Goal: Information Seeking & Learning: Learn about a topic

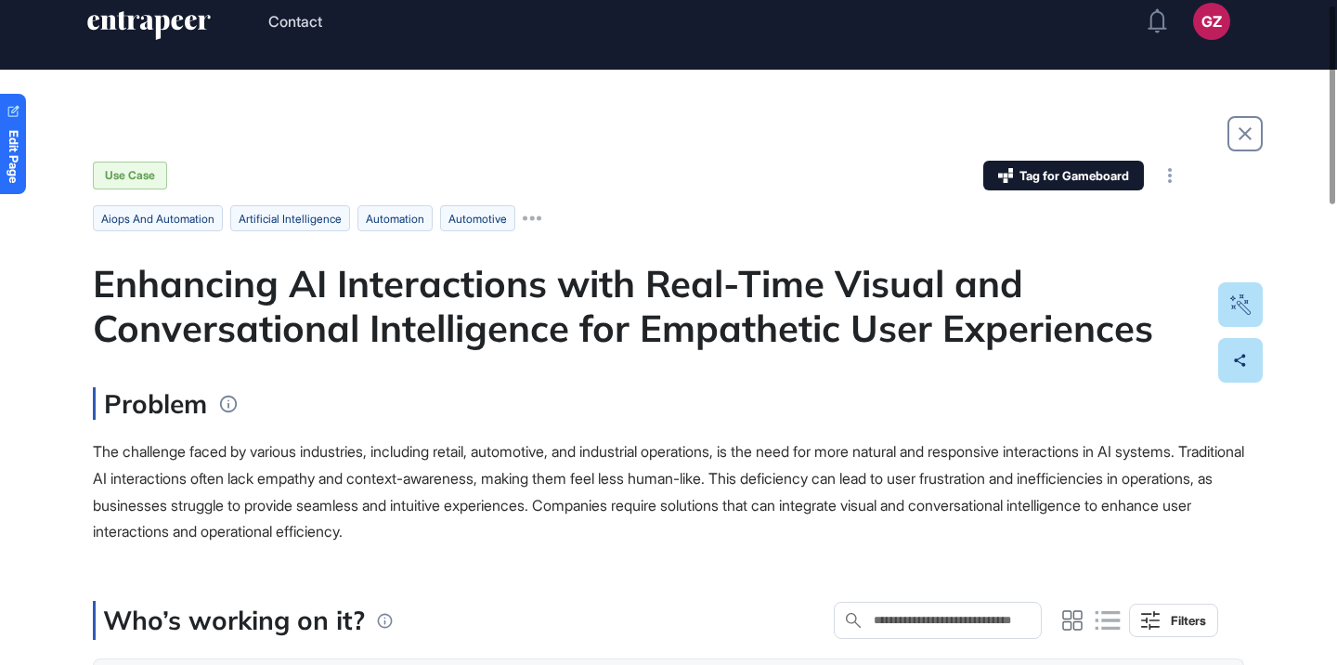
scroll to position [38, 0]
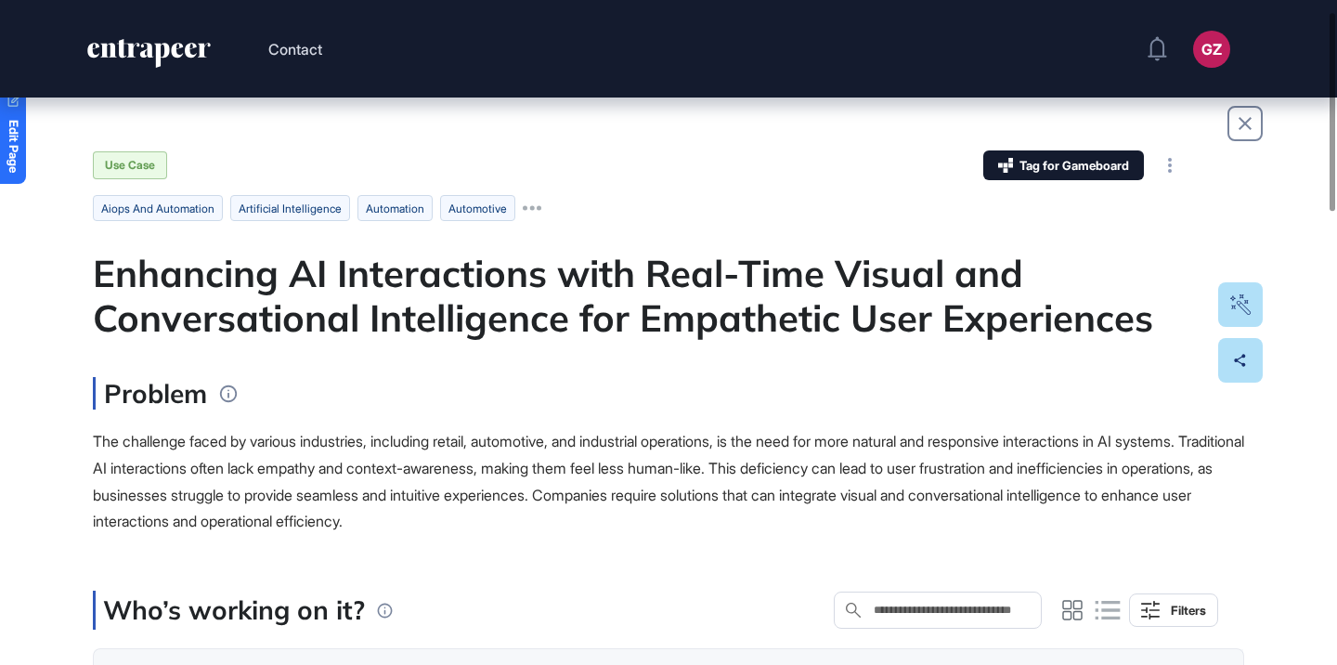
click at [710, 307] on div "Enhancing AI Interactions with Real-Time Visual and Conversational Intelligence…" at bounding box center [668, 295] width 1151 height 89
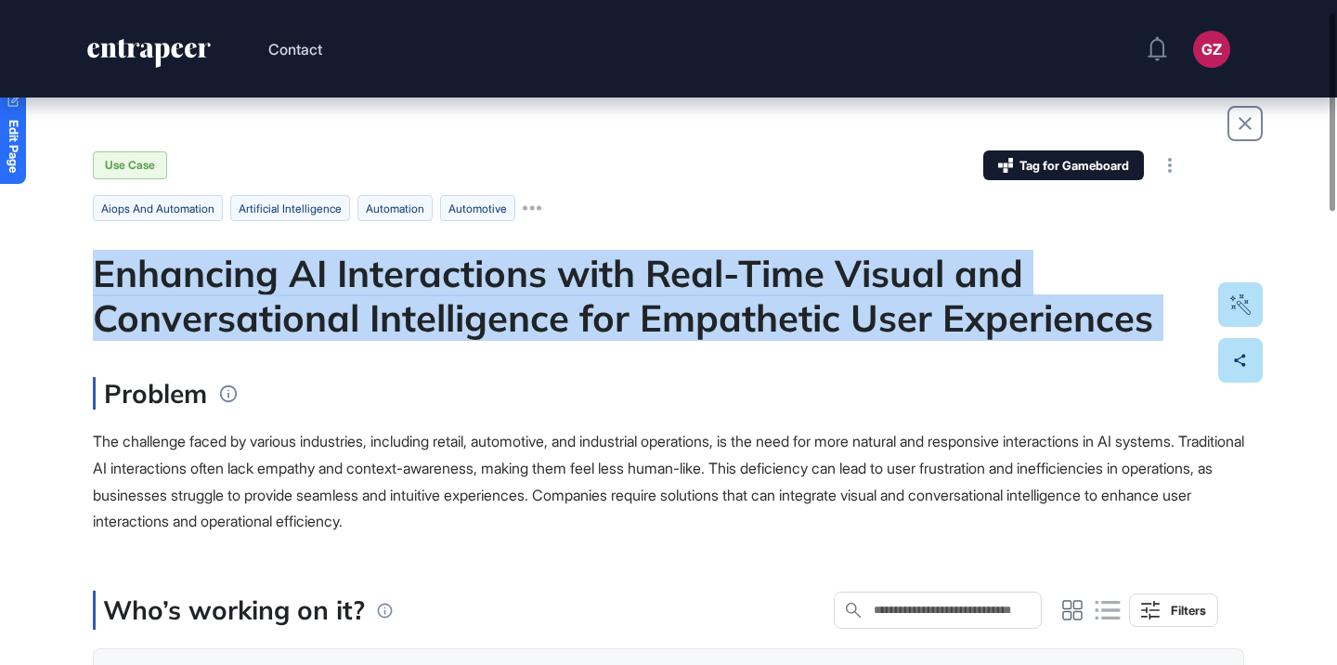
click at [710, 307] on div "Enhancing AI Interactions with Real-Time Visual and Conversational Intelligence…" at bounding box center [668, 295] width 1151 height 89
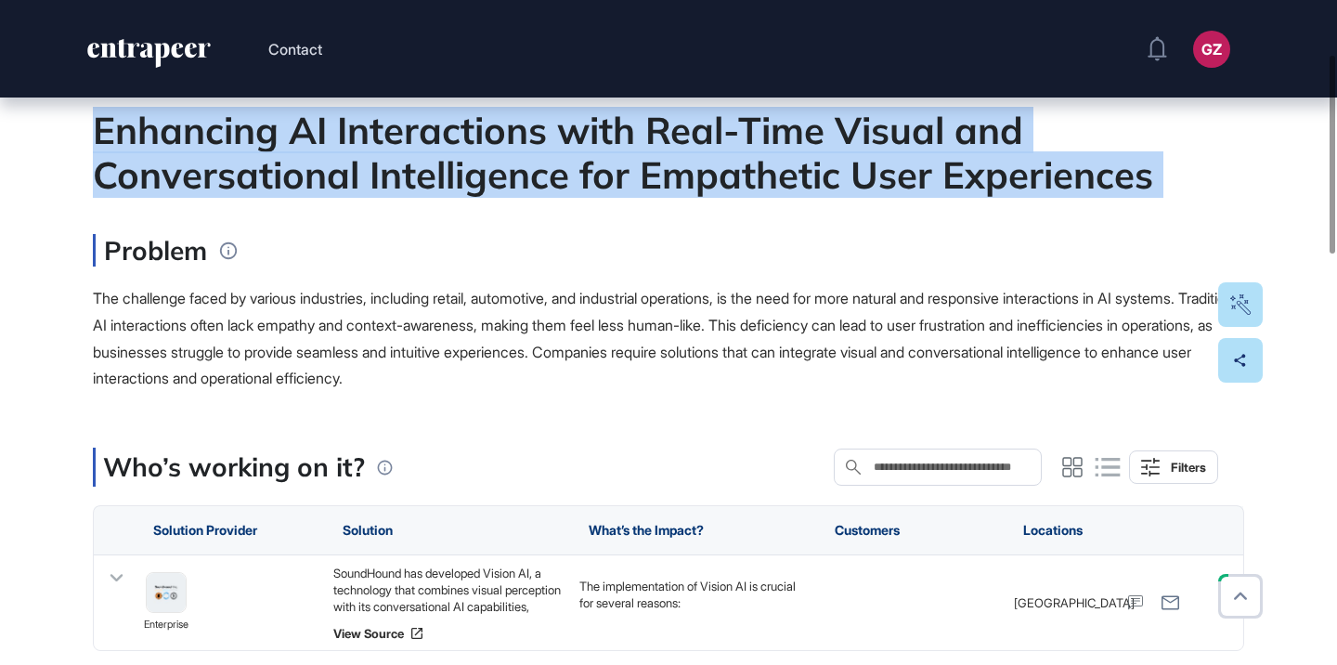
scroll to position [175, 0]
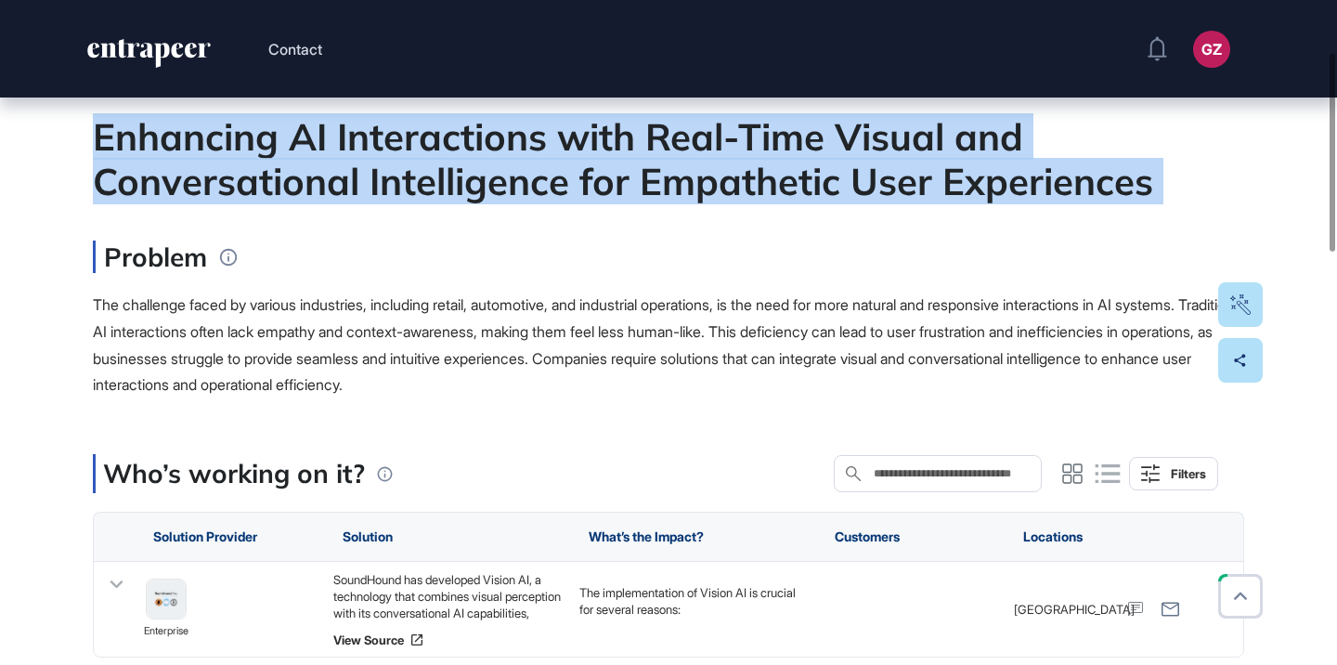
copy div "Enhancing AI Interactions with Real-Time Visual and Conversational Intelligence…"
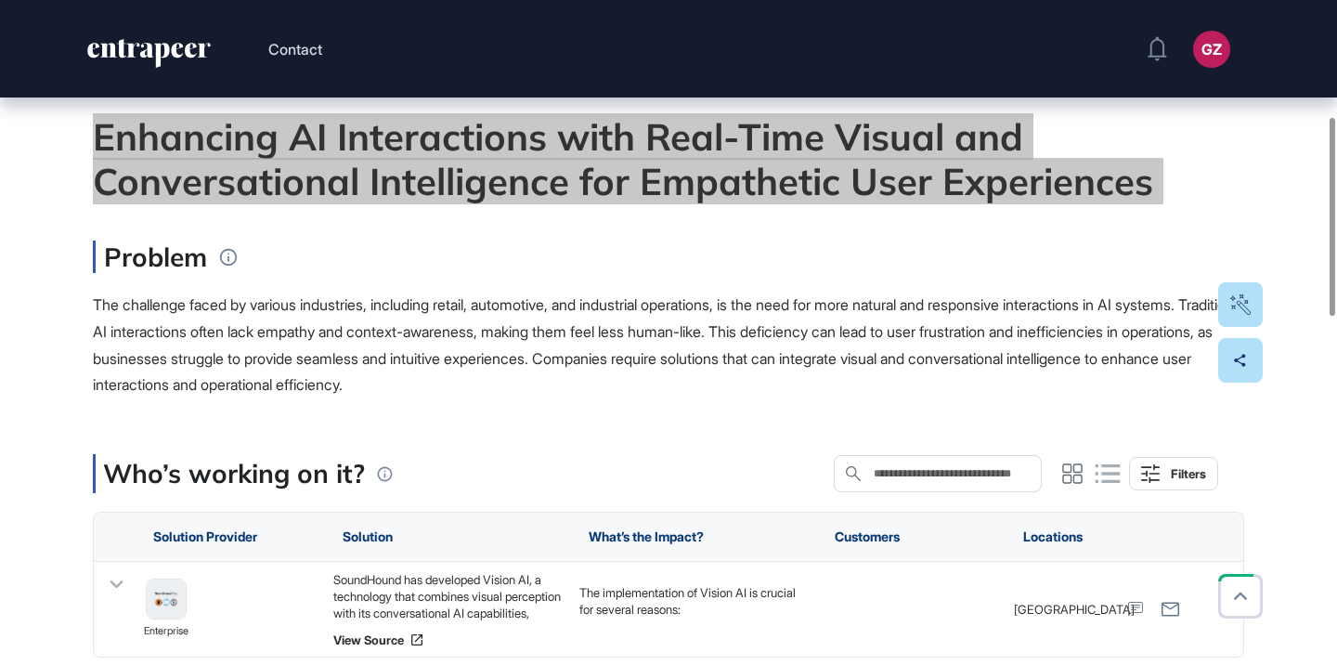
scroll to position [391, 0]
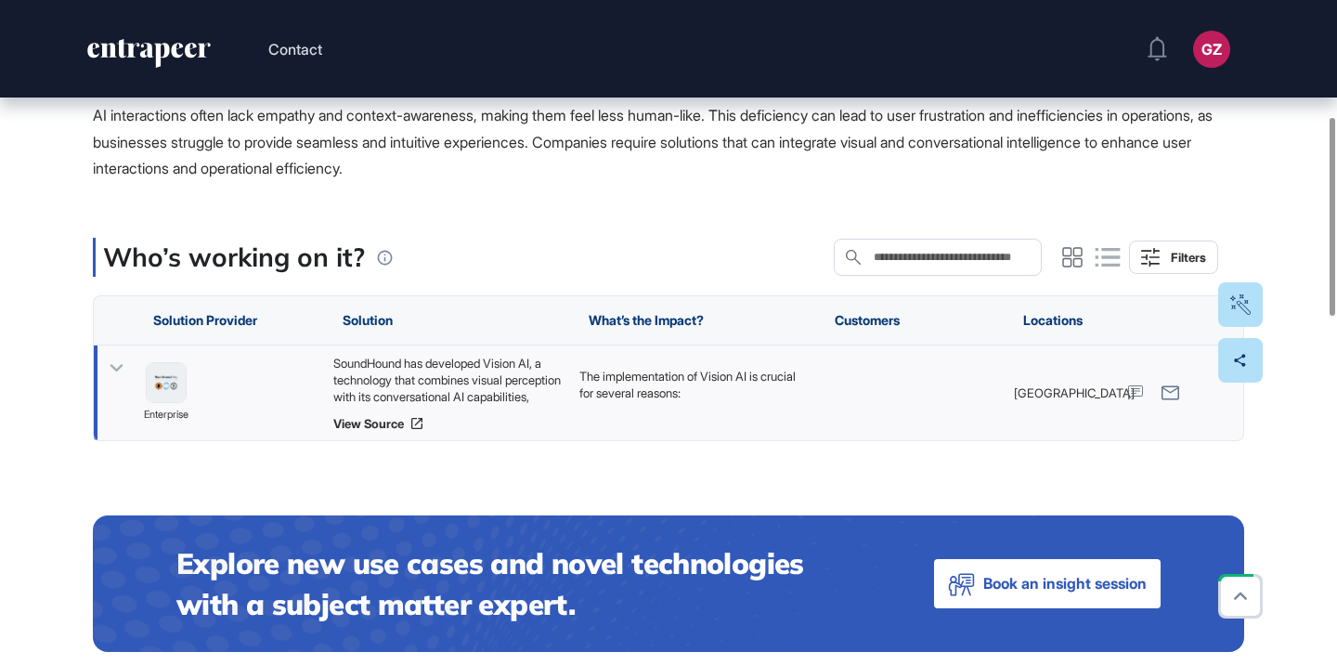
click at [500, 402] on div "SoundHound has developed Vision AI, a technology that combines visual perceptio…" at bounding box center [446, 380] width 227 height 50
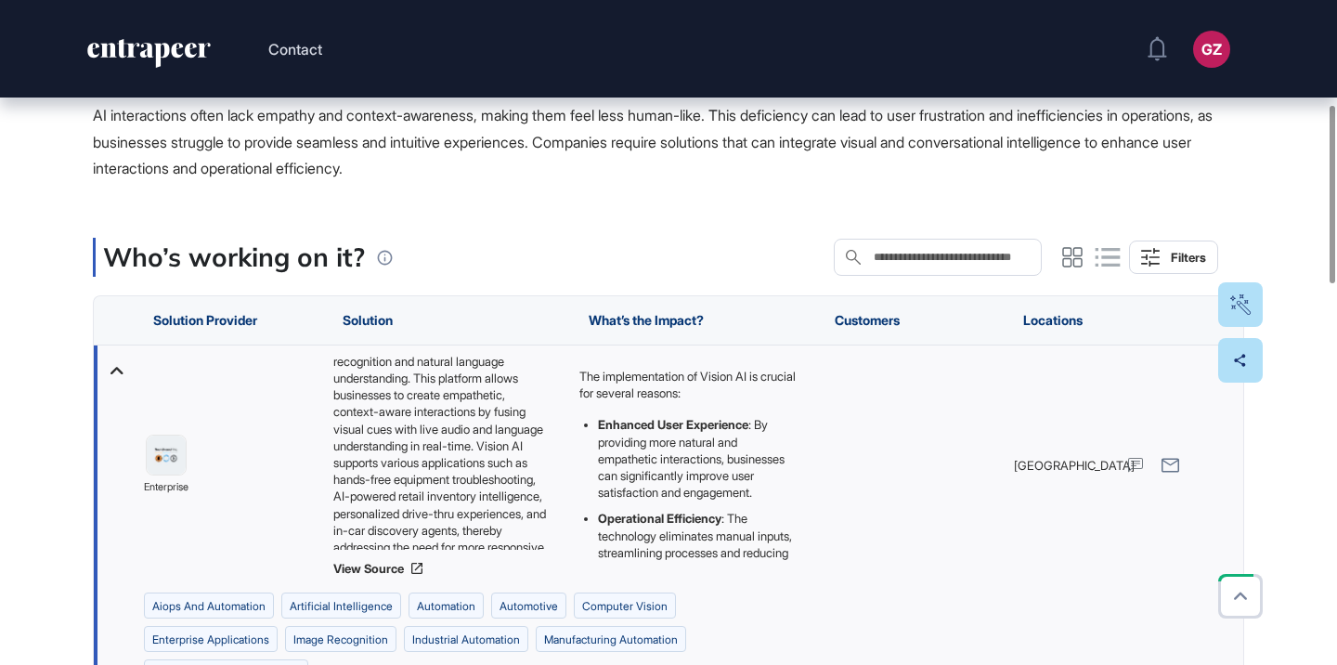
scroll to position [126, 0]
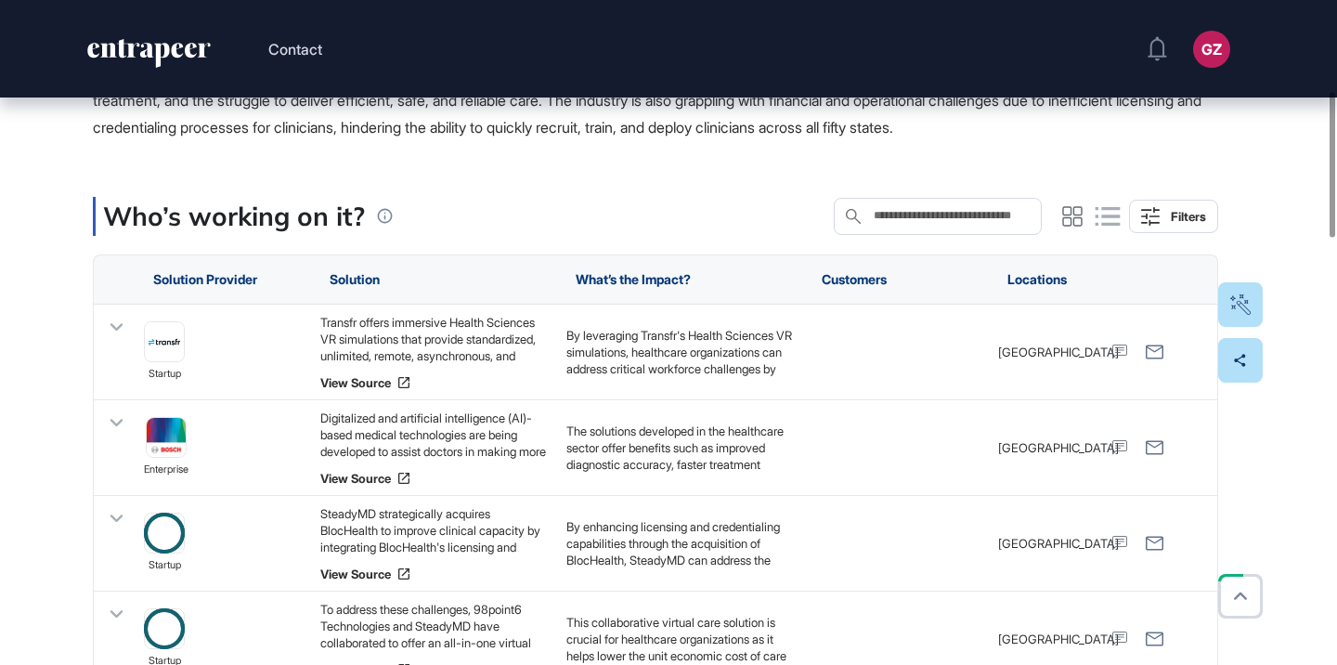
scroll to position [635, 0]
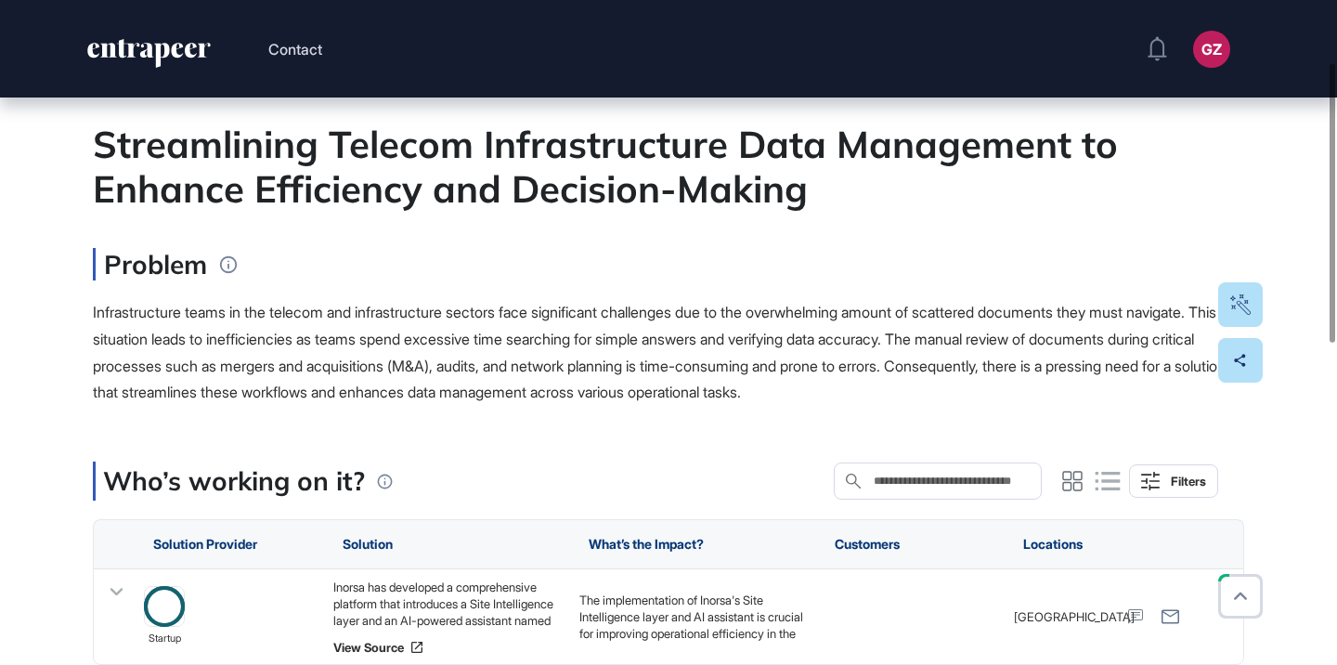
scroll to position [327, 0]
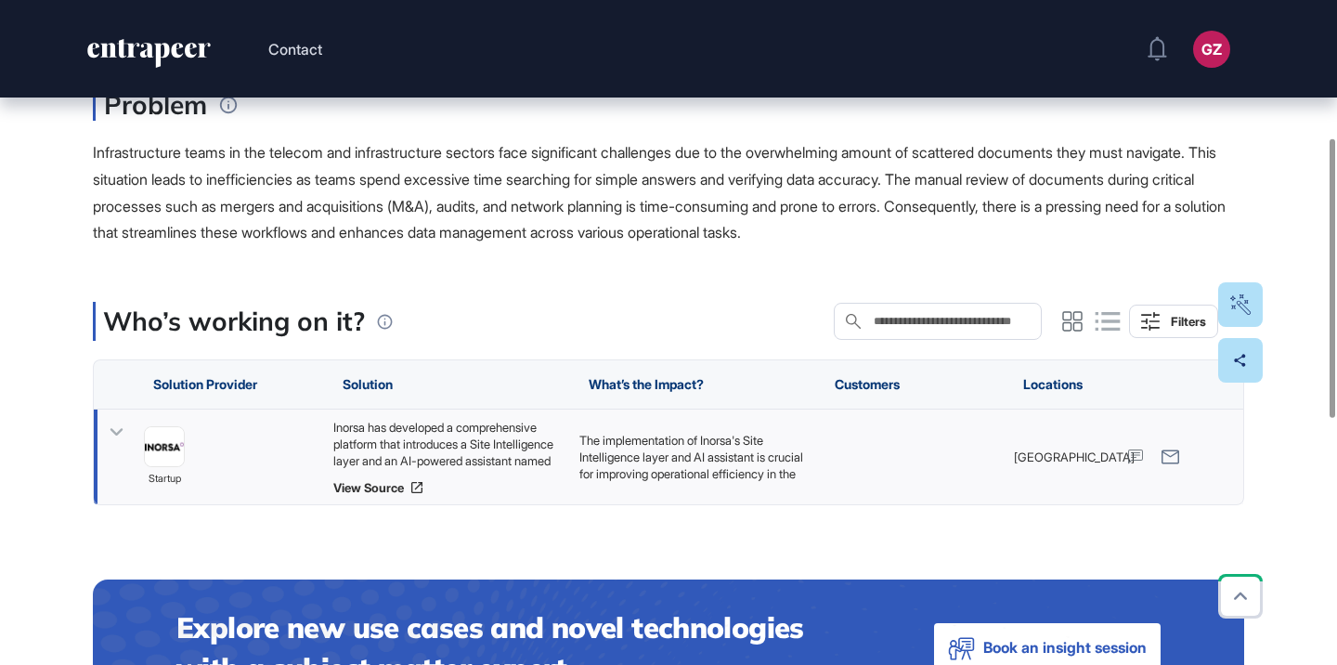
click at [496, 439] on div "Inorsa has developed a comprehensive platform that introduces a Site Intelligen…" at bounding box center [446, 444] width 227 height 50
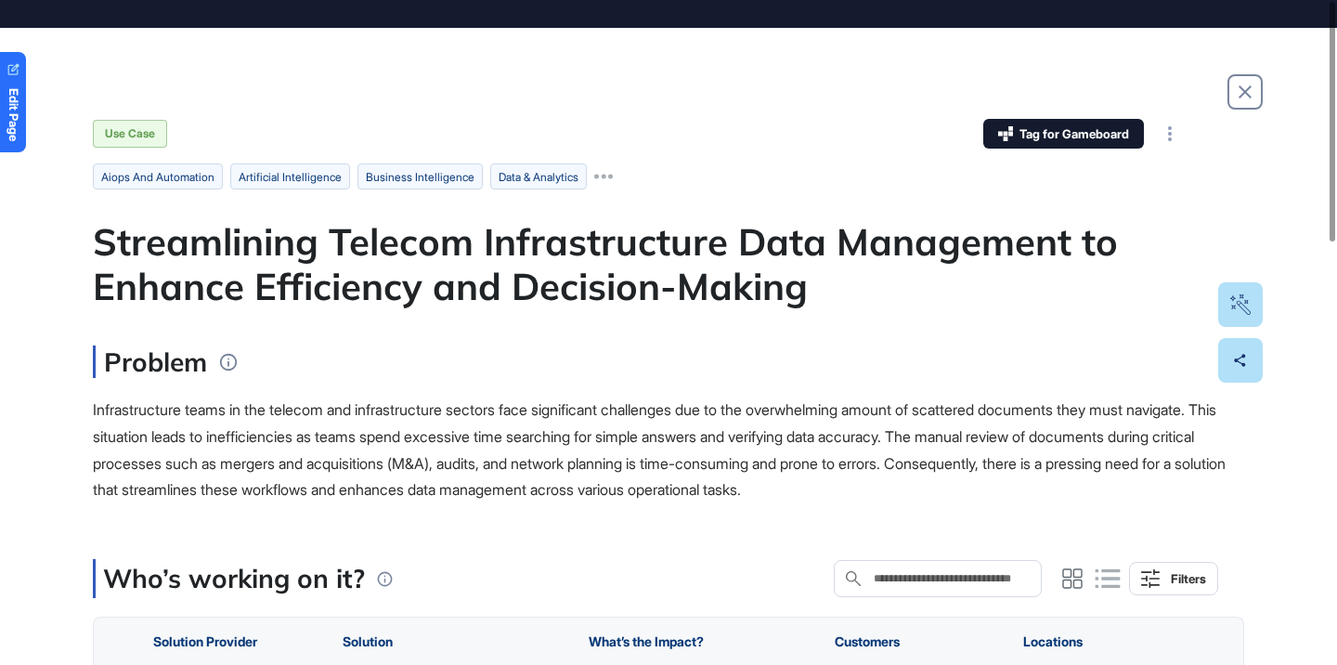
scroll to position [0, 0]
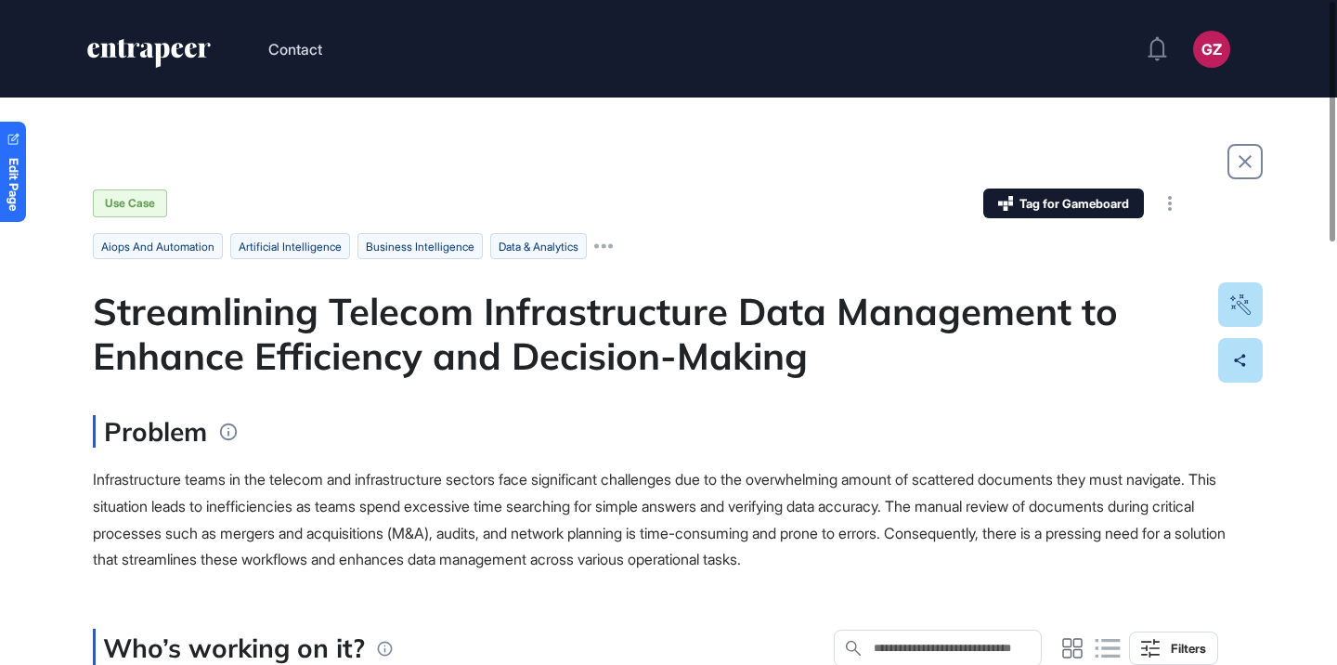
click at [565, 307] on div "Streamlining Telecom Infrastructure Data Management to Enhance Efficiency and D…" at bounding box center [668, 333] width 1151 height 89
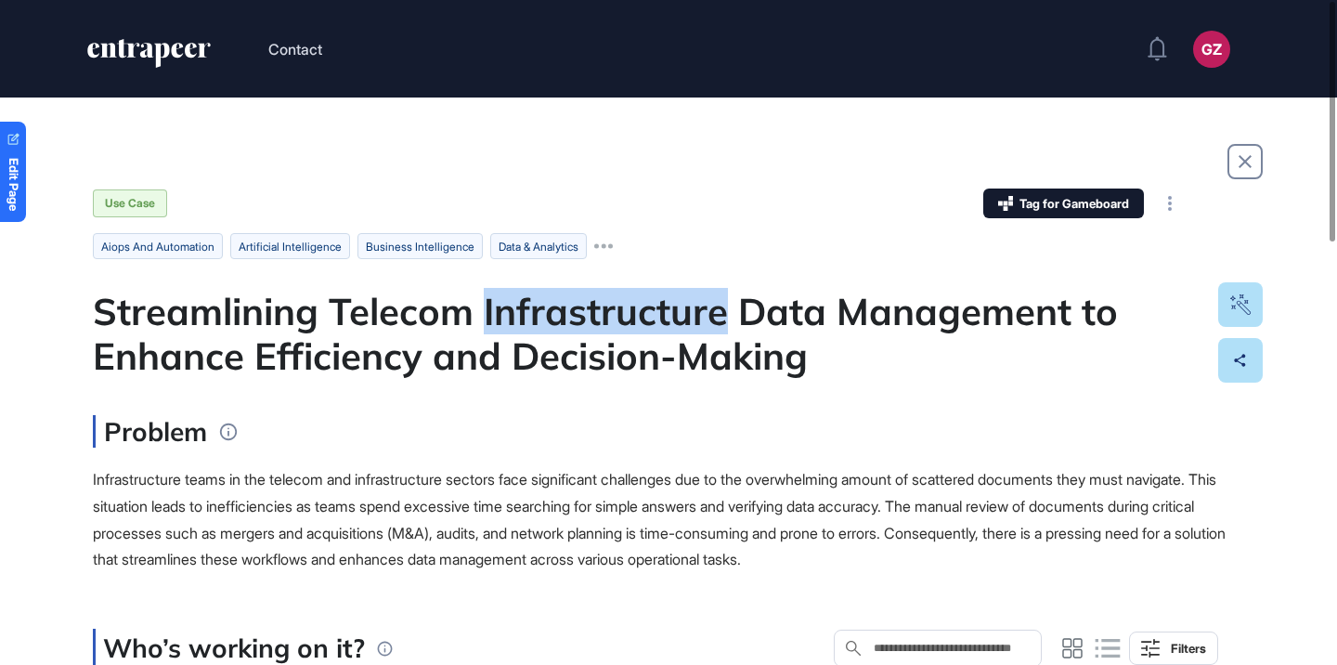
click at [565, 307] on div "Streamlining Telecom Infrastructure Data Management to Enhance Efficiency and D…" at bounding box center [668, 333] width 1151 height 89
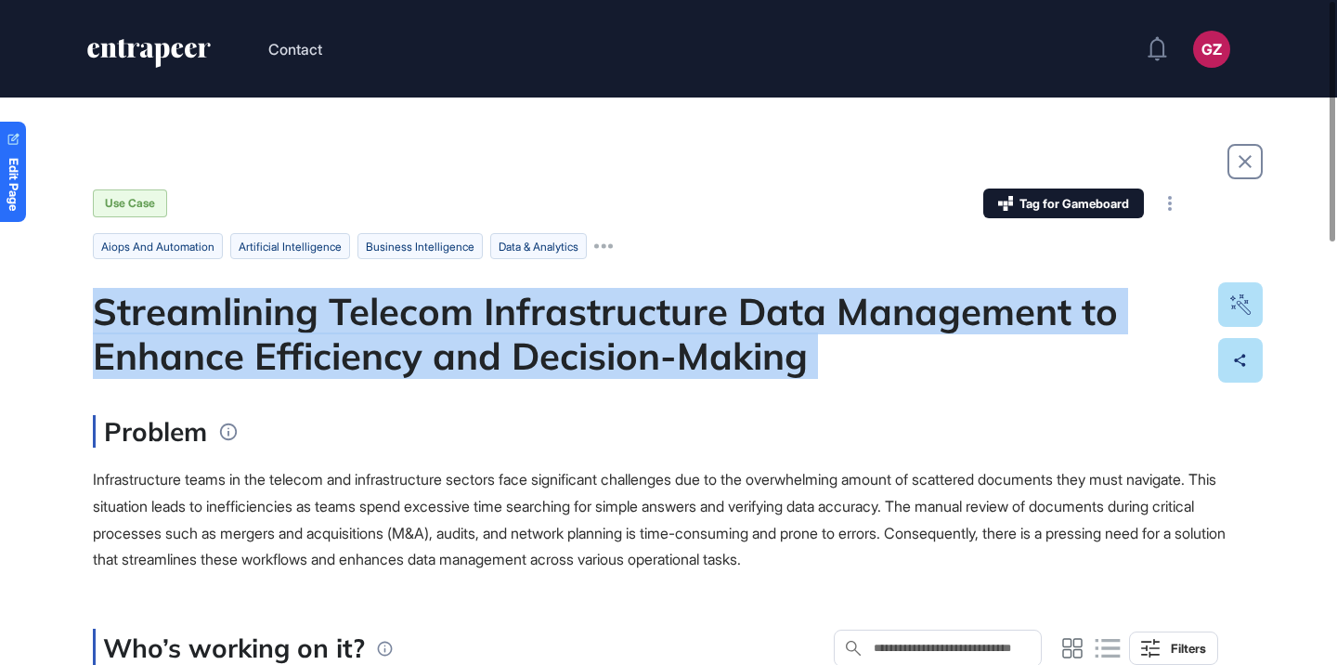
click at [565, 307] on div "Streamlining Telecom Infrastructure Data Management to Enhance Efficiency and D…" at bounding box center [668, 333] width 1151 height 89
copy div "Streamlining Telecom Infrastructure Data Management to Enhance Efficiency and D…"
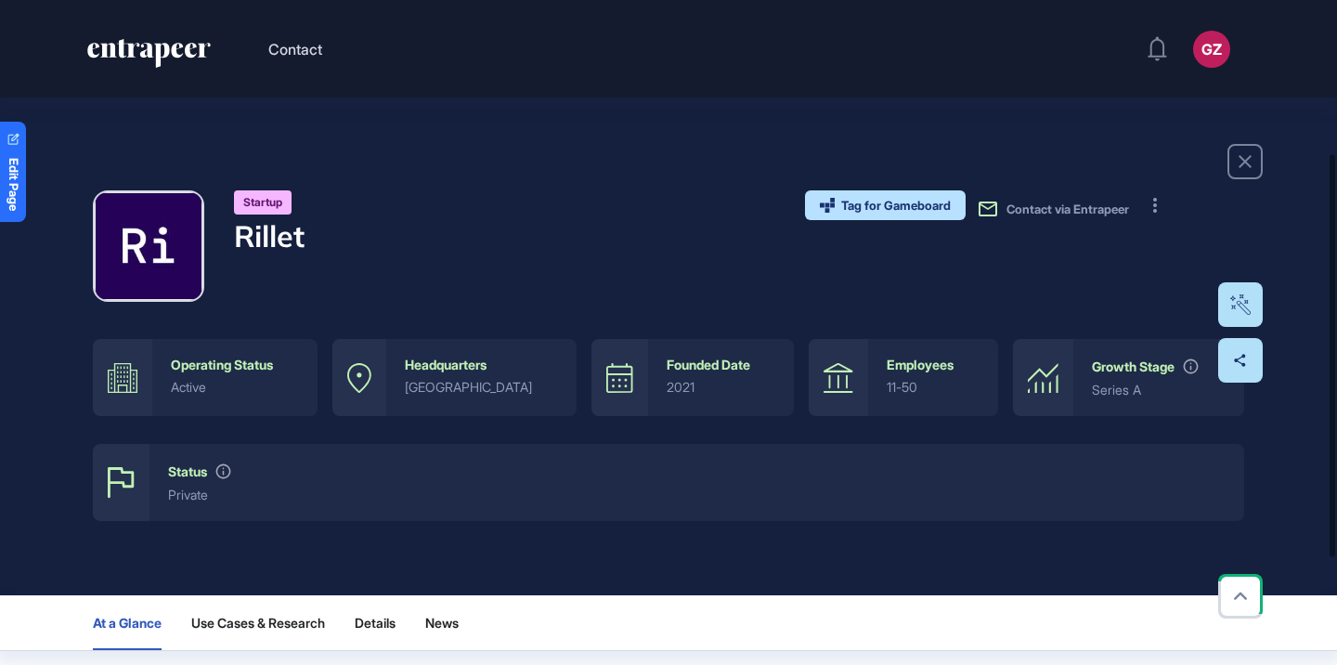
scroll to position [408, 0]
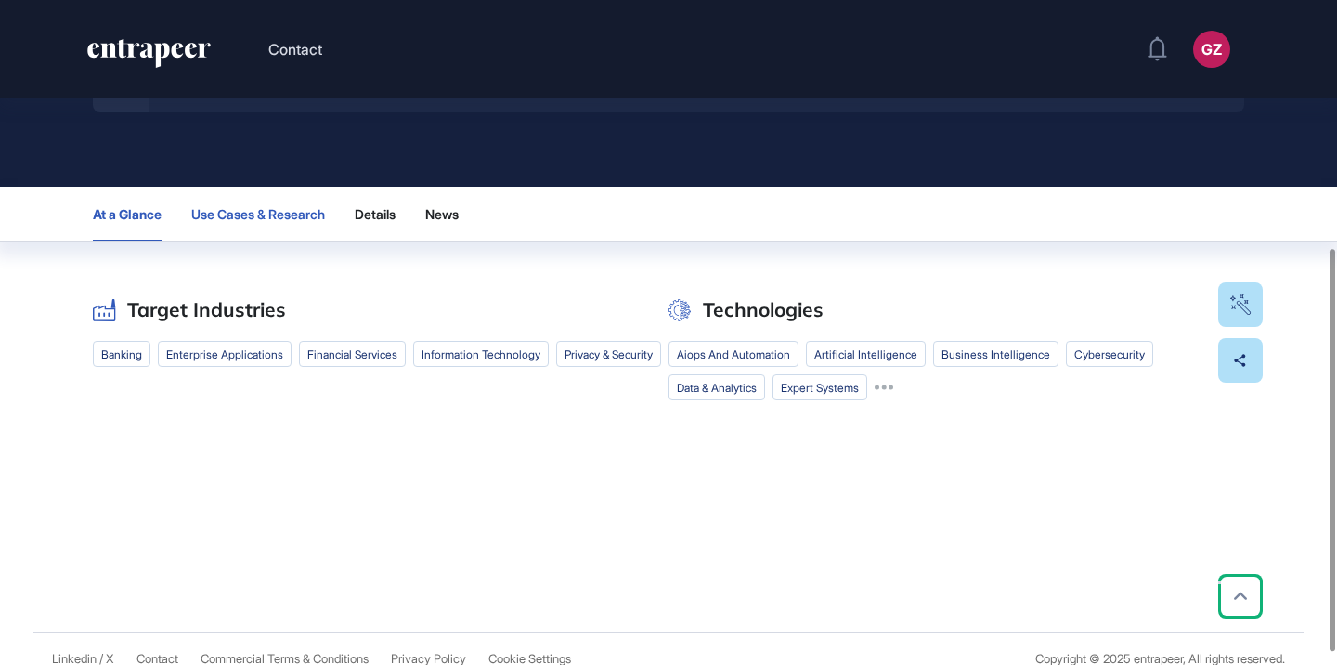
click at [271, 210] on span "Use Cases & Research" at bounding box center [258, 214] width 134 height 15
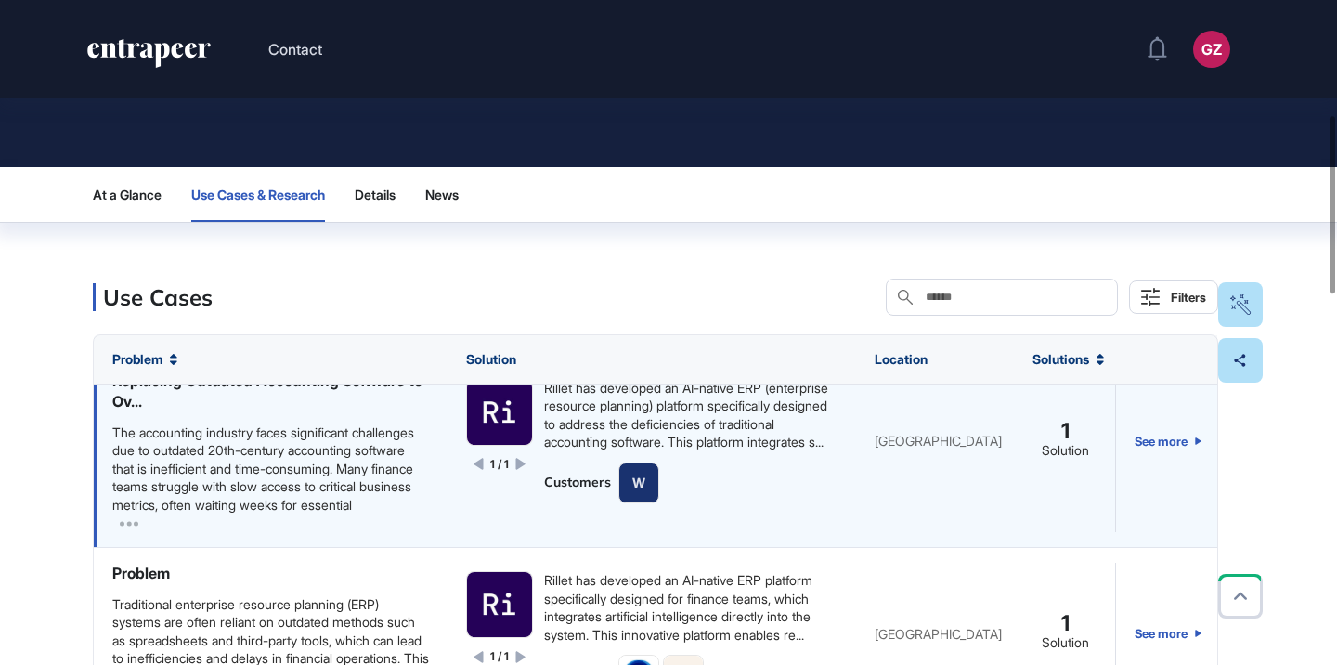
scroll to position [0, 0]
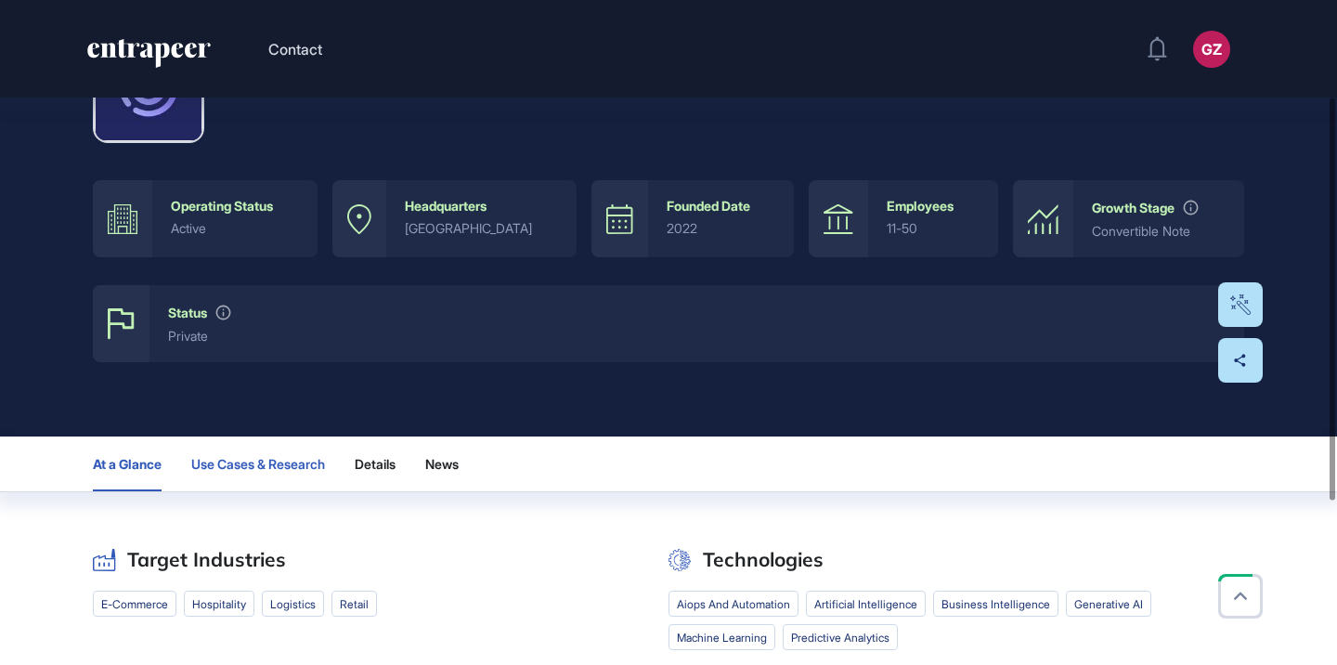
click at [276, 459] on span "Use Cases & Research" at bounding box center [258, 464] width 134 height 15
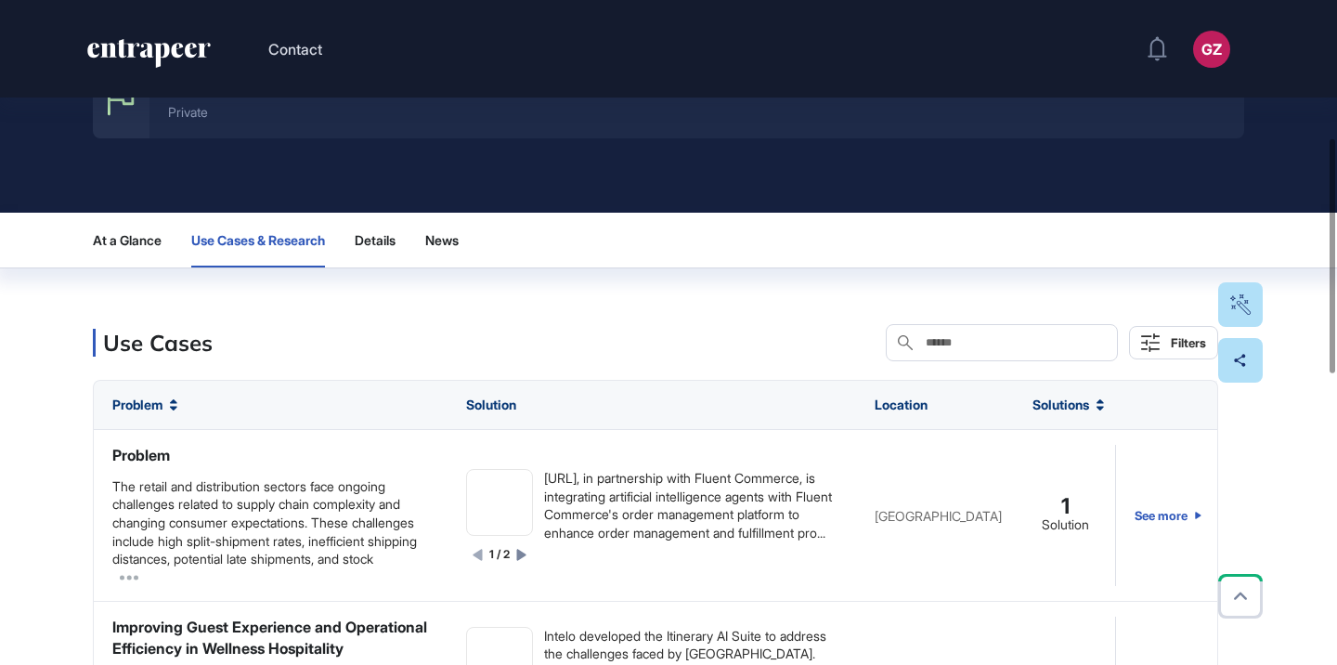
scroll to position [428, 0]
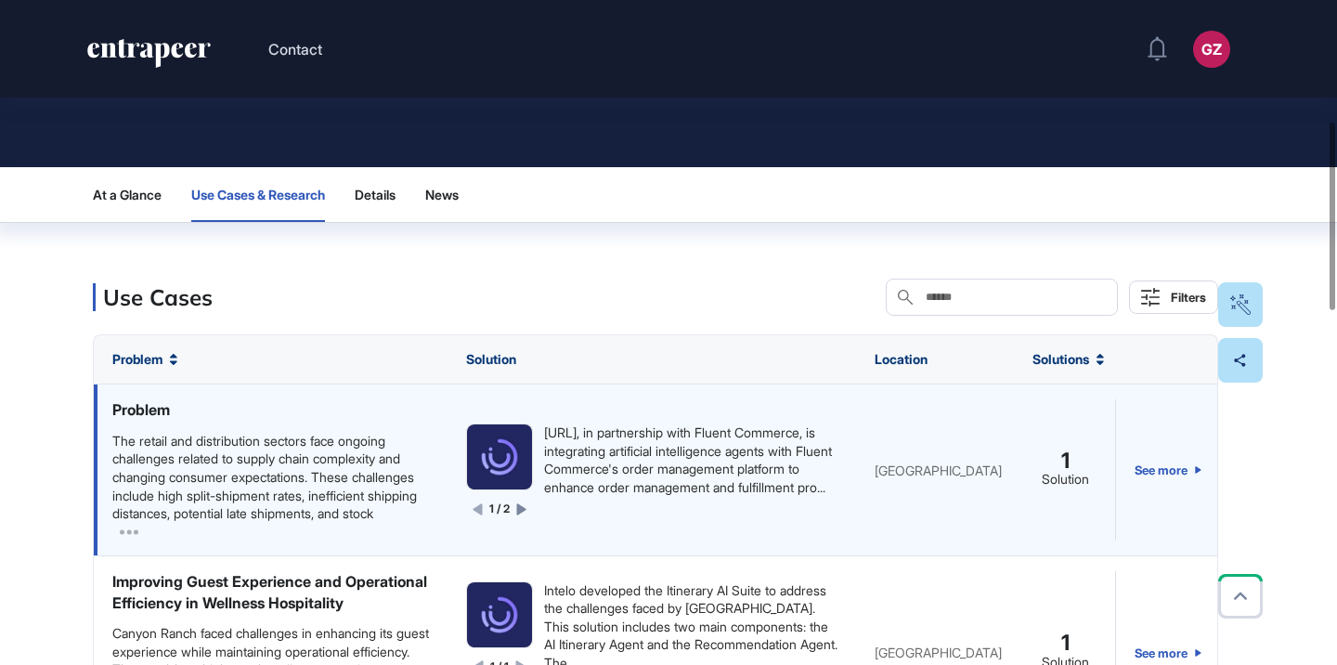
click at [633, 490] on div "Intelo.ai, in partnership with Fluent Commerce, is integrating artificial intel…" at bounding box center [690, 459] width 293 height 72
click at [296, 473] on div "The retail and distribution sectors face ongoing challenges related to supply c…" at bounding box center [270, 477] width 317 height 91
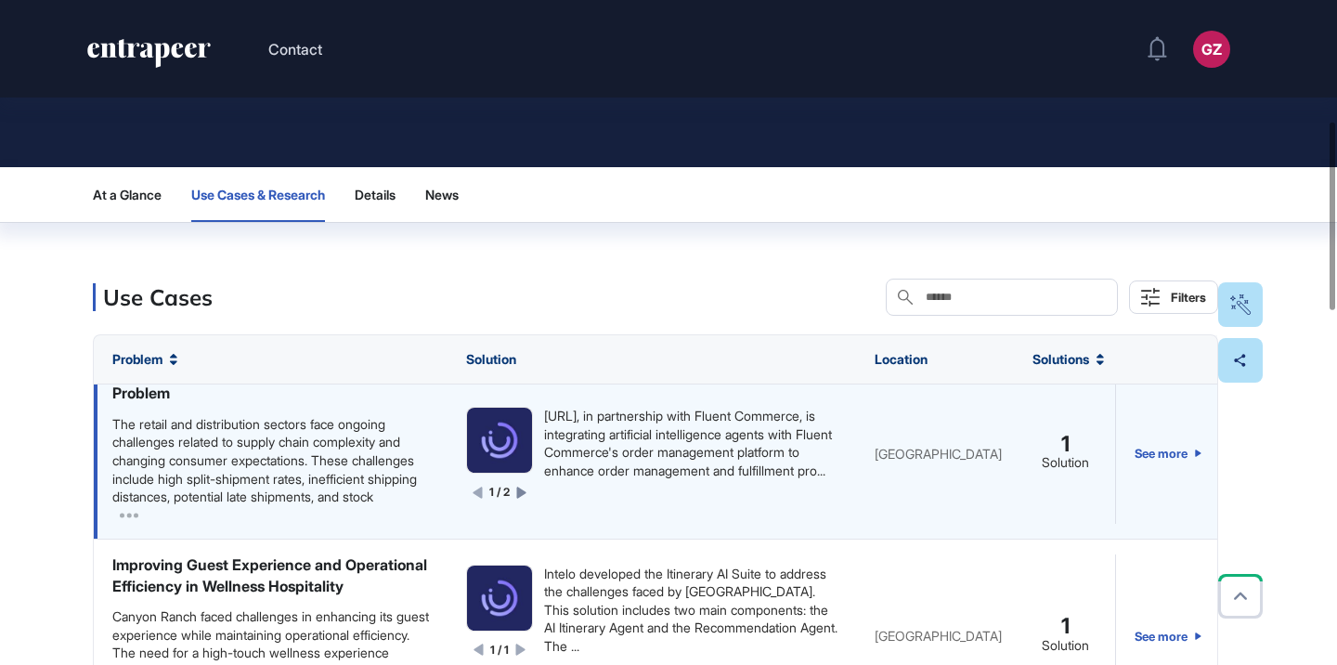
scroll to position [22, 0]
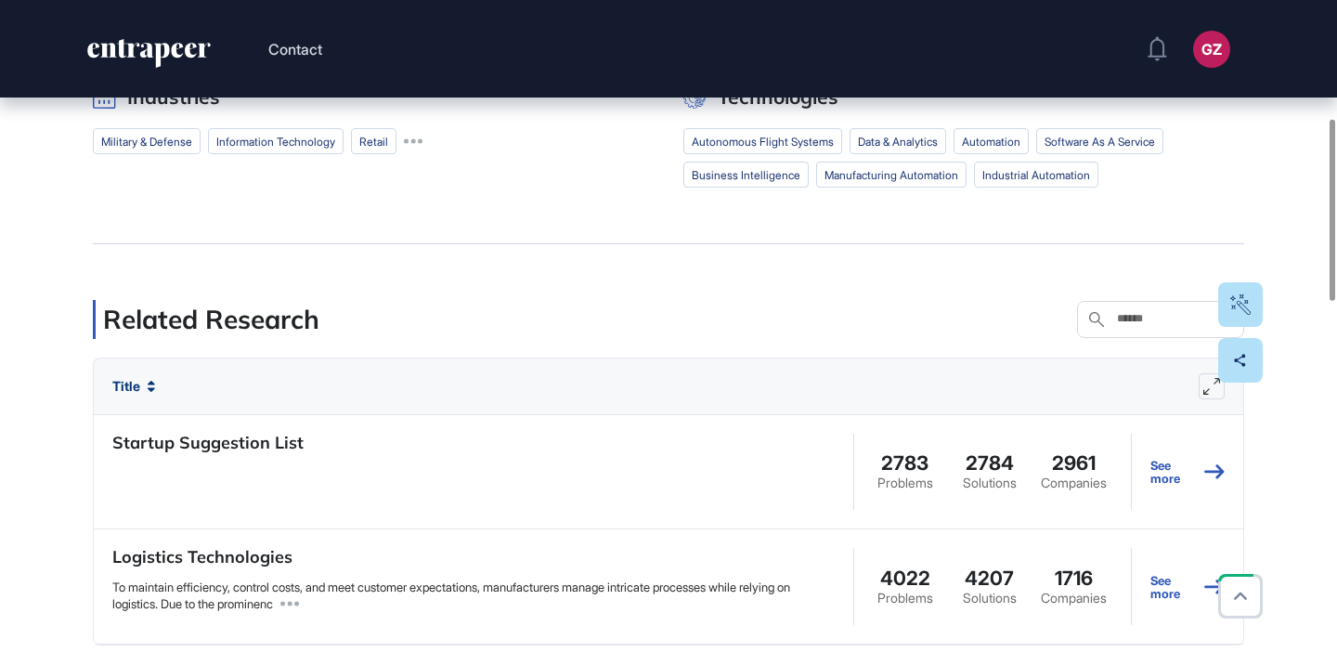
scroll to position [684, 0]
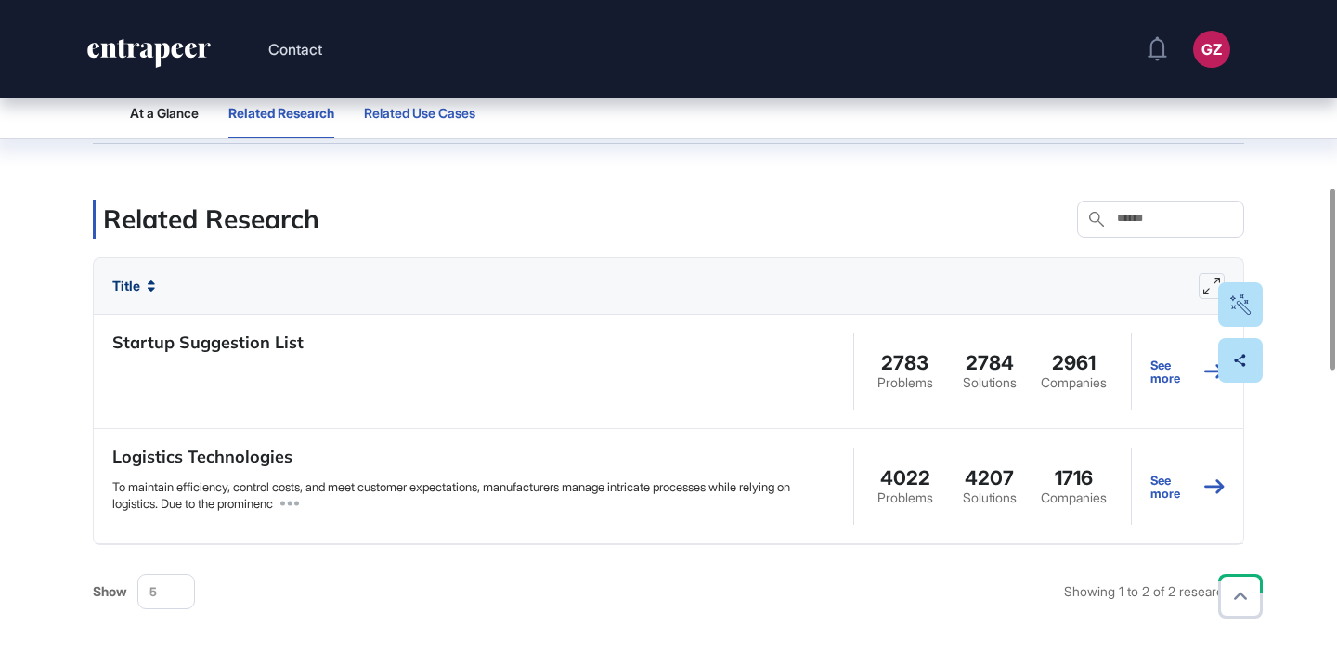
click at [427, 110] on span "Related Use Cases" at bounding box center [419, 113] width 111 height 15
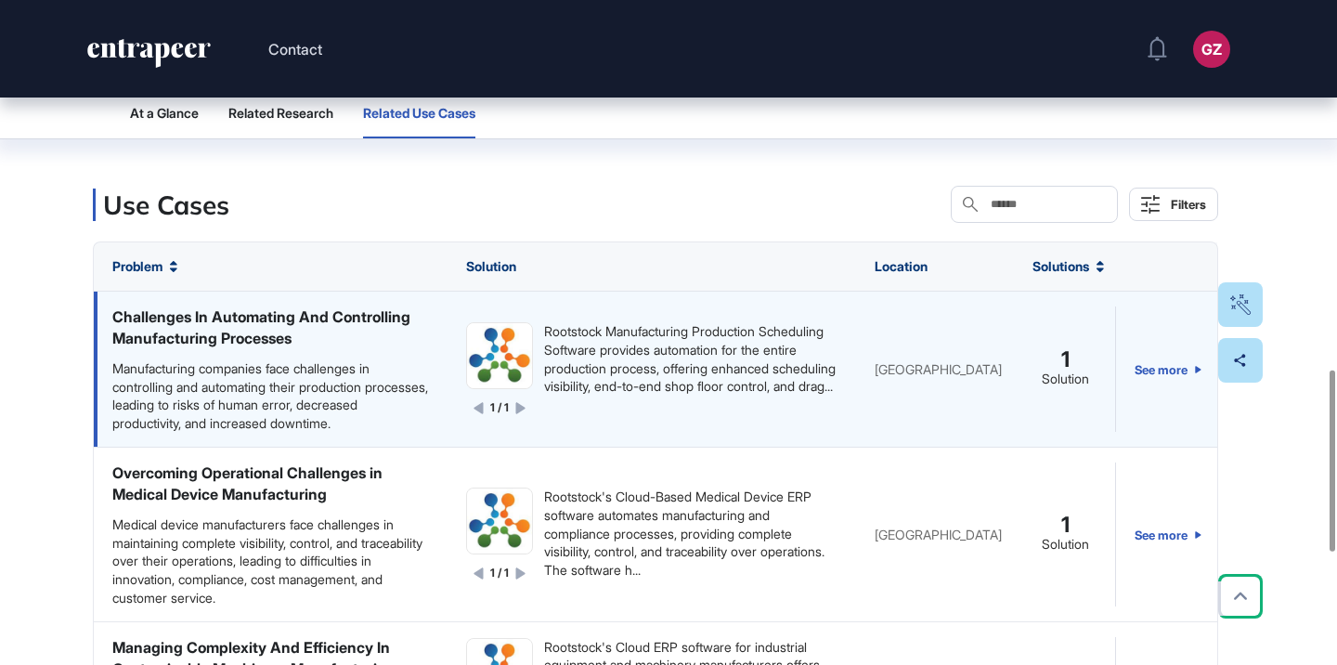
scroll to position [1355, 0]
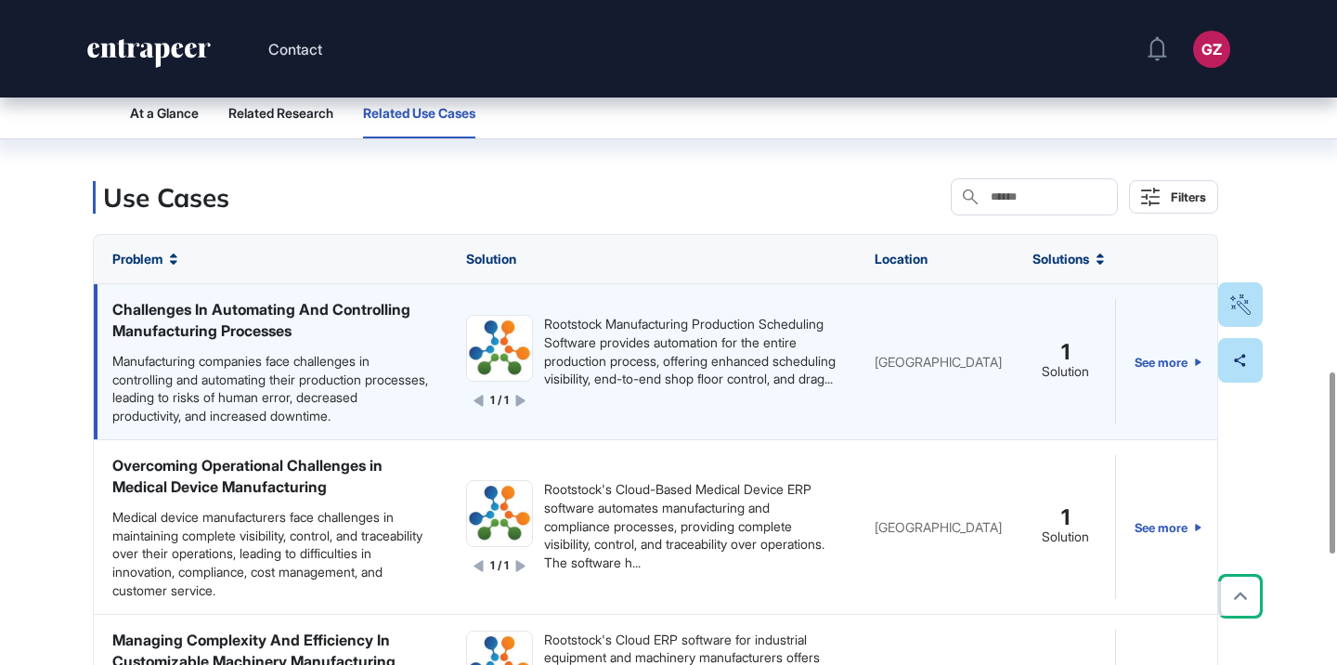
click at [328, 361] on div "Manufacturing companies face challenges in controlling and automating their pro…" at bounding box center [270, 388] width 317 height 72
click at [598, 350] on div "Rootstock Manufacturing Production Scheduling Software provides automation for …" at bounding box center [690, 351] width 293 height 72
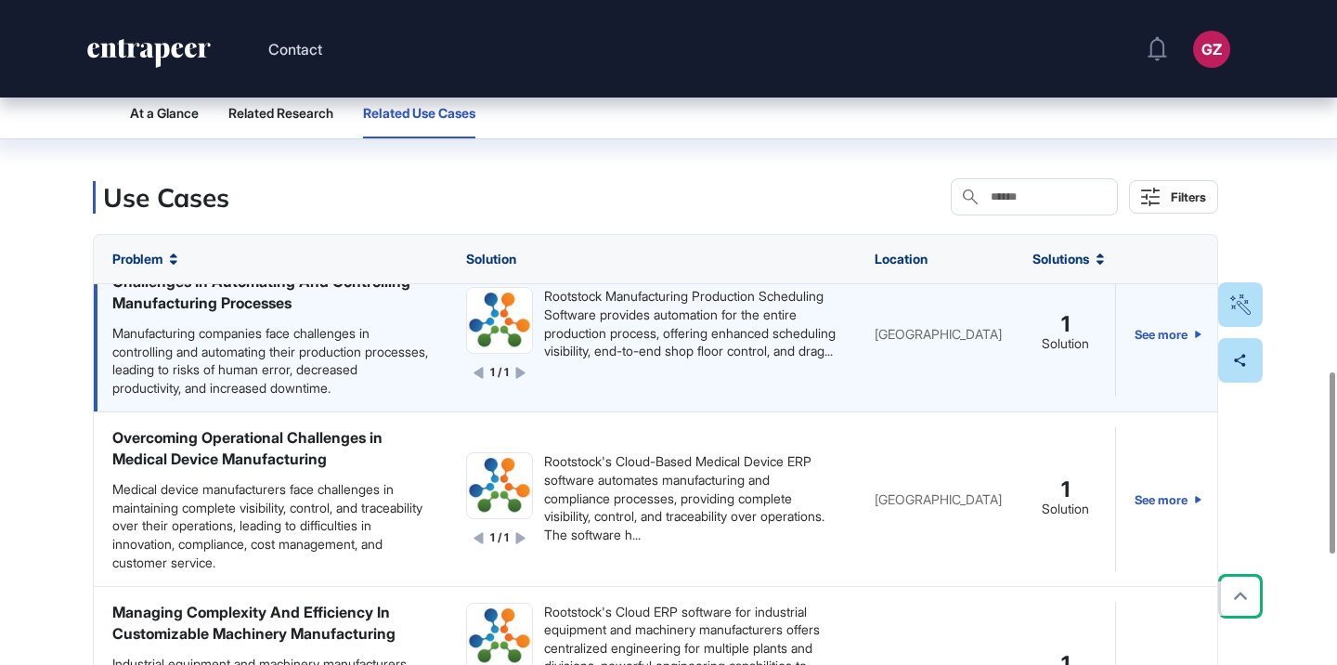
scroll to position [28, 0]
click at [327, 377] on div "Manufacturing companies face challenges in controlling and automating their pro…" at bounding box center [270, 360] width 317 height 72
click at [1146, 331] on link "See more" at bounding box center [1167, 333] width 67 height 125
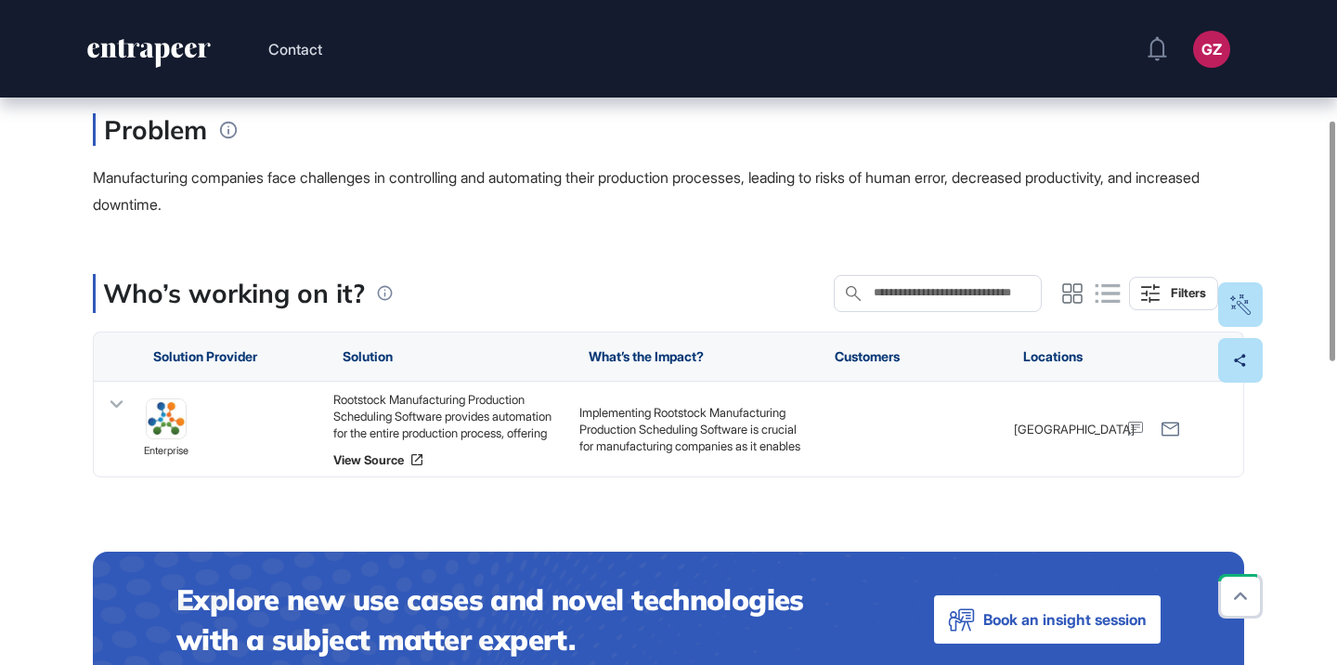
scroll to position [331, 0]
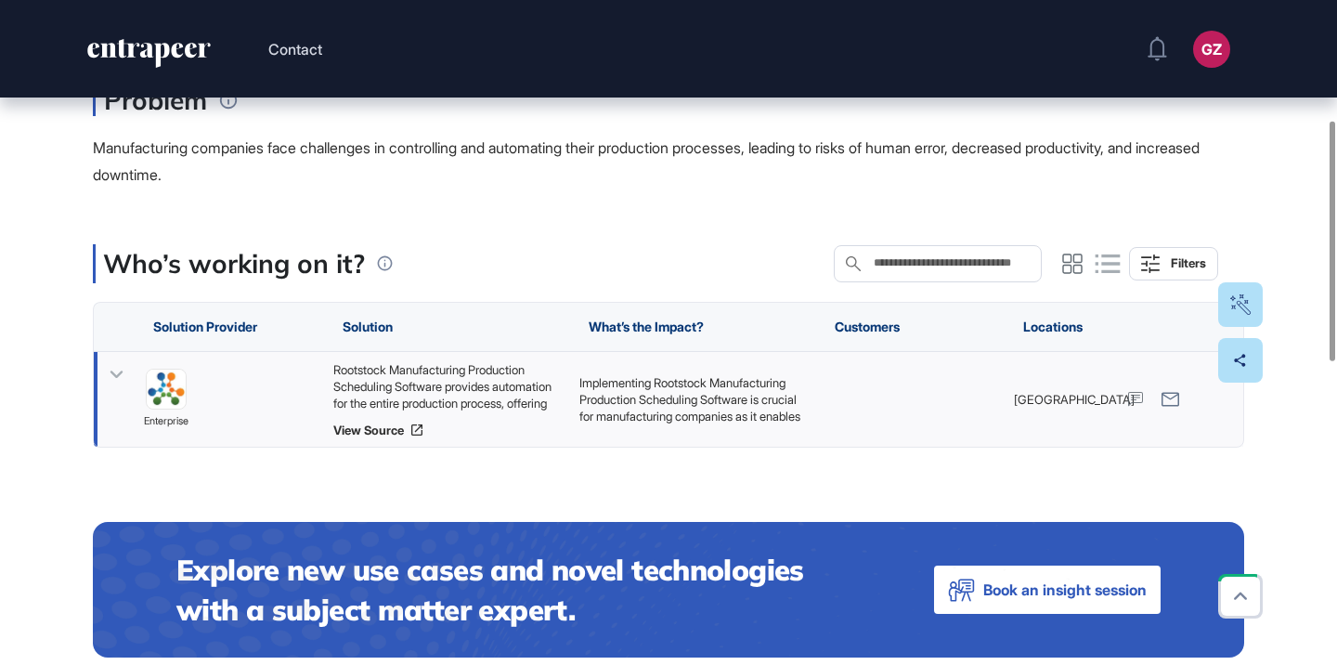
click at [502, 403] on div "Rootstock Manufacturing Production Scheduling Software provides automation for …" at bounding box center [446, 386] width 227 height 50
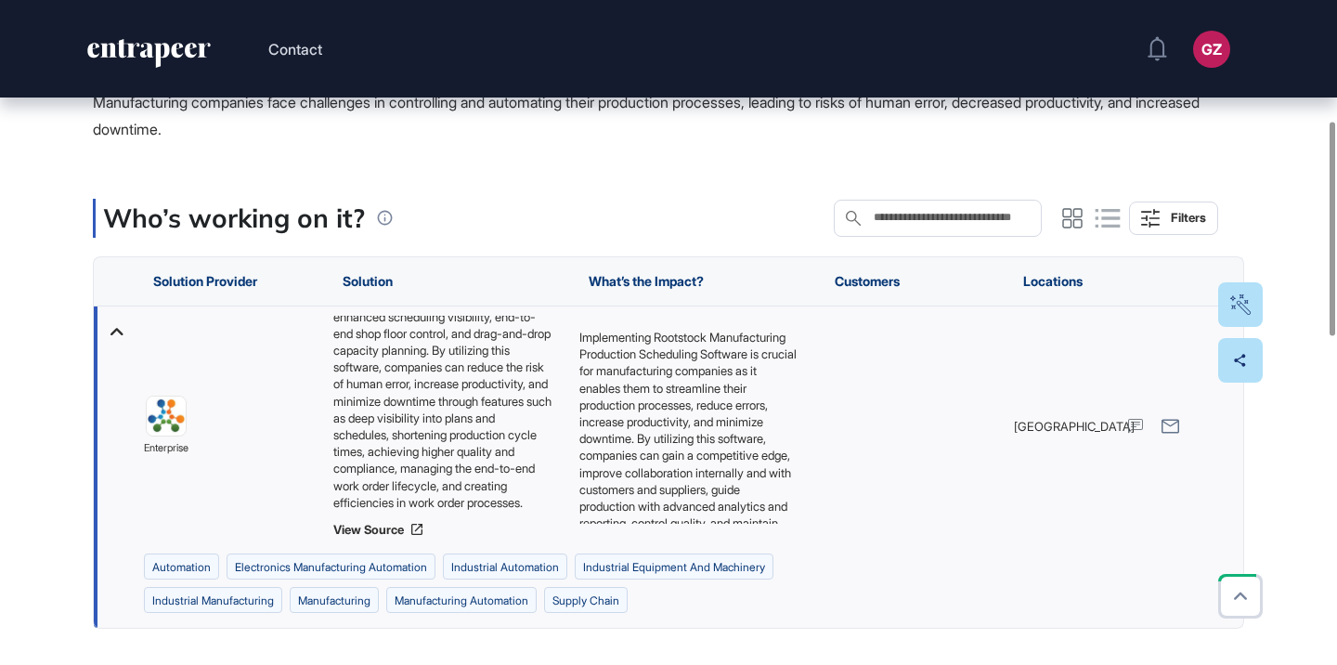
scroll to position [378, 0]
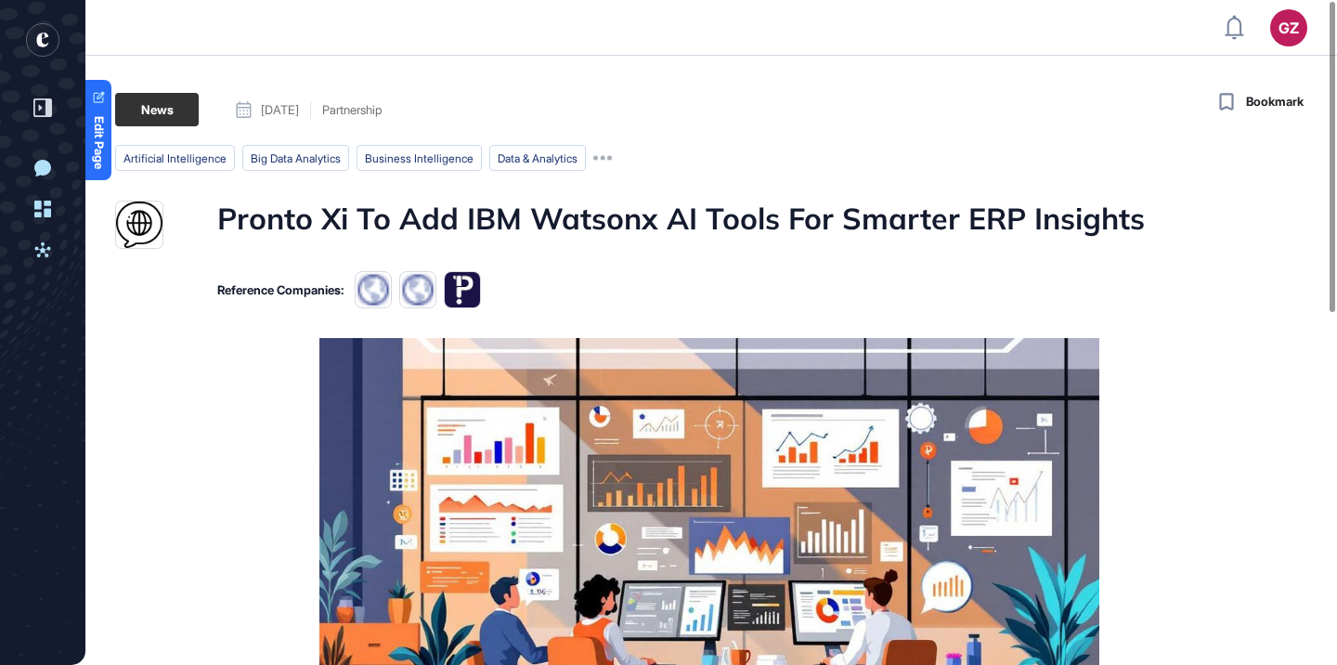
click at [646, 225] on h1 "Pronto Xi To Add IBM Watsonx AI Tools For Smarter ERP Insights" at bounding box center [680, 225] width 927 height 48
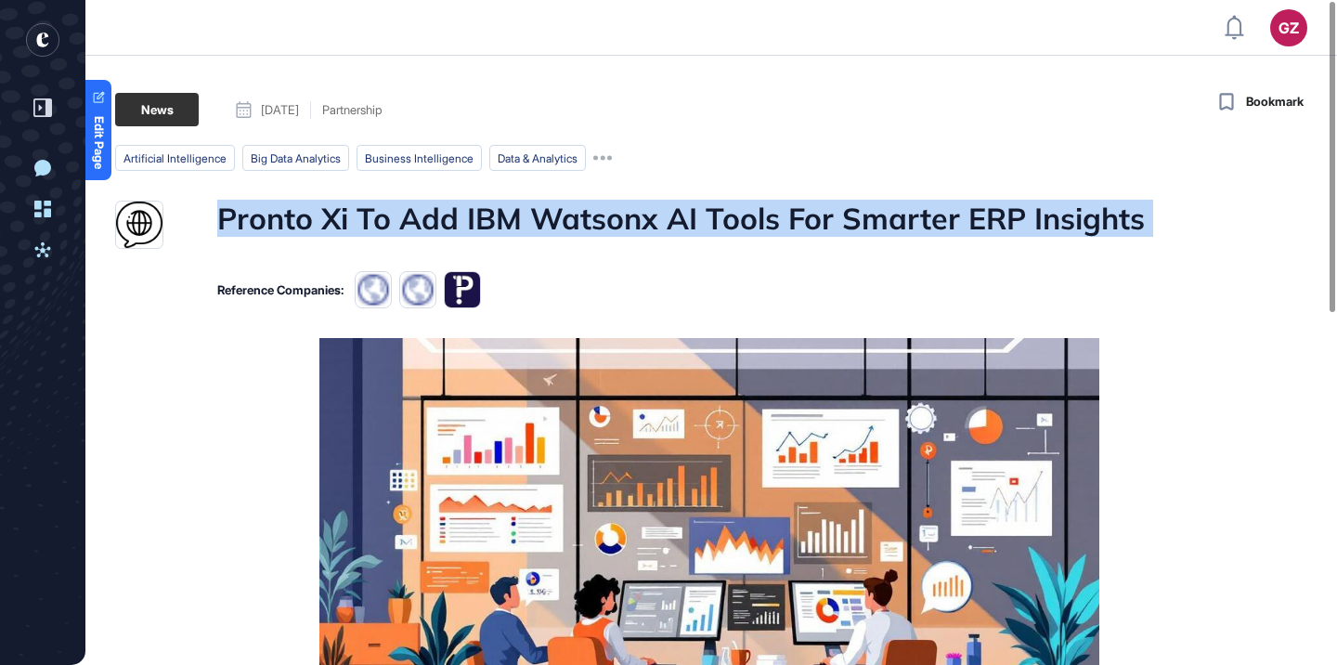
click at [646, 225] on h1 "Pronto Xi To Add IBM Watsonx AI Tools For Smarter ERP Insights" at bounding box center [680, 225] width 927 height 48
copy h1 "Pronto Xi To Add IBM Watsonx AI Tools For Smarter ERP Insights"
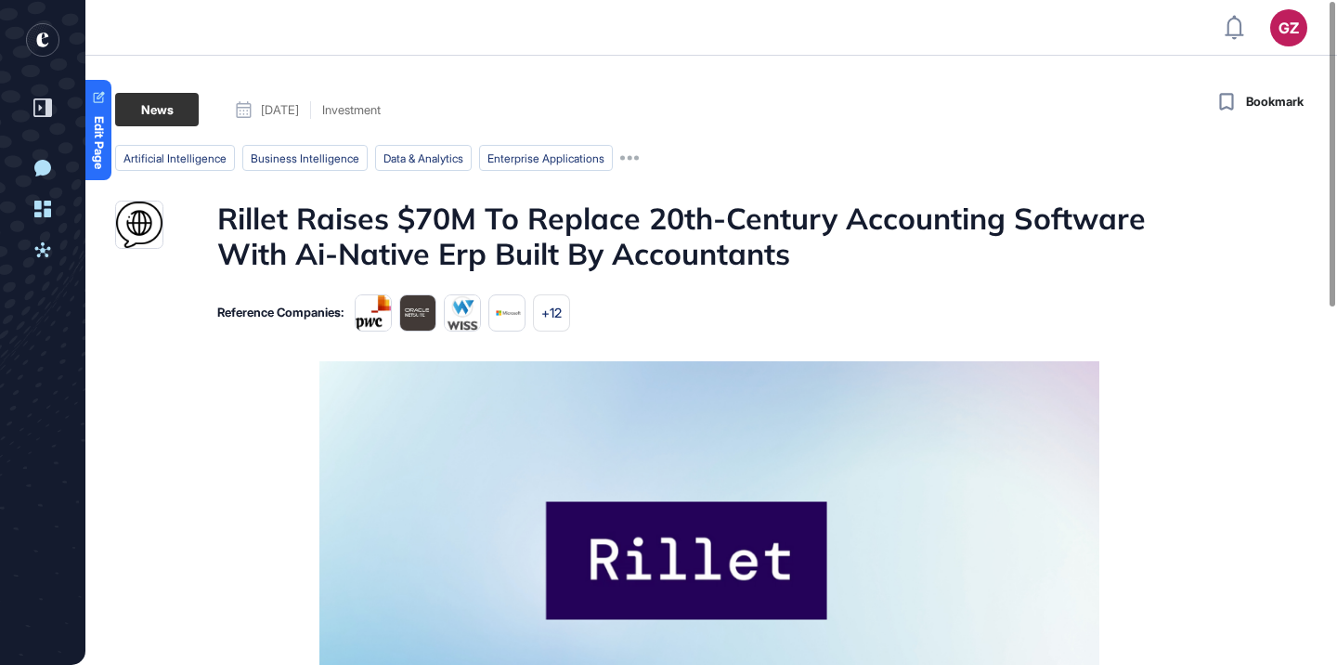
click at [547, 238] on h1 "Rillet Raises $70M To Replace 20th-Century Accounting Software With Ai-Native E…" at bounding box center [709, 236] width 984 height 71
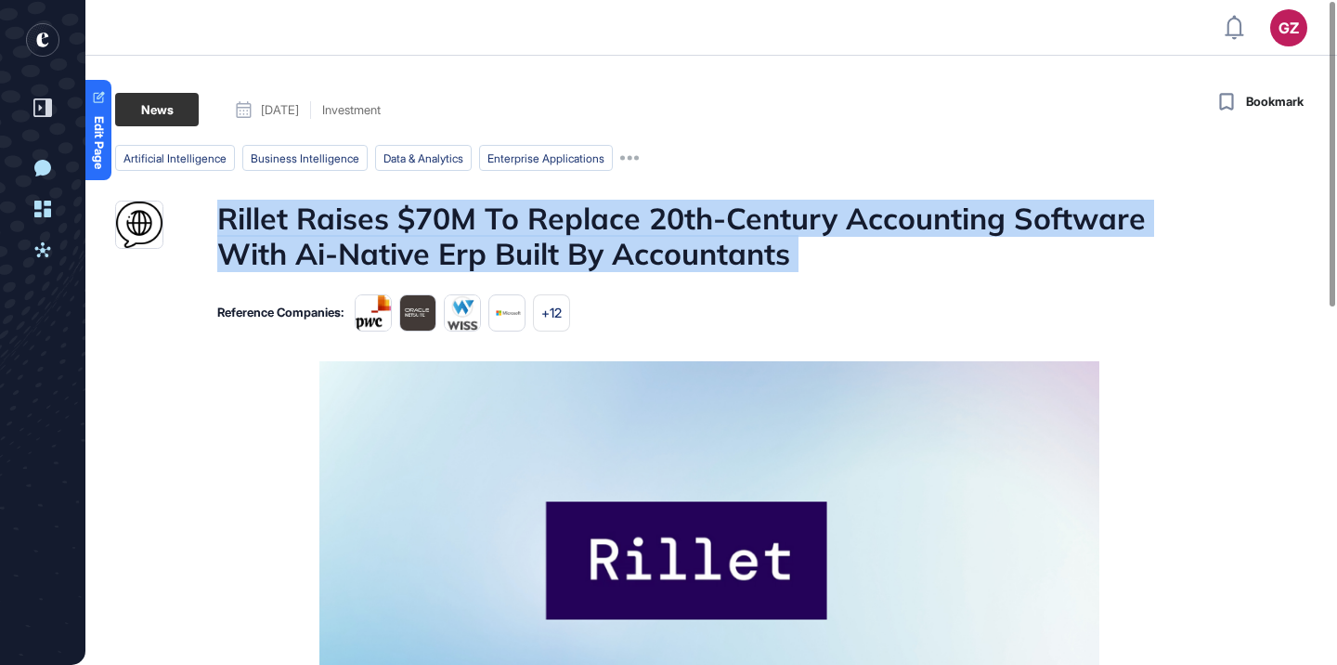
click at [547, 238] on h1 "Rillet Raises $70M To Replace 20th-Century Accounting Software With Ai-Native E…" at bounding box center [709, 236] width 984 height 71
copy h1 "Rillet Raises $70M To Replace 20th-Century Accounting Software With Ai-Native E…"
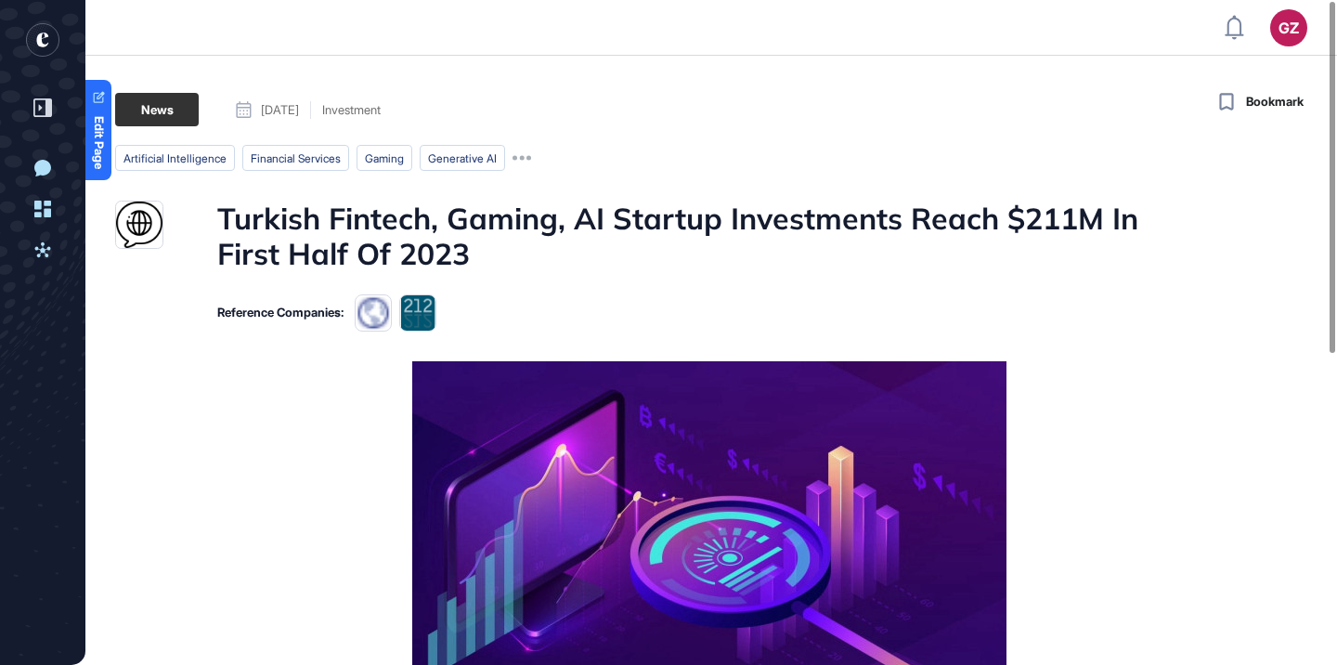
click at [578, 230] on h1 "Turkish Fintech, Gaming, AI Startup Investments Reach $211M In First Half Of 20…" at bounding box center [709, 236] width 984 height 71
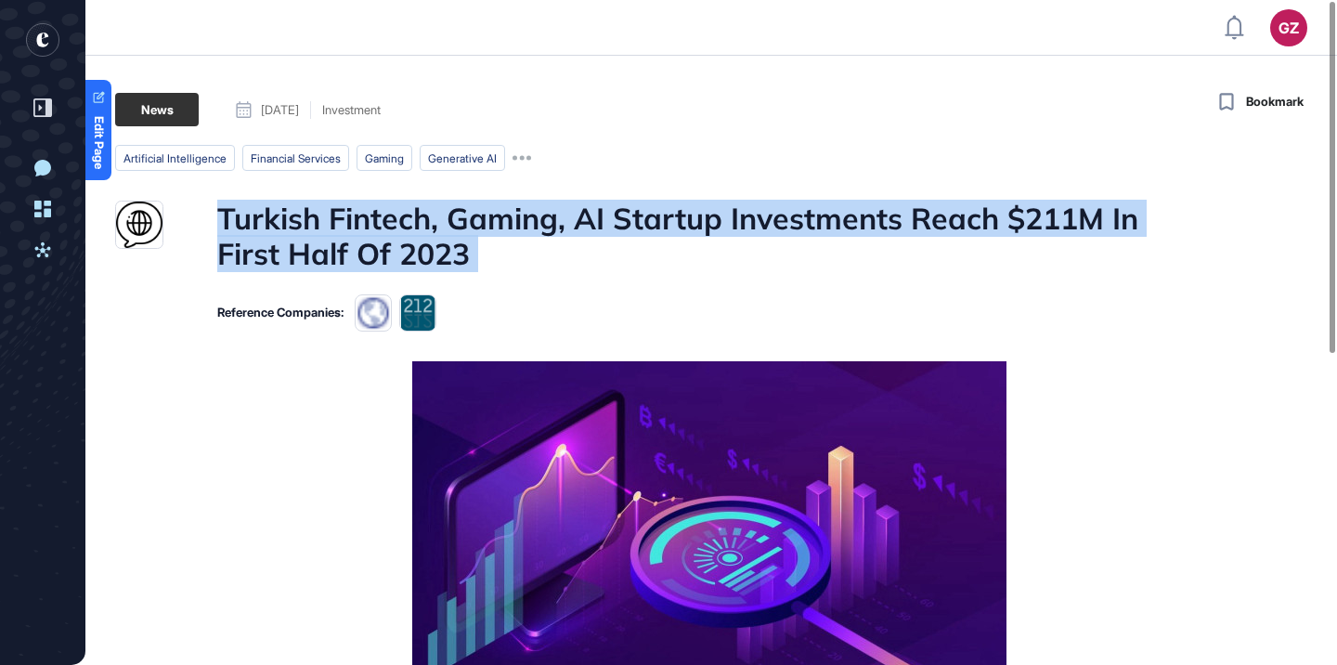
click at [578, 230] on h1 "Turkish Fintech, Gaming, AI Startup Investments Reach $211M In First Half Of 20…" at bounding box center [709, 236] width 984 height 71
copy h1 "Turkish Fintech, Gaming, AI Startup Investments Reach $211M In First Half Of 20…"
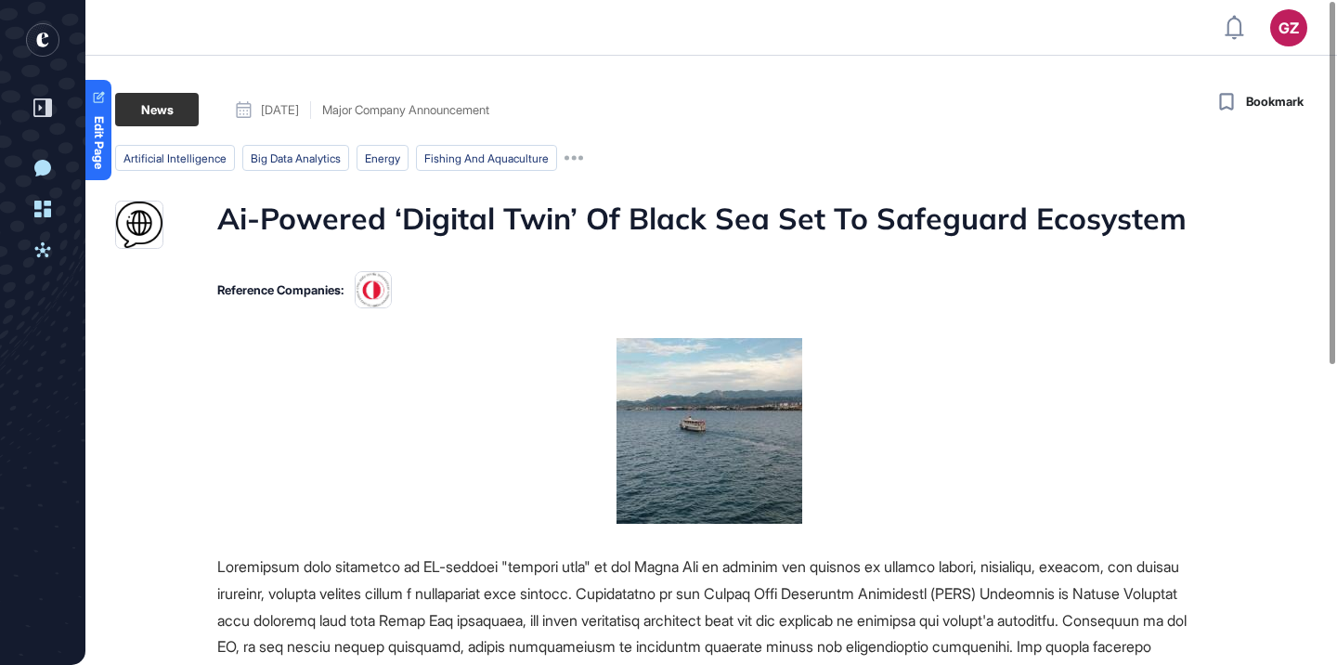
click at [707, 229] on h1 "Ai-Powered ‘Digital Twin’ Of Black Sea Set To Safeguard Ecosystem" at bounding box center [701, 225] width 969 height 48
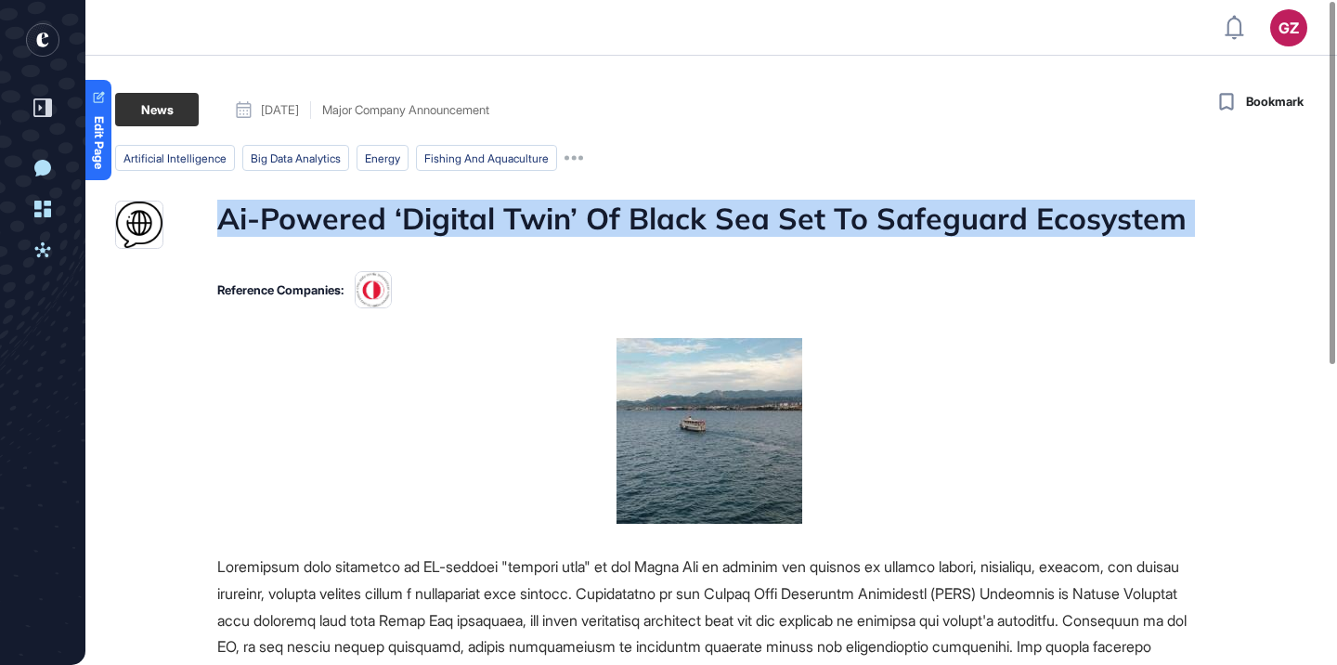
click at [707, 229] on h1 "Ai-Powered ‘Digital Twin’ Of Black Sea Set To Safeguard Ecosystem" at bounding box center [701, 225] width 969 height 48
click at [695, 238] on div at bounding box center [695, 238] width 0 height 0
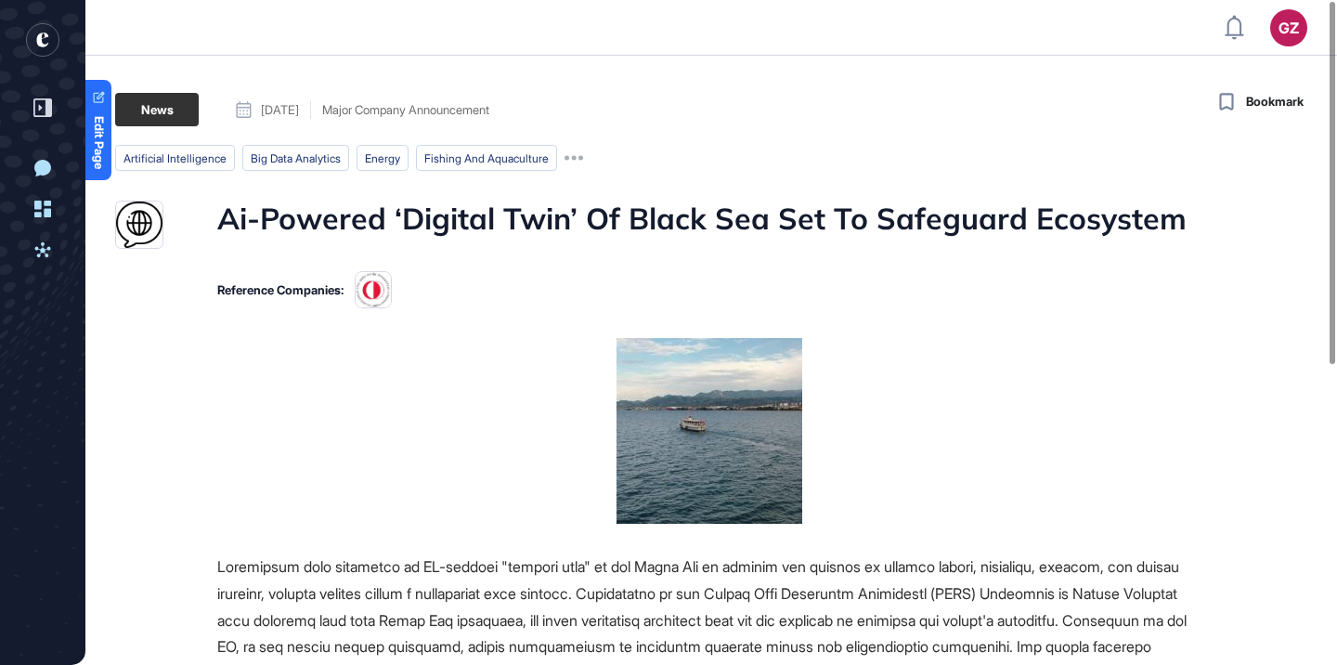
click at [750, 161] on ul "artificial intelligence big data analytics energy fishing and aquaculture" at bounding box center [658, 158] width 1086 height 26
click at [606, 208] on h1 "Ai-Powered ‘Digital Twin’ Of Black Sea Set To Safeguard Ecosystem" at bounding box center [701, 225] width 969 height 48
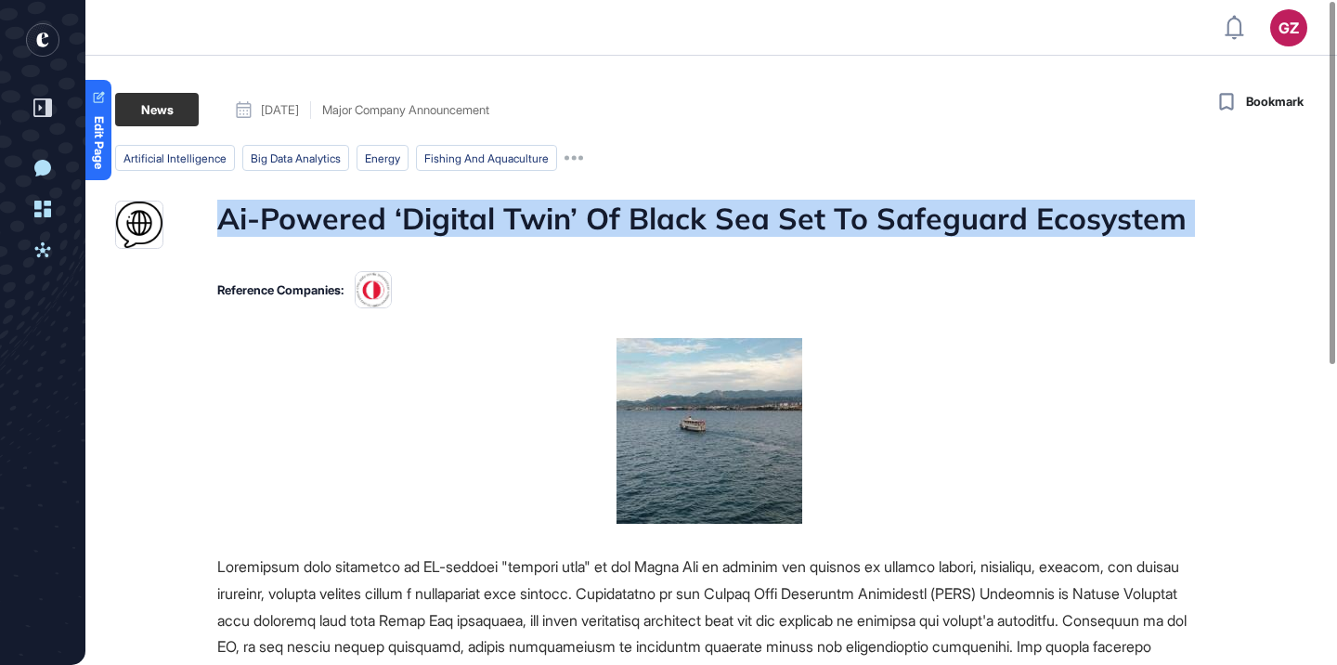
click at [606, 208] on h1 "Ai-Powered ‘Digital Twin’ Of Black Sea Set To Safeguard Ecosystem" at bounding box center [701, 225] width 969 height 48
copy h1 "Ai-Powered ‘Digital Twin’ Of Black Sea Set To Safeguard Ecosystem"
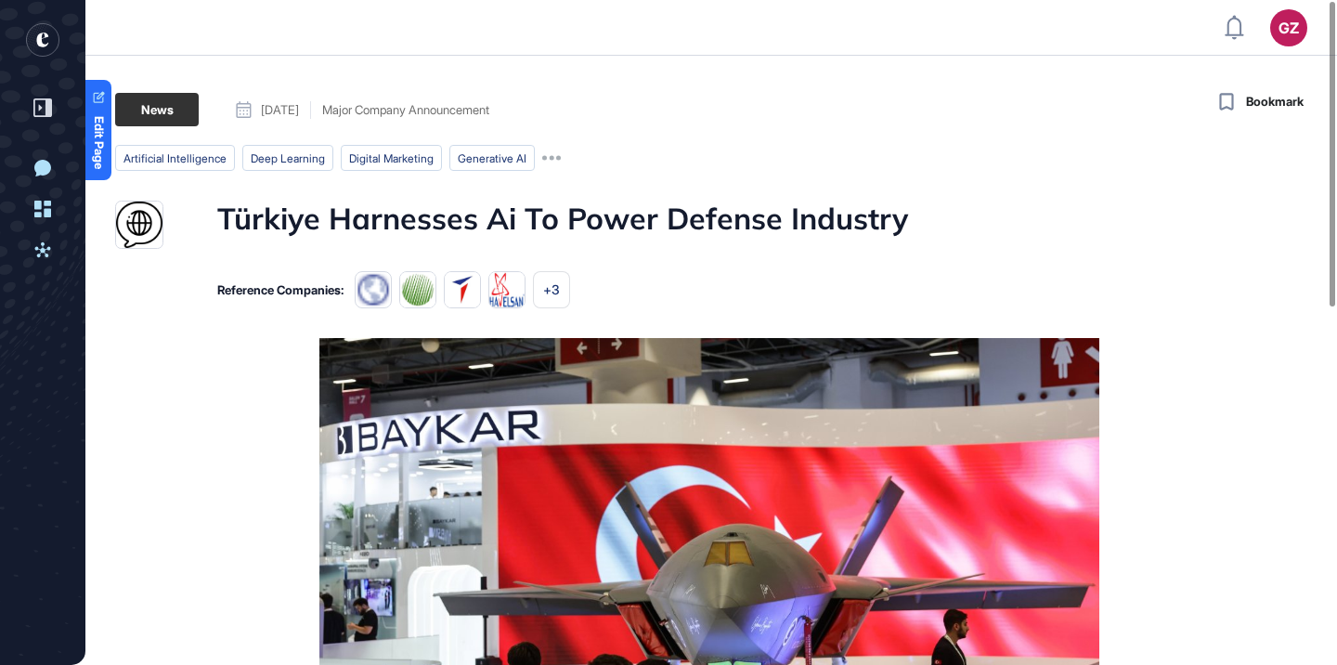
click at [604, 220] on h1 "Türkiye Harnesses Ai To Power Defense Industry" at bounding box center [562, 225] width 691 height 48
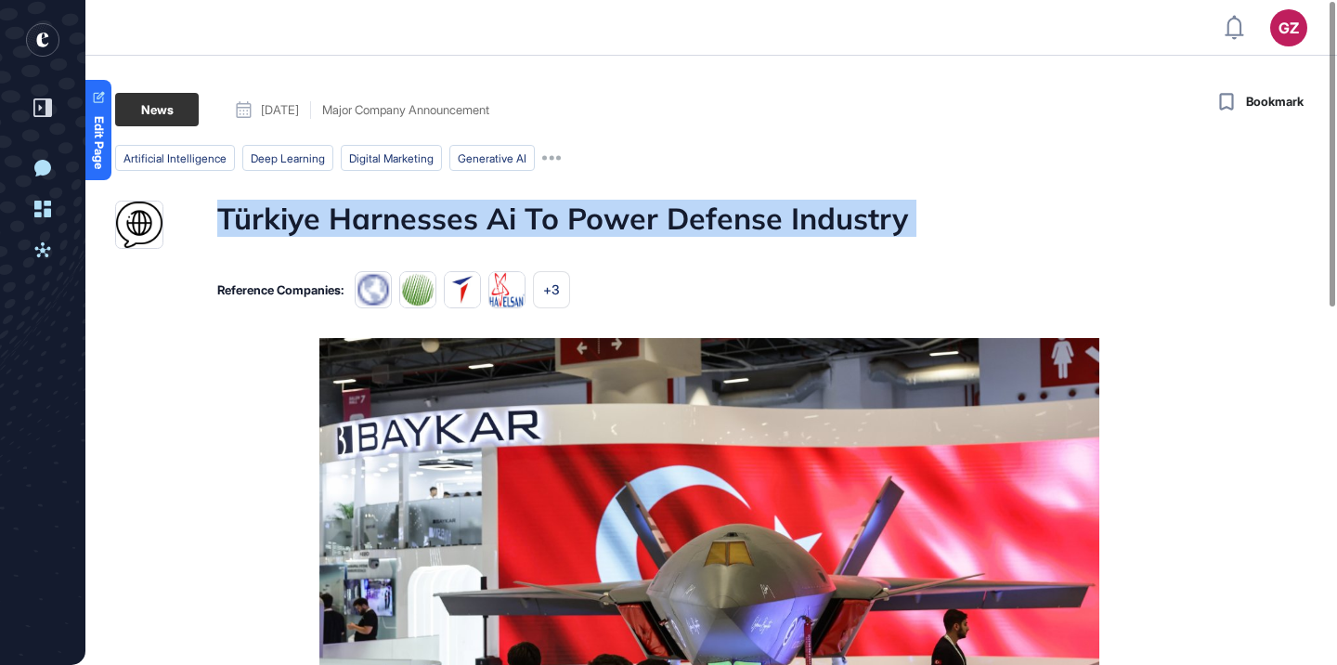
click at [604, 220] on h1 "Türkiye Harnesses Ai To Power Defense Industry" at bounding box center [562, 225] width 691 height 48
copy h1 "Türkiye Harnesses Ai To Power Defense Industry"
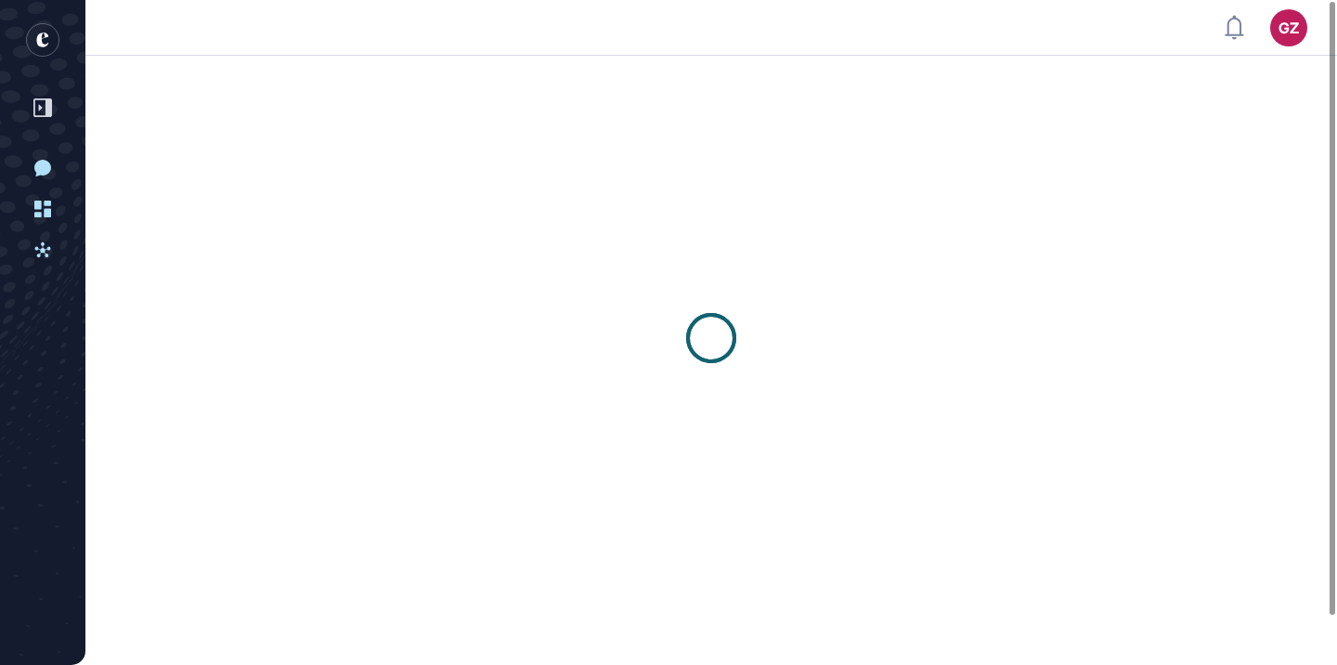
scroll to position [1, 1]
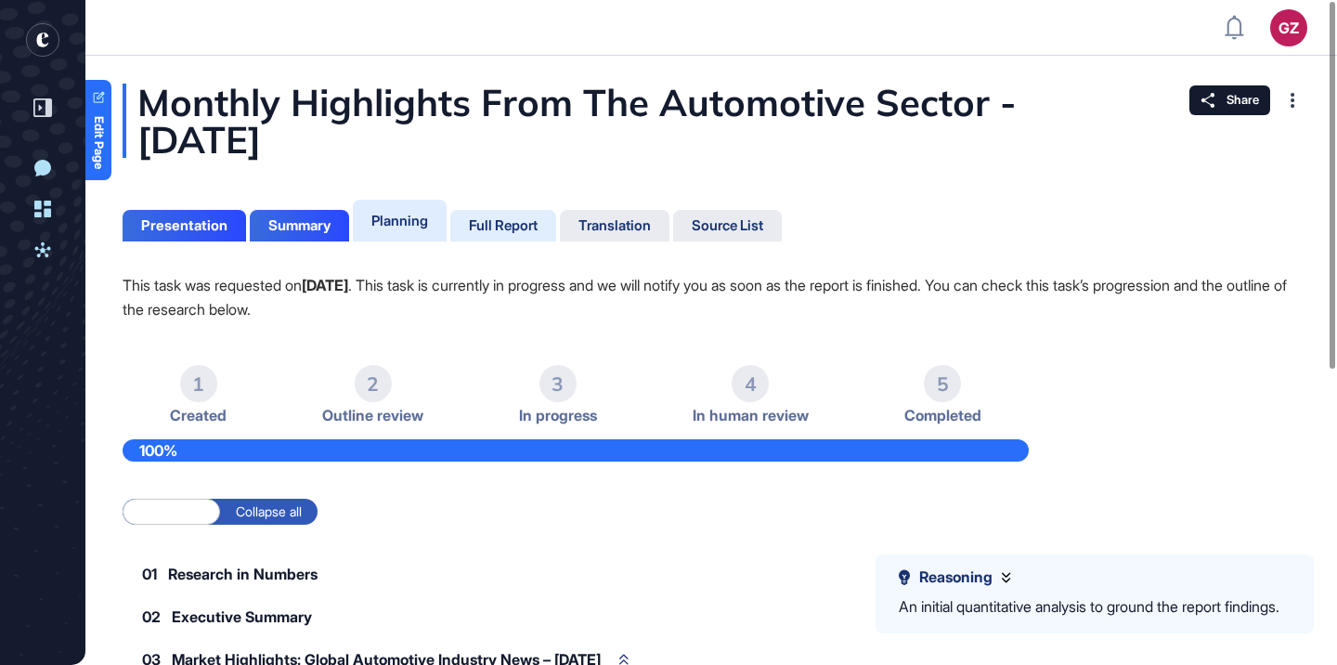
click at [525, 223] on div "Full Report" at bounding box center [503, 225] width 69 height 17
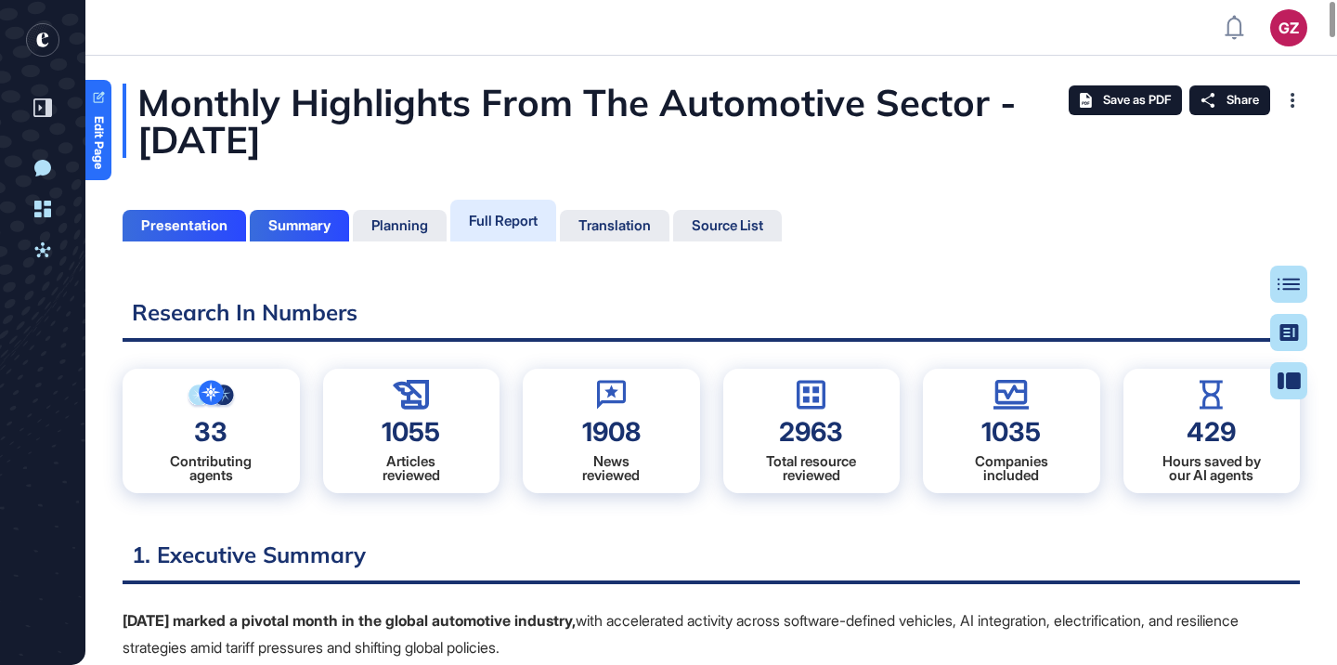
click at [614, 103] on div "Monthly Highlights From The Automotive Sector - July 2025" at bounding box center [711, 121] width 1177 height 74
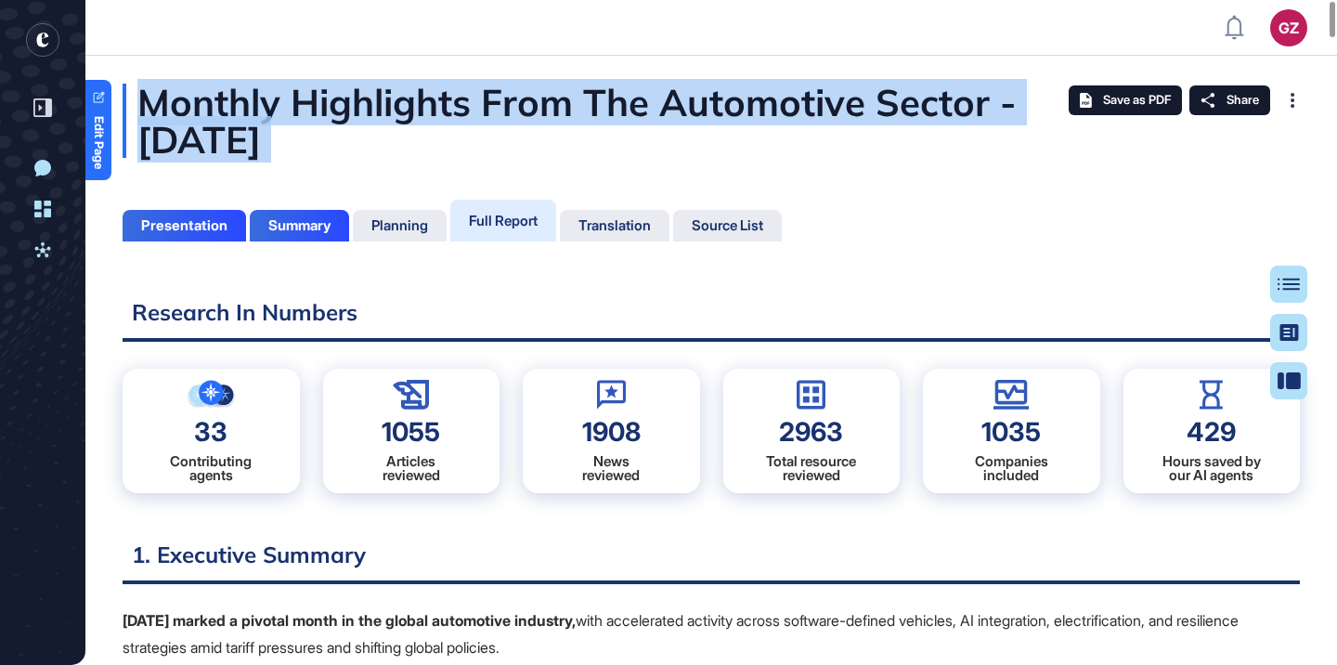
click at [614, 103] on div "Monthly Highlights From The Automotive Sector - July 2025" at bounding box center [711, 121] width 1177 height 74
copy div "Monthly Highlights From The Automotive Sector - July 2025"
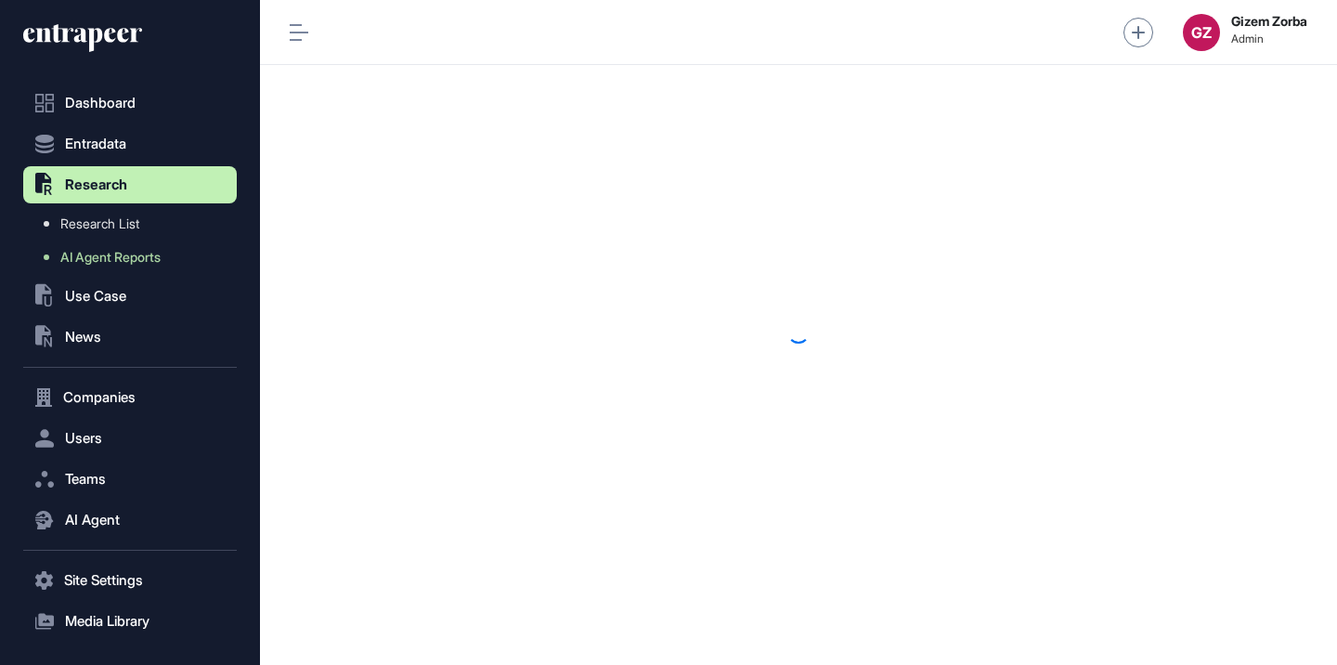
scroll to position [1, 1]
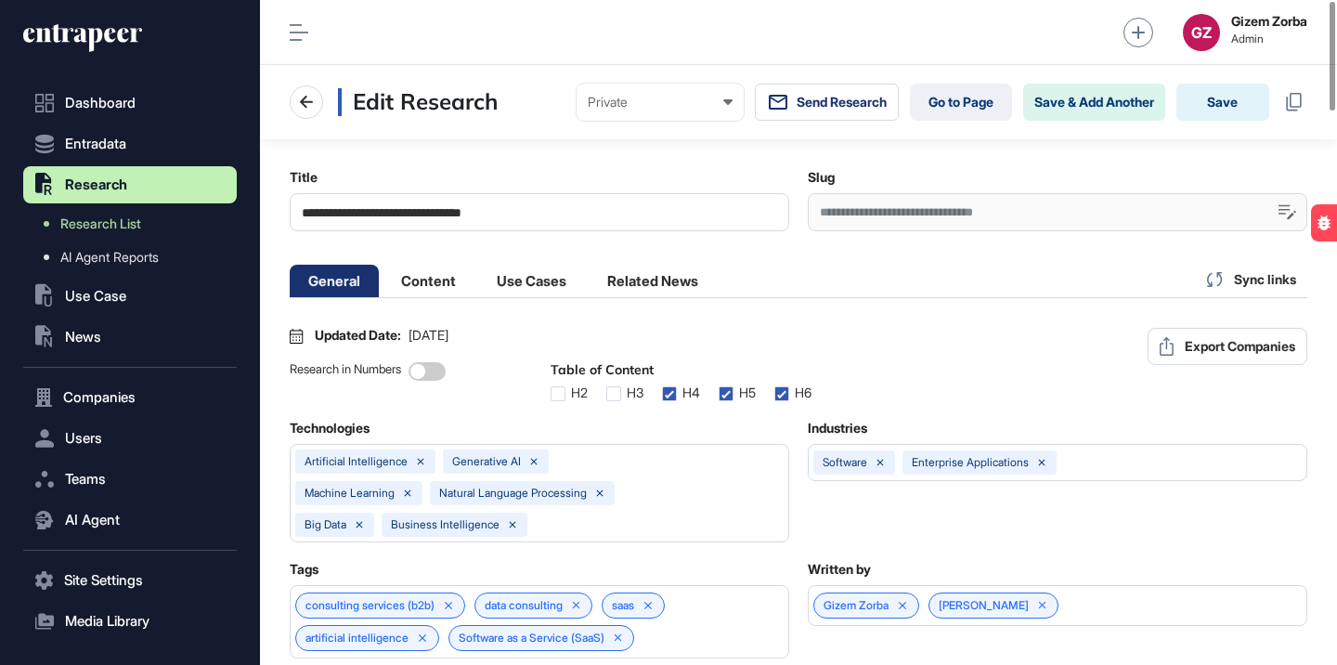
scroll to position [1, 8]
click at [966, 113] on link "Go to Page" at bounding box center [961, 102] width 102 height 37
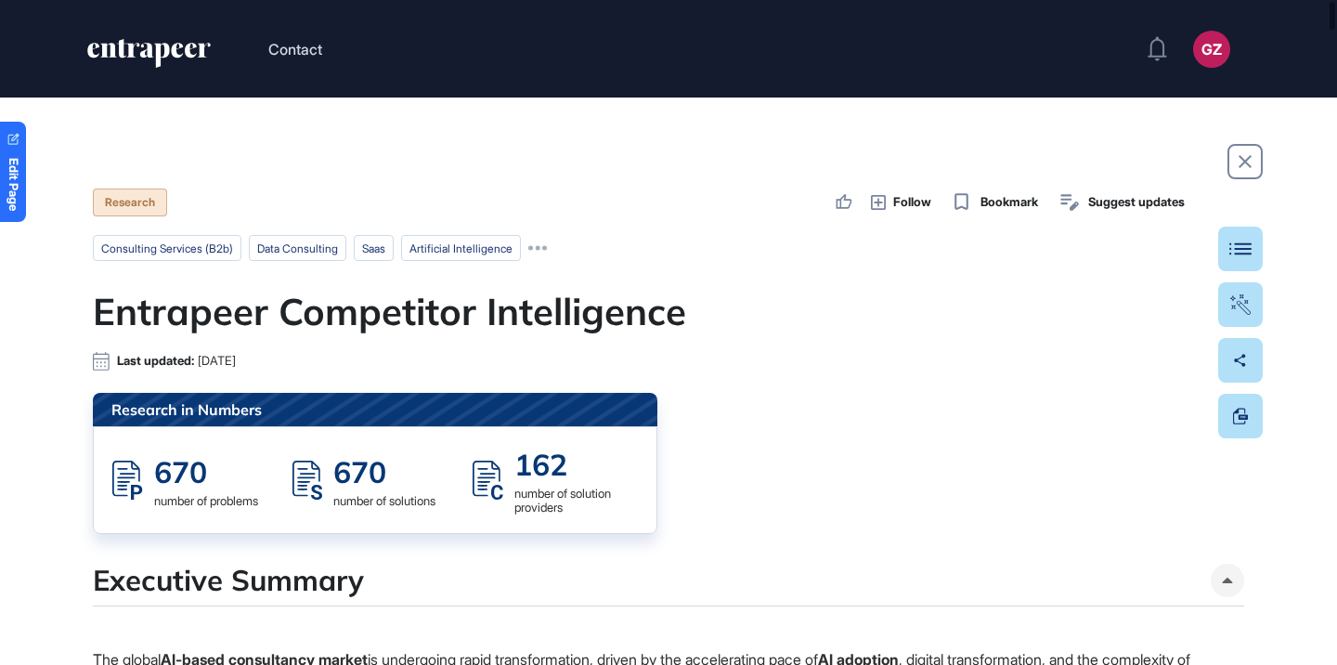
click at [441, 318] on h1 "Entrapeer Competitor Intelligence" at bounding box center [668, 311] width 1151 height 45
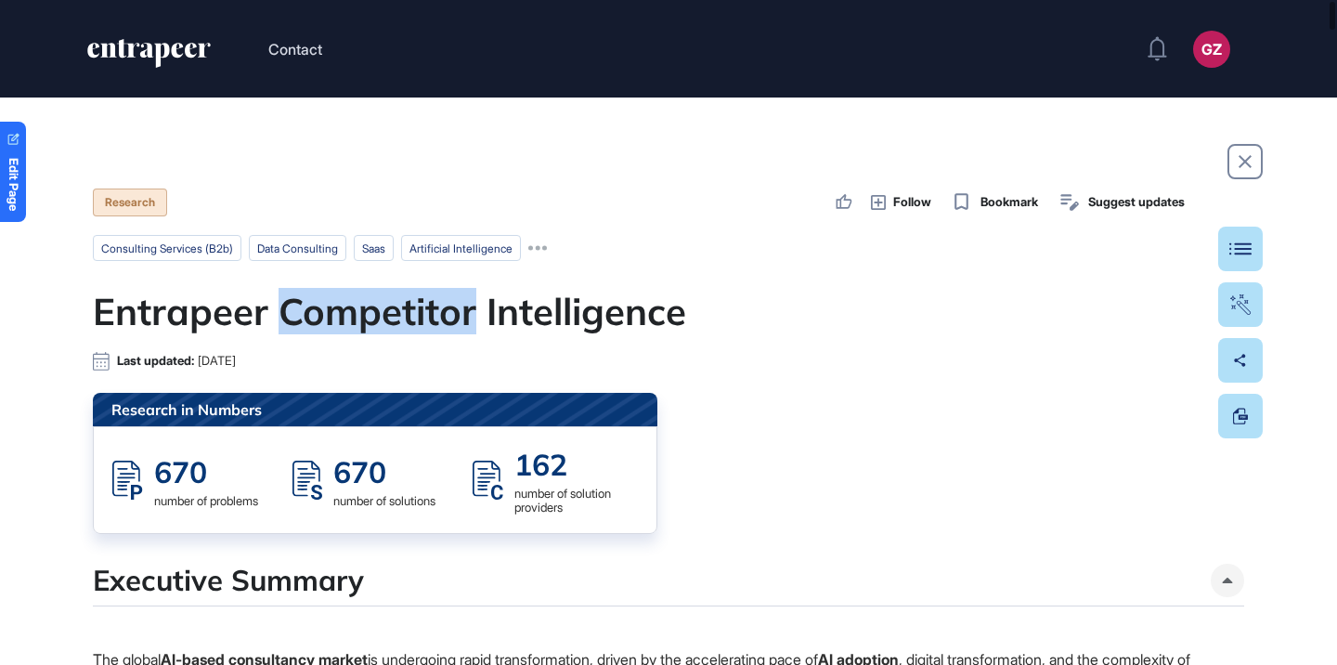
click at [441, 318] on h1 "Entrapeer Competitor Intelligence" at bounding box center [668, 311] width 1151 height 45
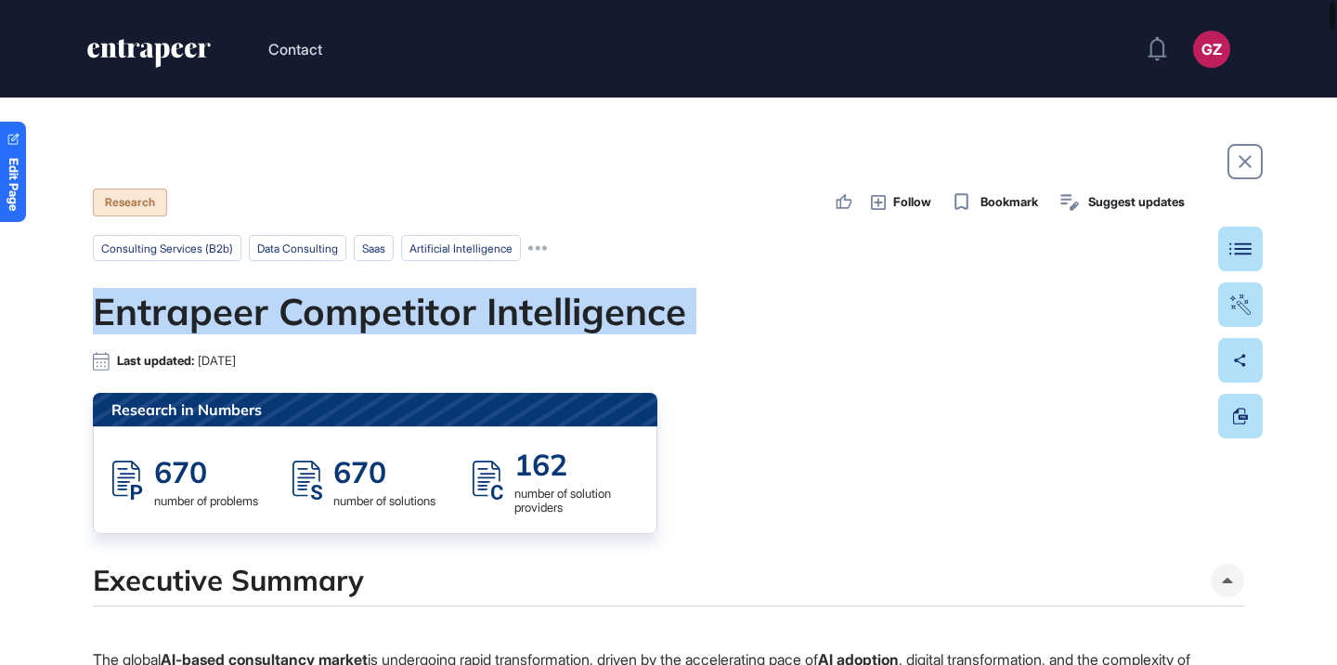
click at [441, 318] on h1 "Entrapeer Competitor Intelligence" at bounding box center [668, 311] width 1151 height 45
copy div "Entrapeer Competitor Intelligence"
click at [403, 306] on h1 "Entrapeer Competitor Intelligence" at bounding box center [668, 311] width 1151 height 45
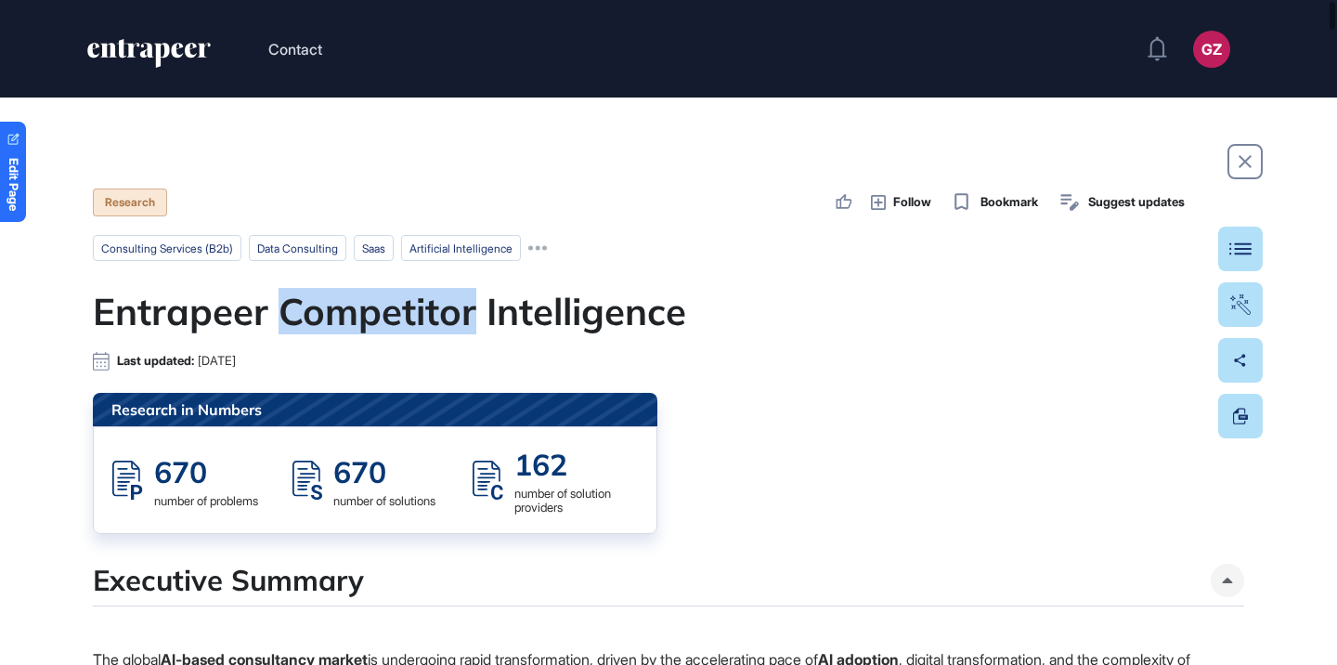
click at [403, 306] on h1 "Entrapeer Competitor Intelligence" at bounding box center [668, 311] width 1151 height 45
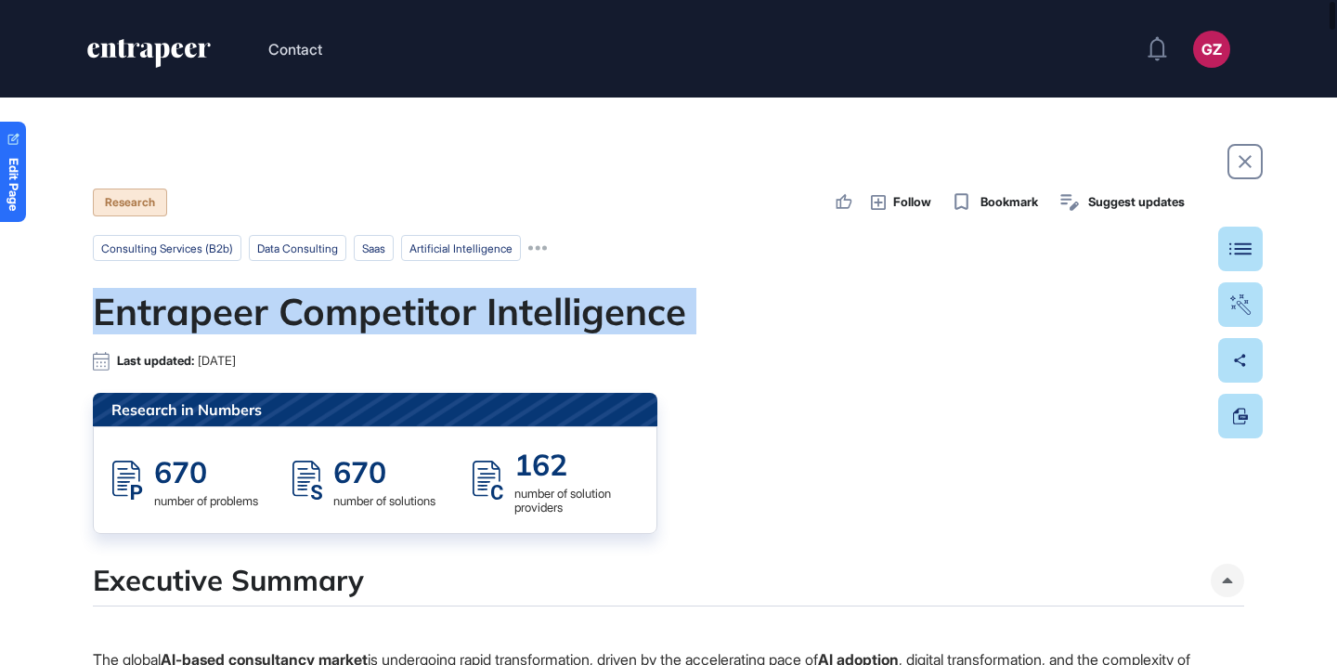
click at [403, 306] on h1 "Entrapeer Competitor Intelligence" at bounding box center [668, 311] width 1151 height 45
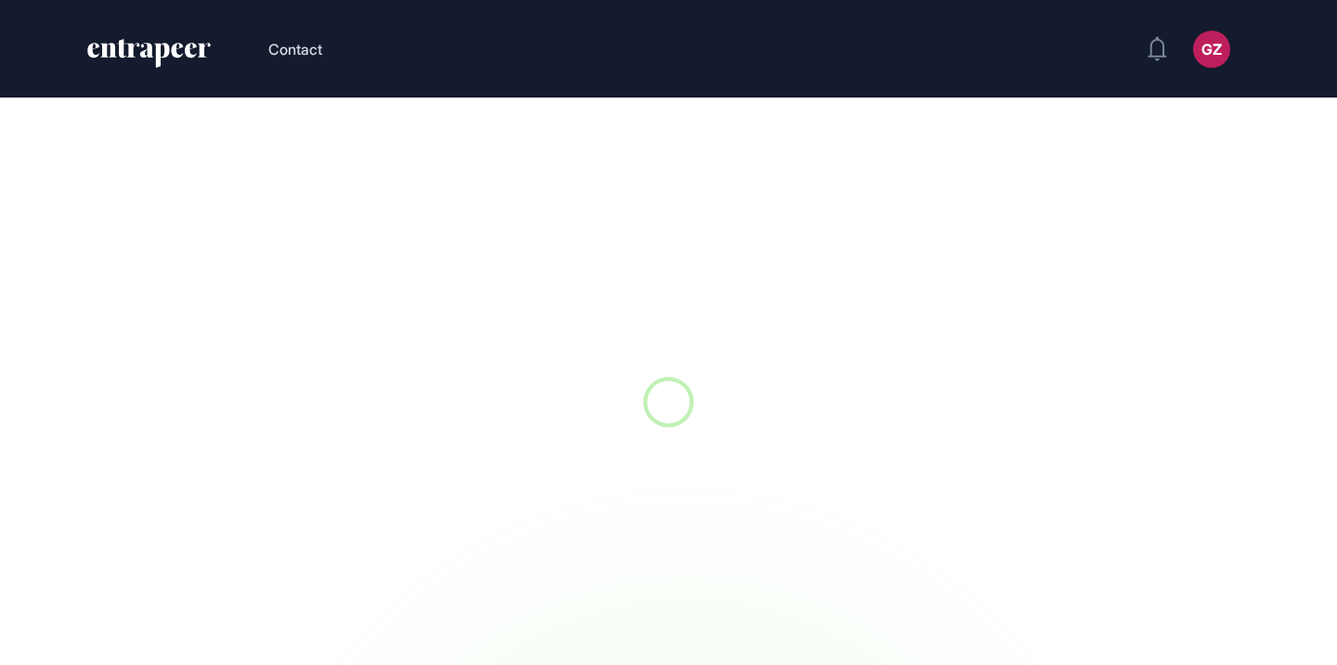
scroll to position [1, 1]
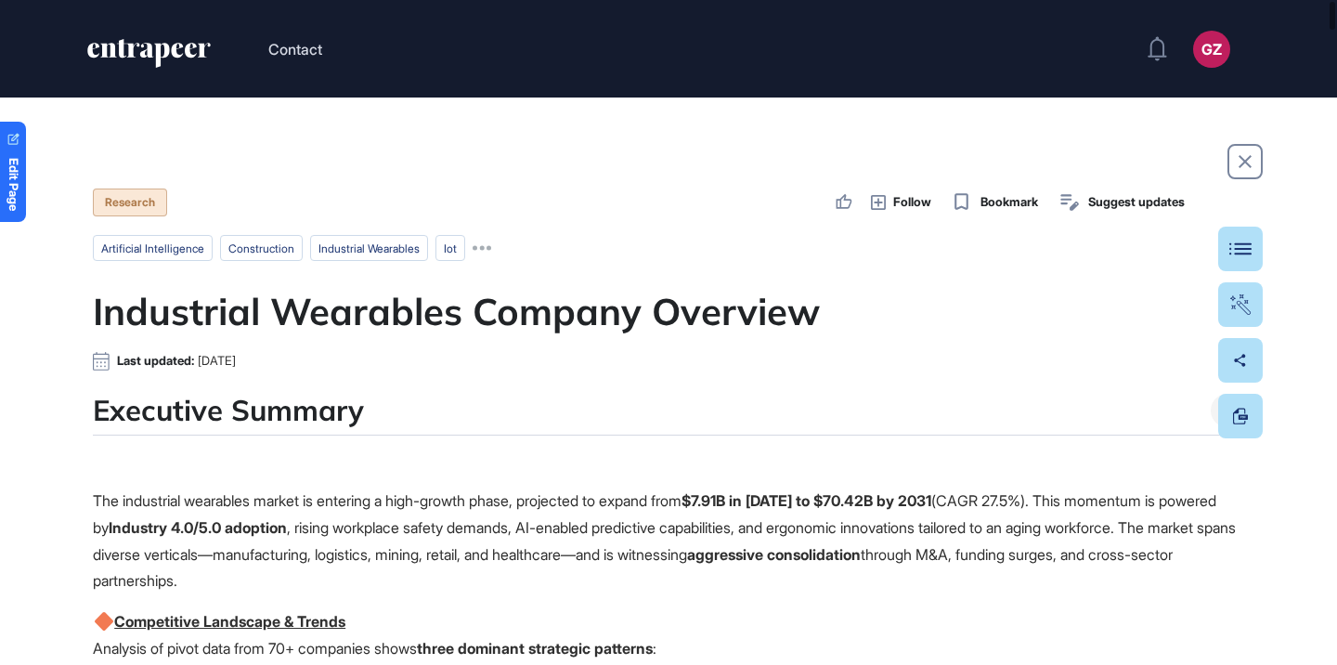
click at [479, 312] on h1 "Industrial Wearables Company Overview" at bounding box center [668, 311] width 1151 height 45
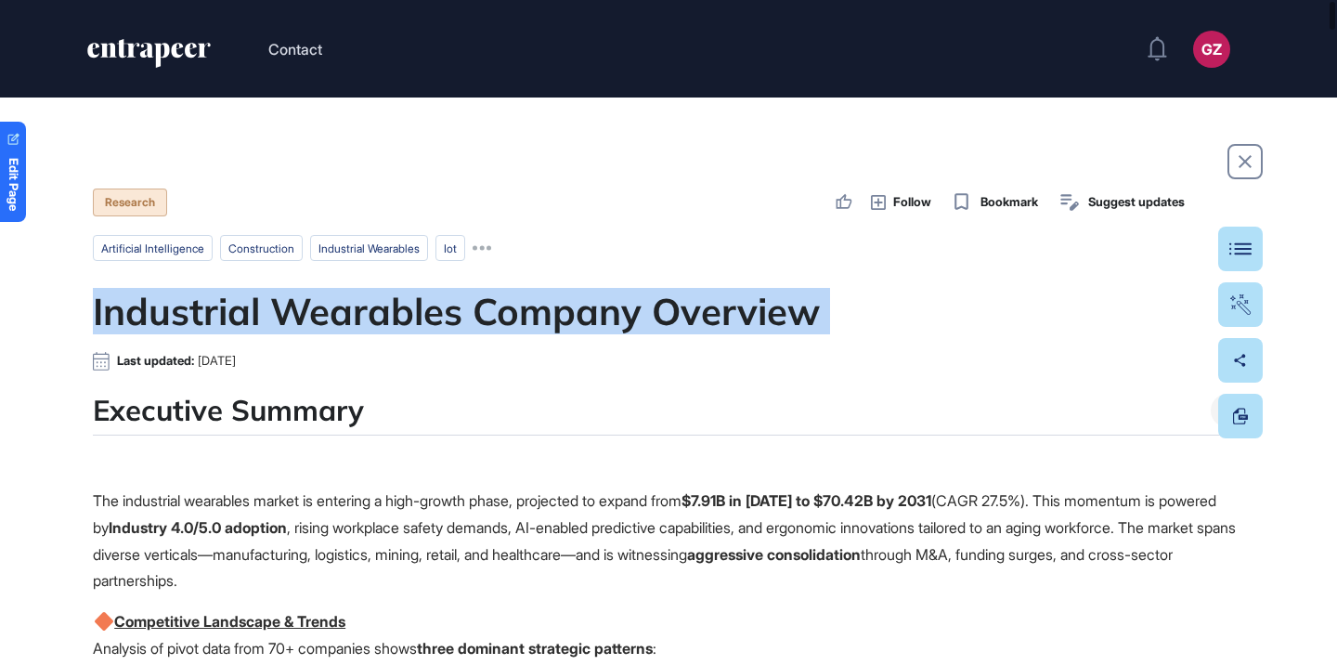
click at [479, 312] on h1 "Industrial Wearables Company Overview" at bounding box center [668, 311] width 1151 height 45
click at [415, 331] on h1 "Industrial Wearables Company Overview" at bounding box center [668, 311] width 1151 height 45
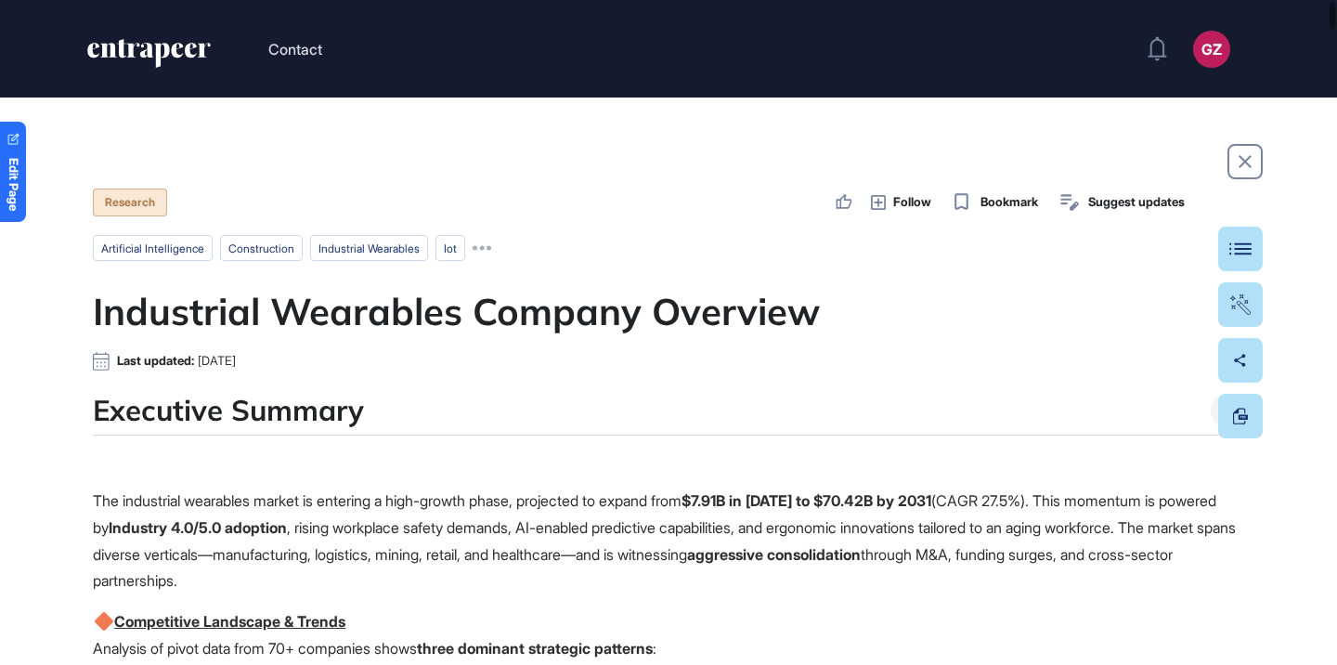
click at [420, 327] on h1 "Industrial Wearables Company Overview" at bounding box center [668, 311] width 1151 height 45
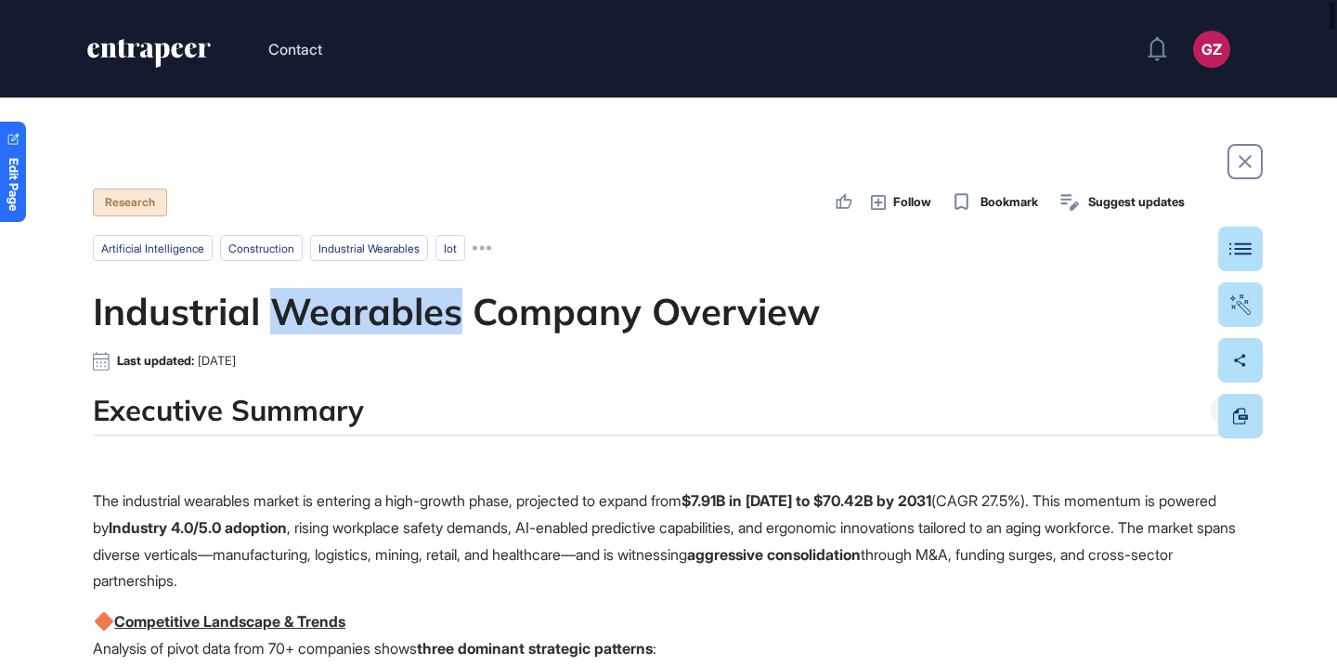
click at [420, 327] on h1 "Industrial Wearables Company Overview" at bounding box center [668, 311] width 1151 height 45
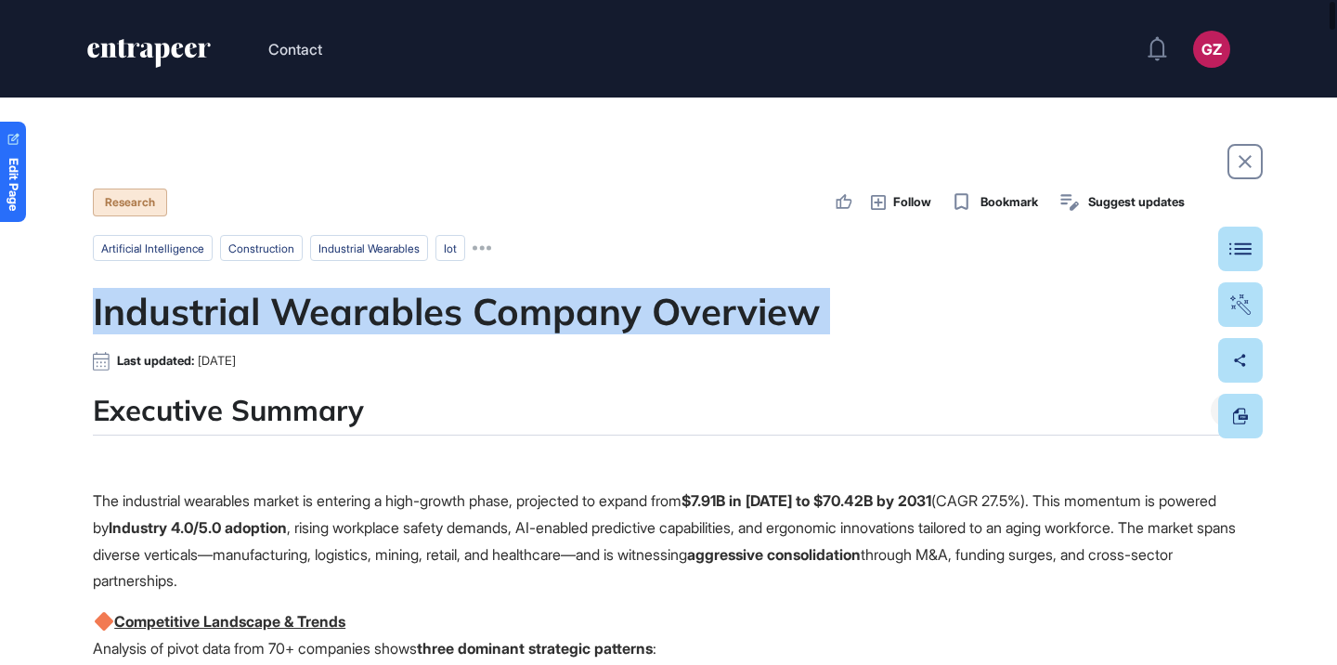
click at [420, 327] on h1 "Industrial Wearables Company Overview" at bounding box center [668, 311] width 1151 height 45
copy div "Industrial Wearables Company Overview"
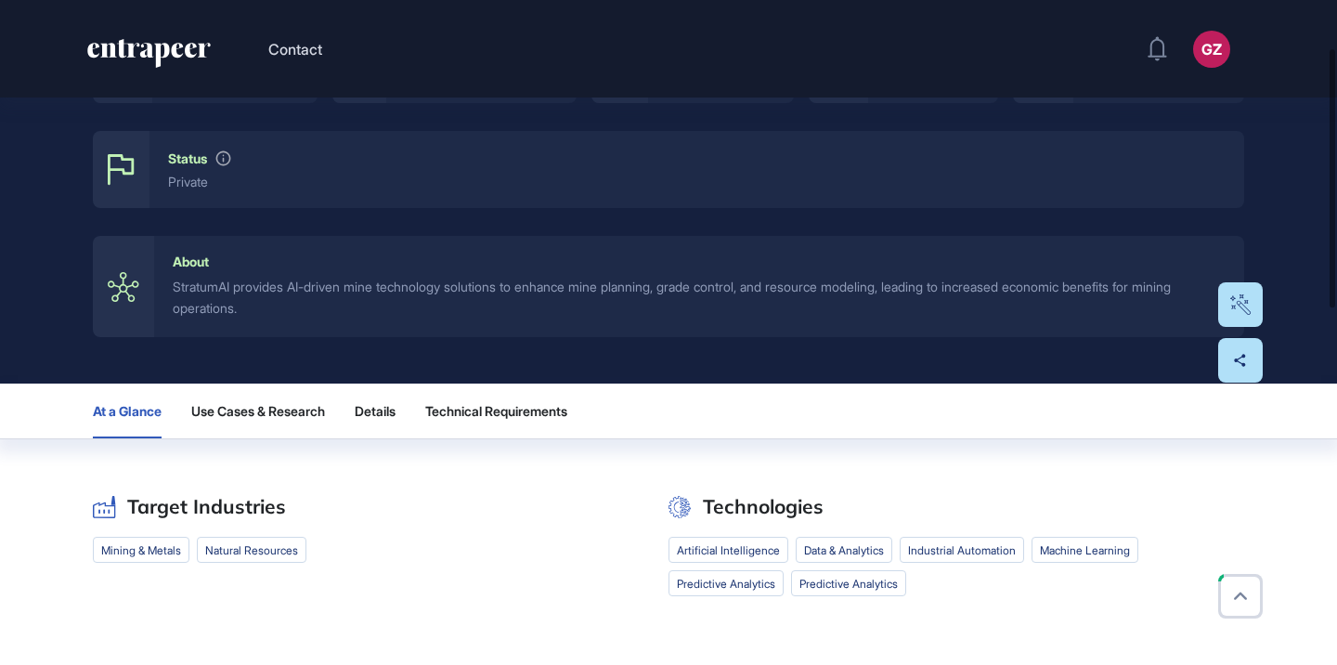
scroll to position [436, 0]
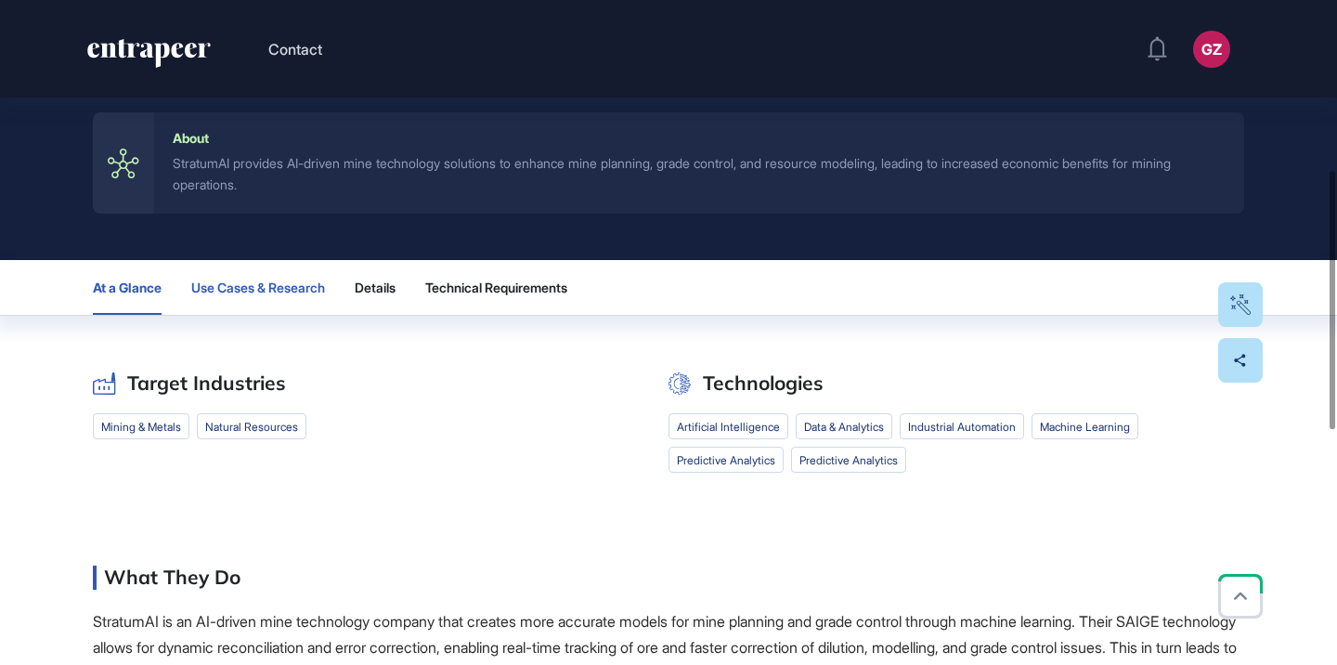
click at [302, 288] on span "Use Cases & Research" at bounding box center [258, 287] width 134 height 15
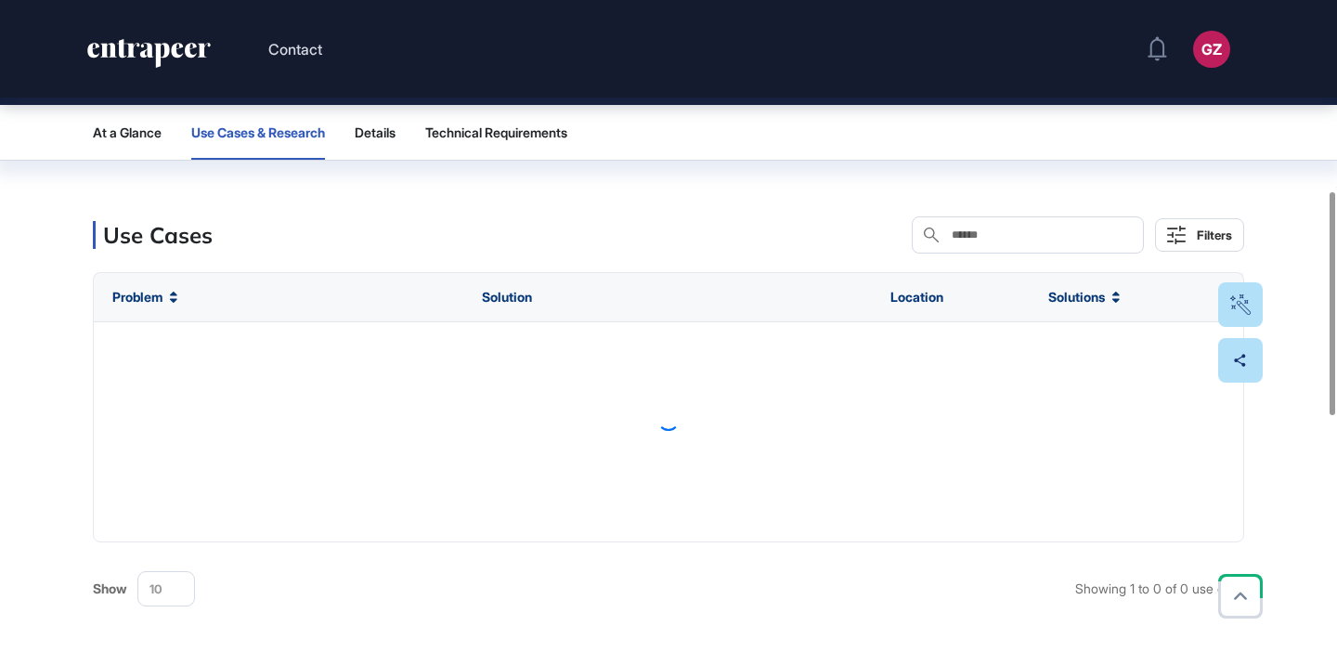
scroll to position [603, 0]
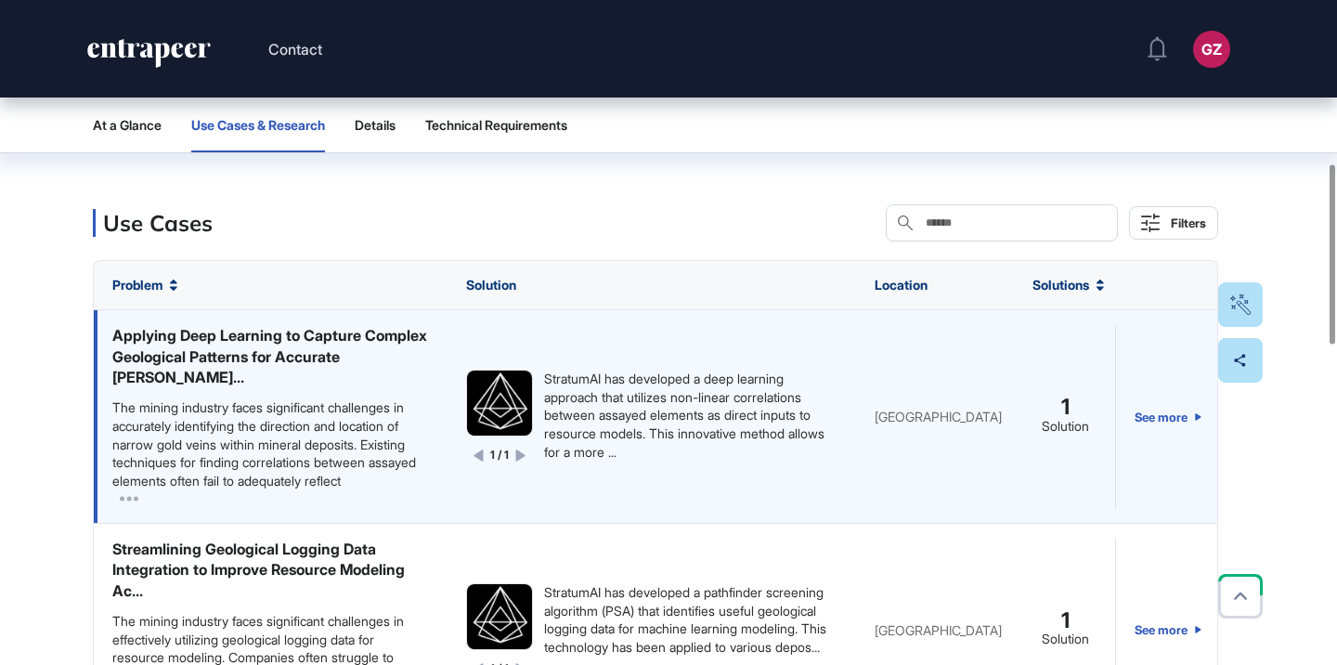
click at [279, 410] on div "The mining industry faces significant challenges in accurately identifying the …" at bounding box center [270, 443] width 317 height 91
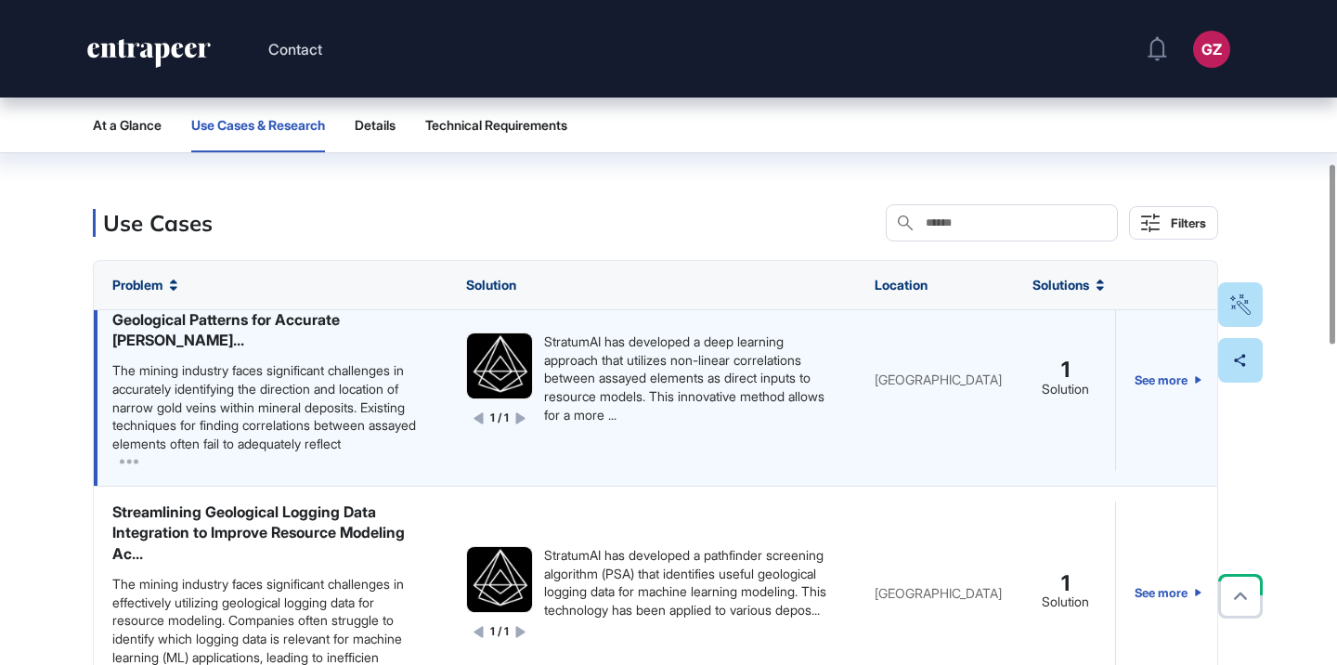
scroll to position [47, 0]
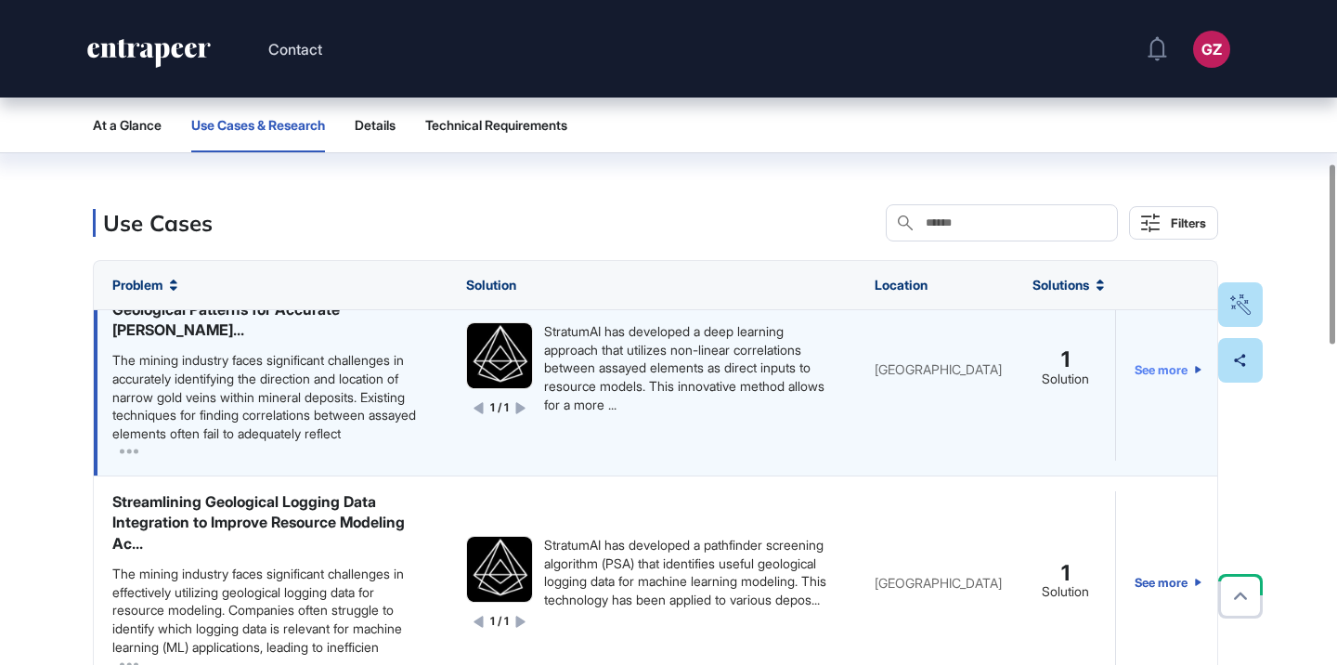
click at [1171, 376] on link "See more" at bounding box center [1167, 369] width 67 height 183
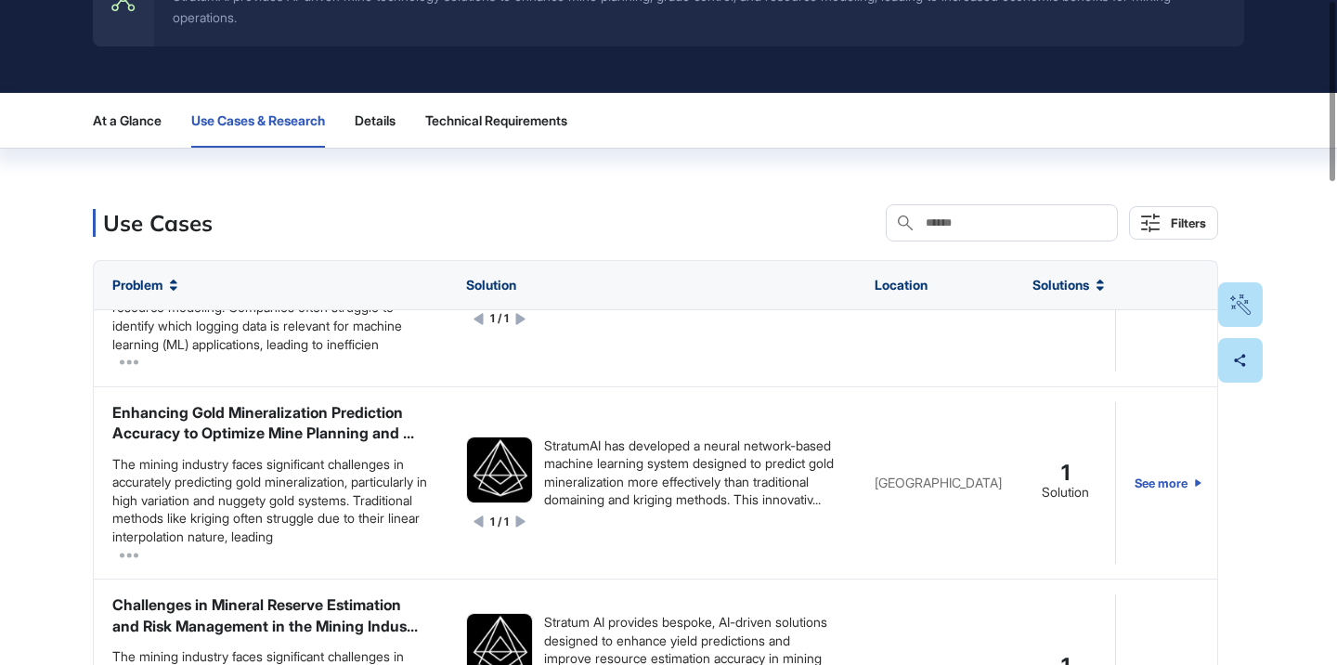
scroll to position [0, 0]
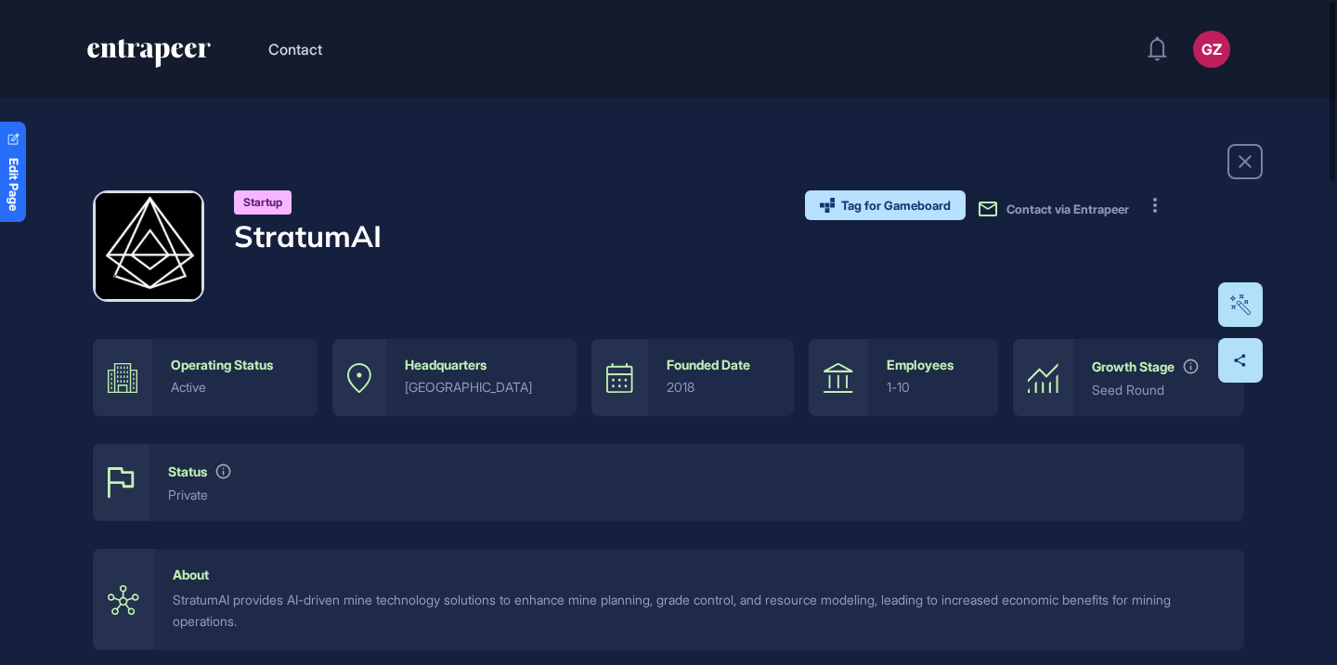
click at [310, 236] on h4 "StratumAI" at bounding box center [308, 235] width 148 height 35
copy h4 "StratumAI"
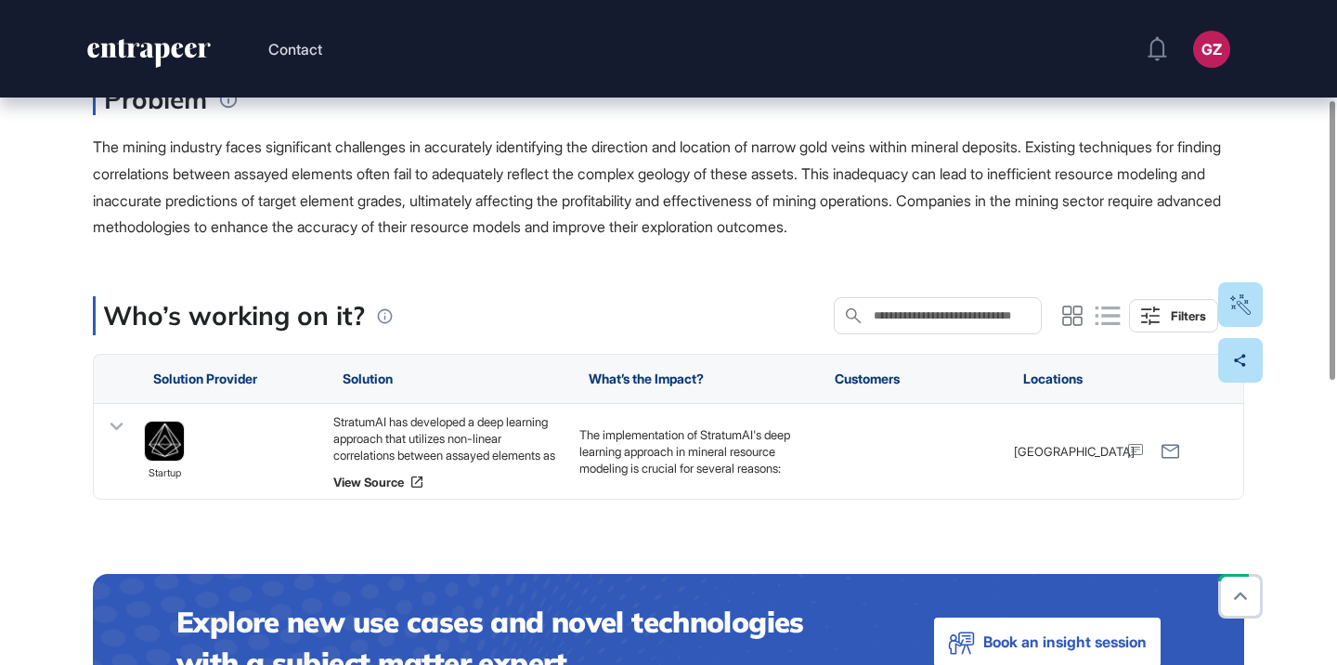
scroll to position [359, 0]
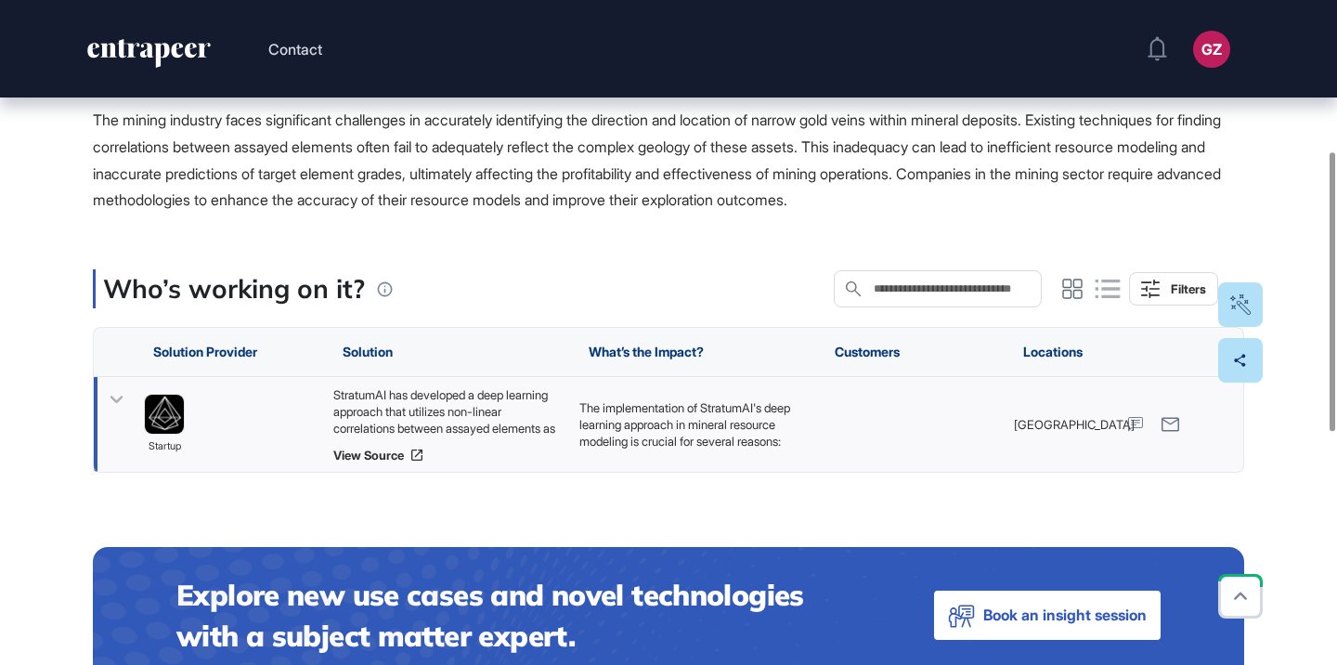
click at [472, 410] on div "StratumAI has developed a deep learning approach that utilizes non-linear corre…" at bounding box center [446, 411] width 227 height 50
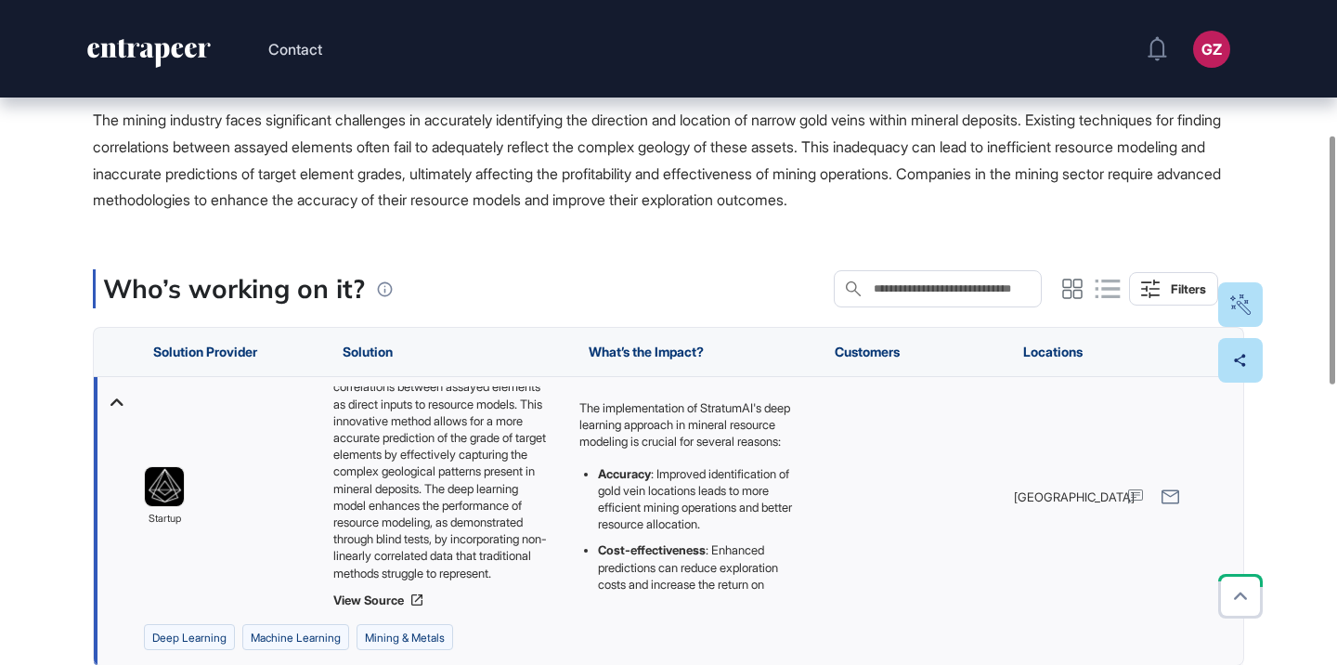
scroll to position [75, 0]
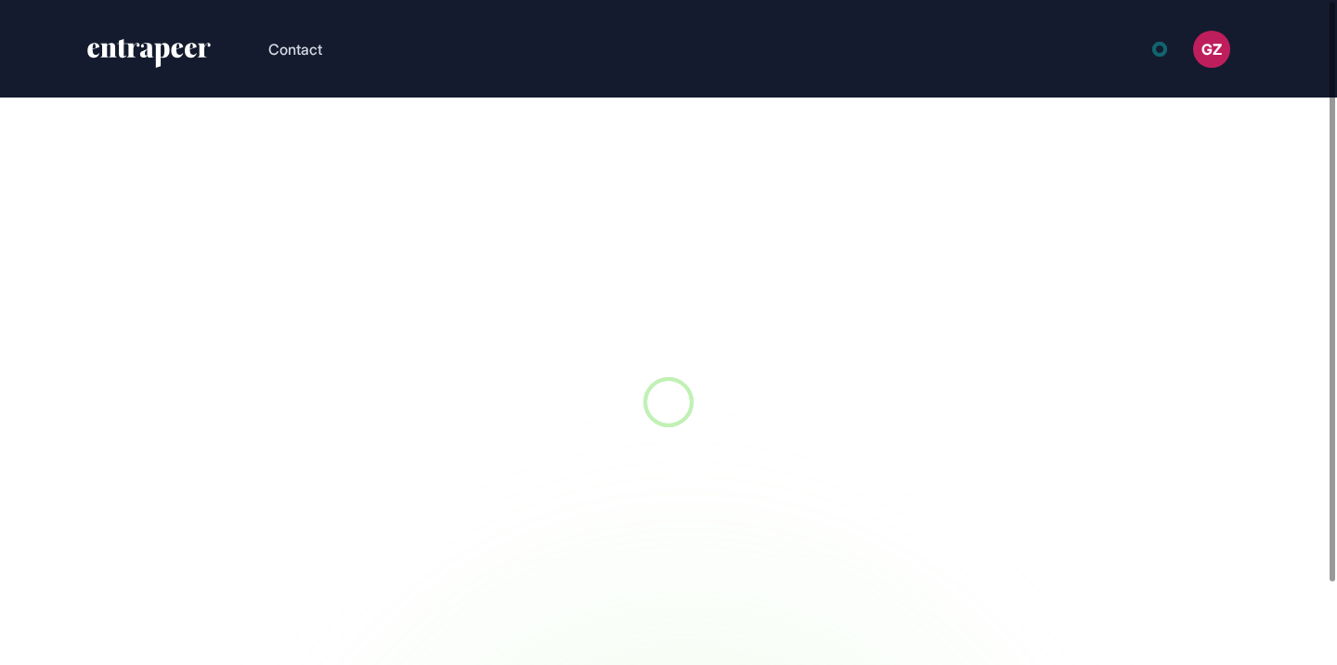
scroll to position [1, 1]
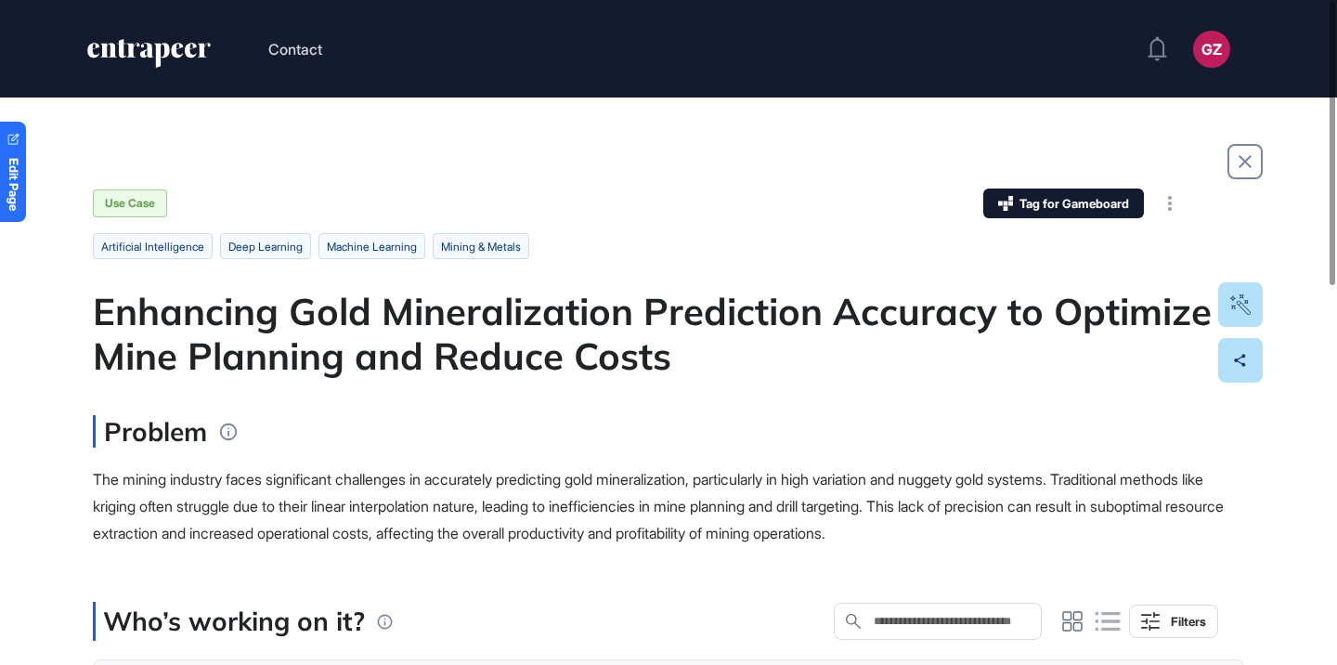
click at [637, 334] on div "Enhancing Gold Mineralization Prediction Accuracy to Optimize Mine Planning and…" at bounding box center [668, 333] width 1151 height 89
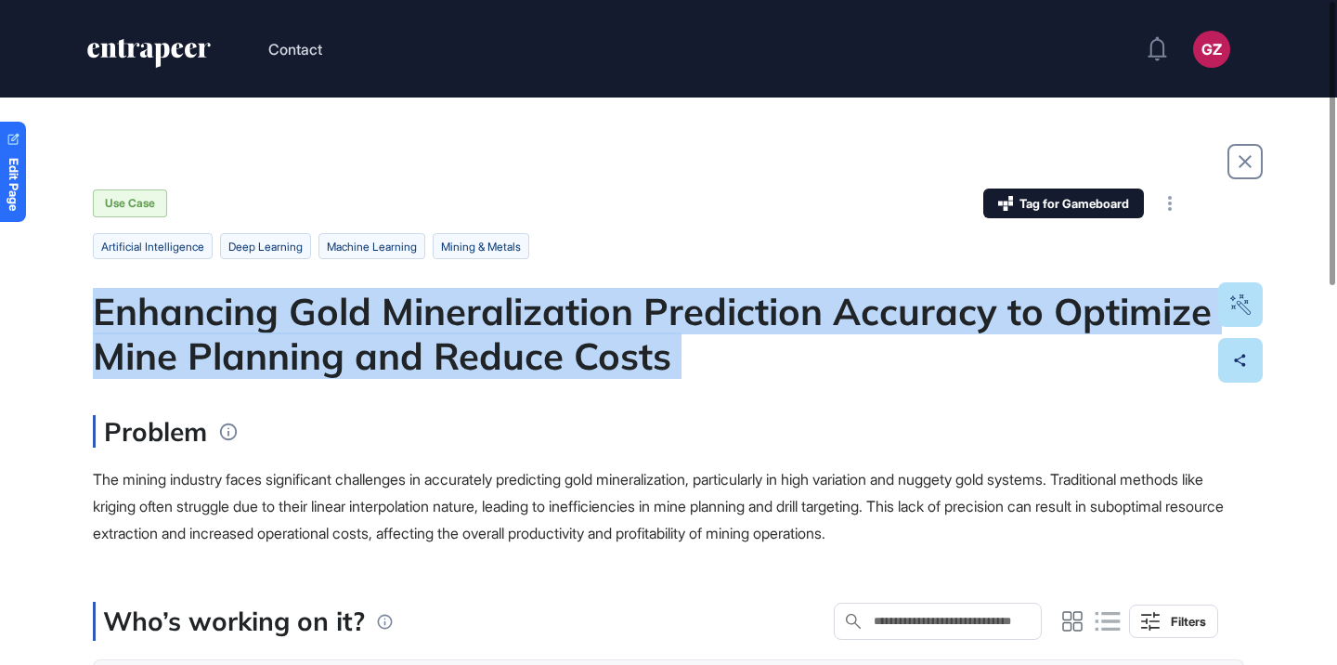
click at [637, 334] on div "Enhancing Gold Mineralization Prediction Accuracy to Optimize Mine Planning and…" at bounding box center [668, 333] width 1151 height 89
click at [625, 380] on div at bounding box center [625, 380] width 0 height 0
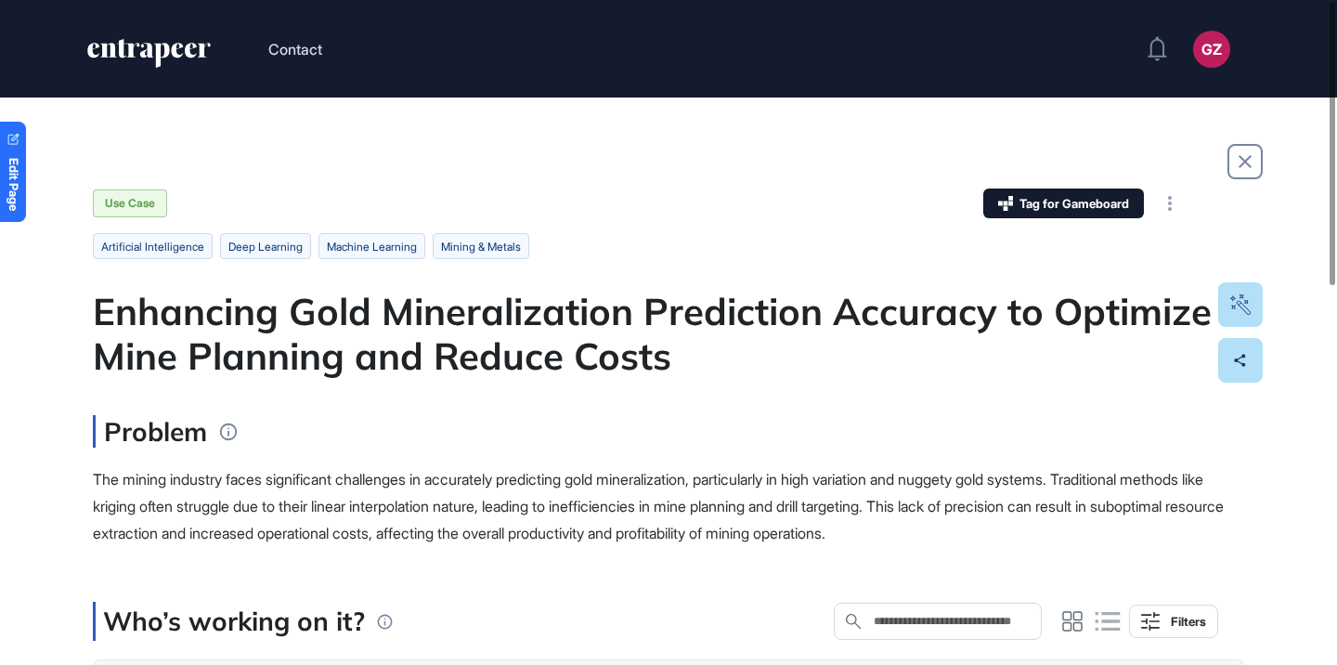
click at [603, 430] on div "Problem" at bounding box center [668, 431] width 1151 height 32
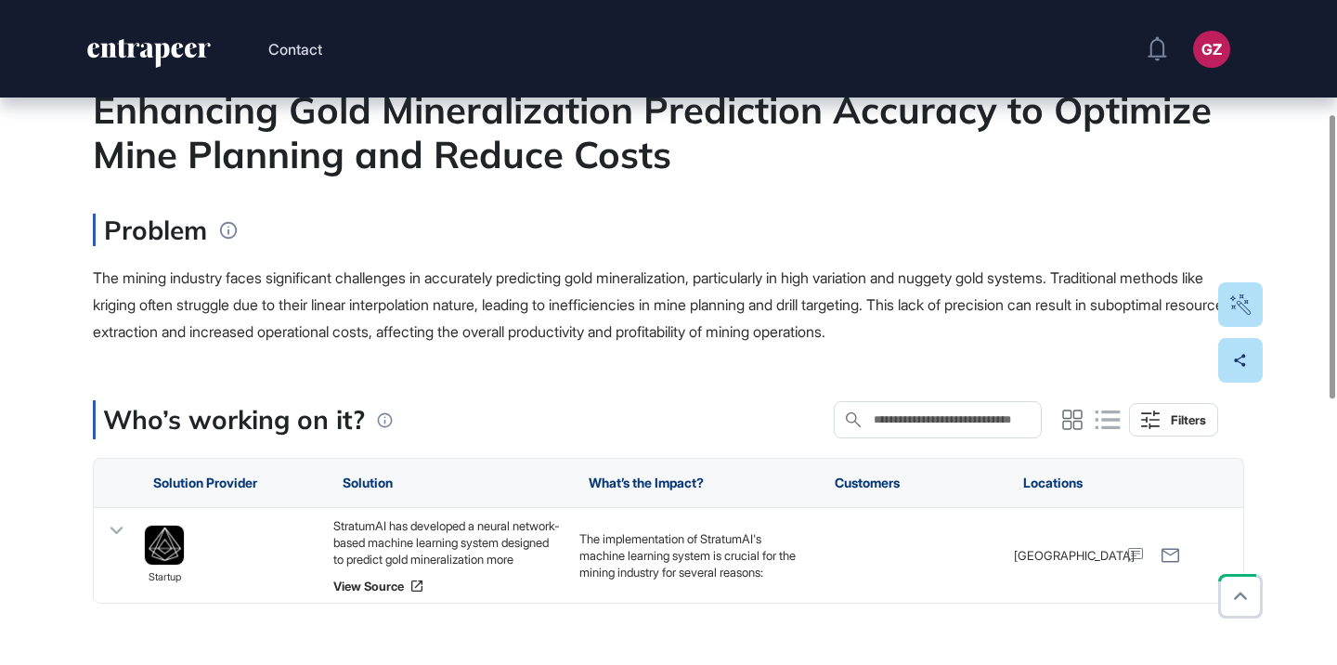
scroll to position [0, 0]
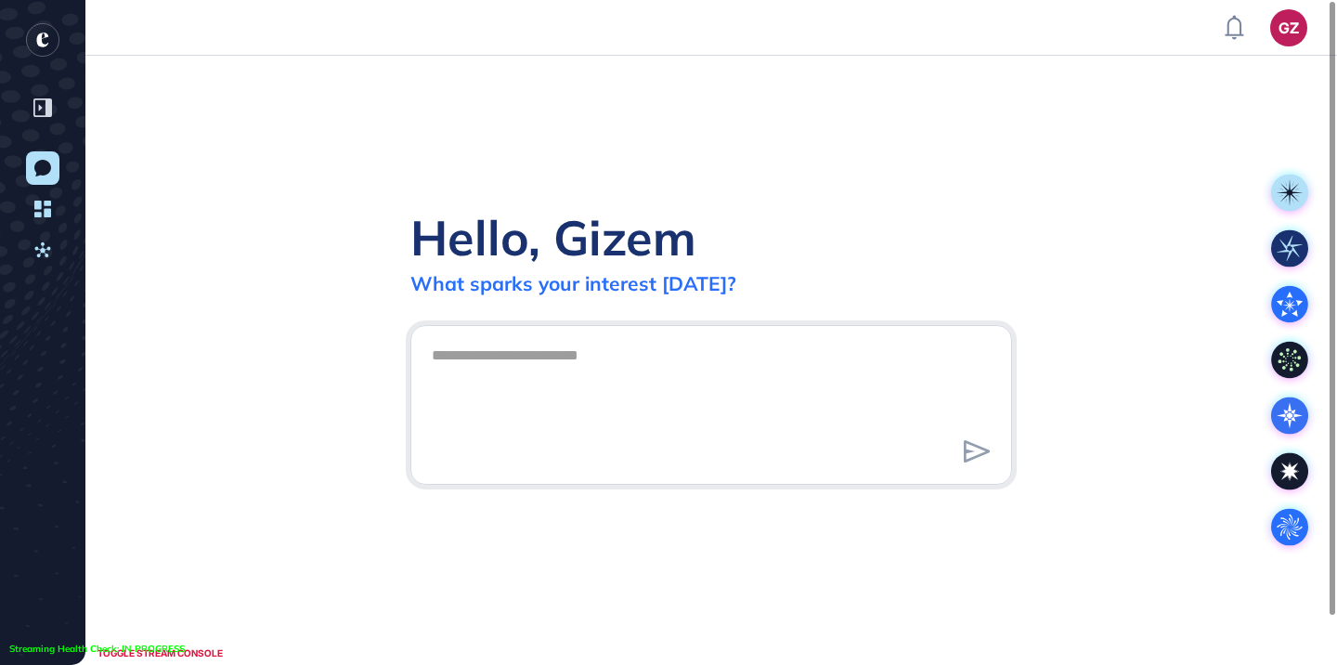
scroll to position [1, 1]
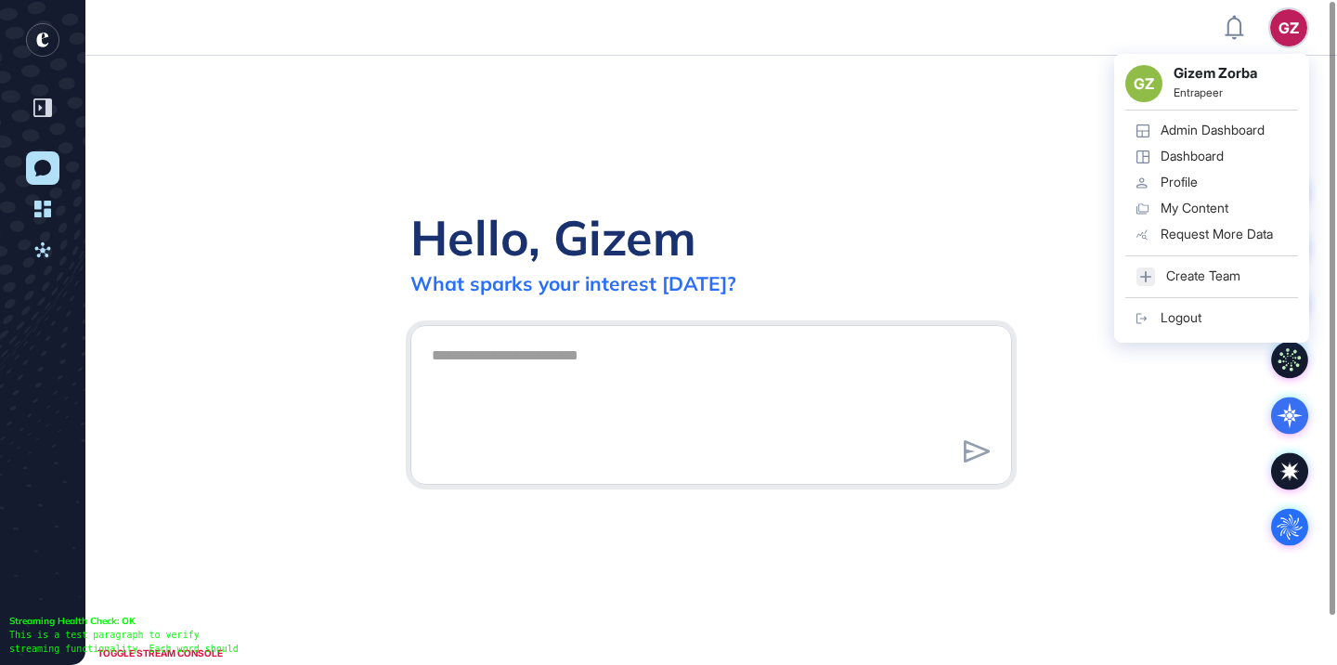
click at [1286, 29] on div "GZ GZ Gizem Zorba Entrapeer Admin Dashboard Dashboard Profile My Content Reques…" at bounding box center [1288, 27] width 37 height 37
click at [1208, 132] on div "Admin Dashboard" at bounding box center [1212, 130] width 104 height 15
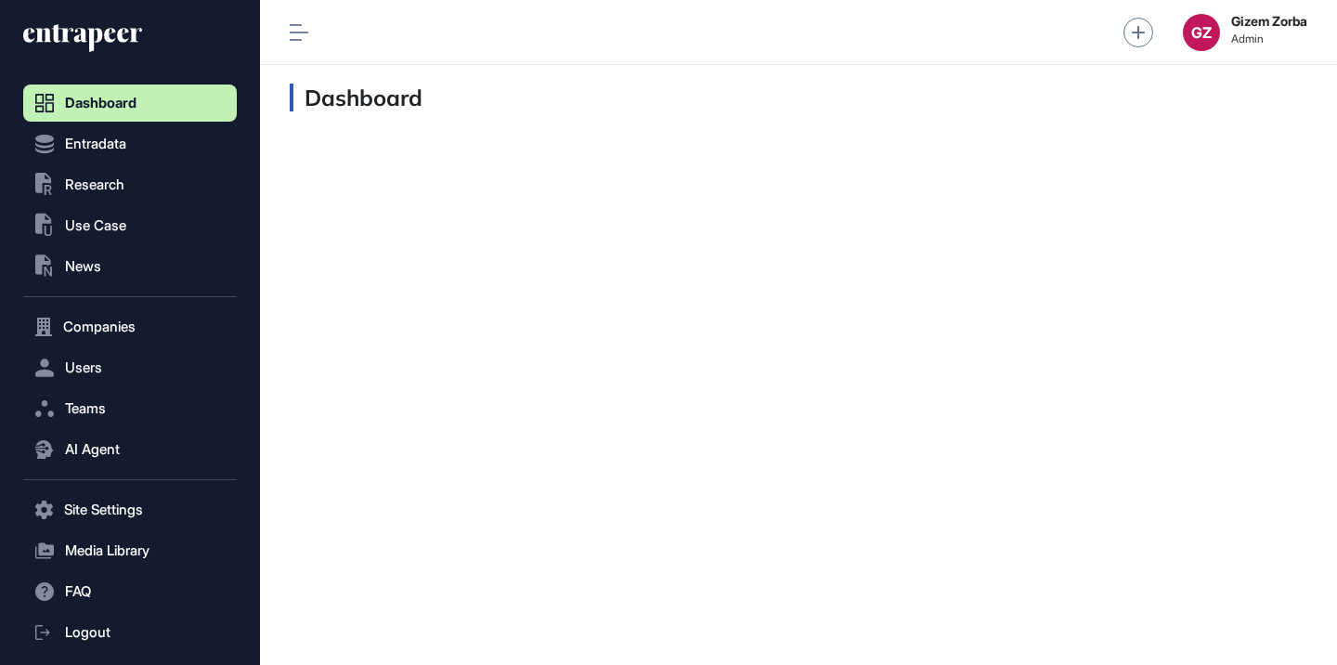
scroll to position [1, 1]
click at [110, 188] on span "Research" at bounding box center [94, 184] width 59 height 15
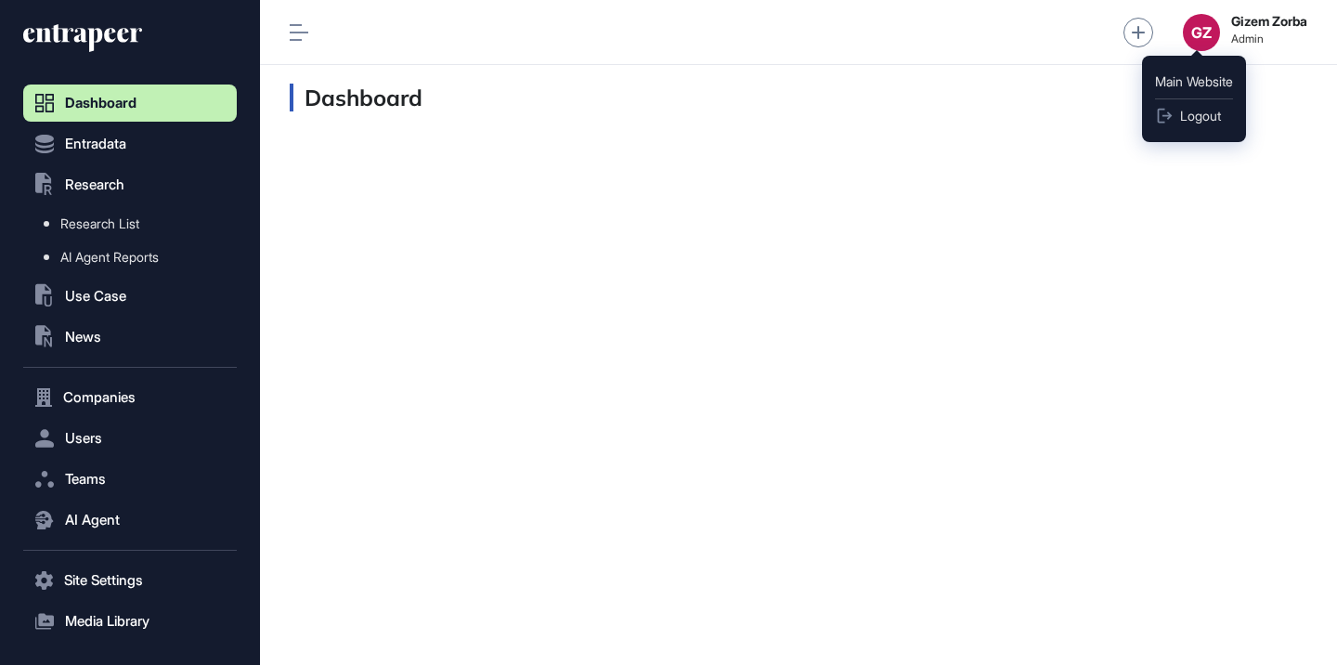
click at [1194, 43] on div "GZ" at bounding box center [1201, 32] width 37 height 37
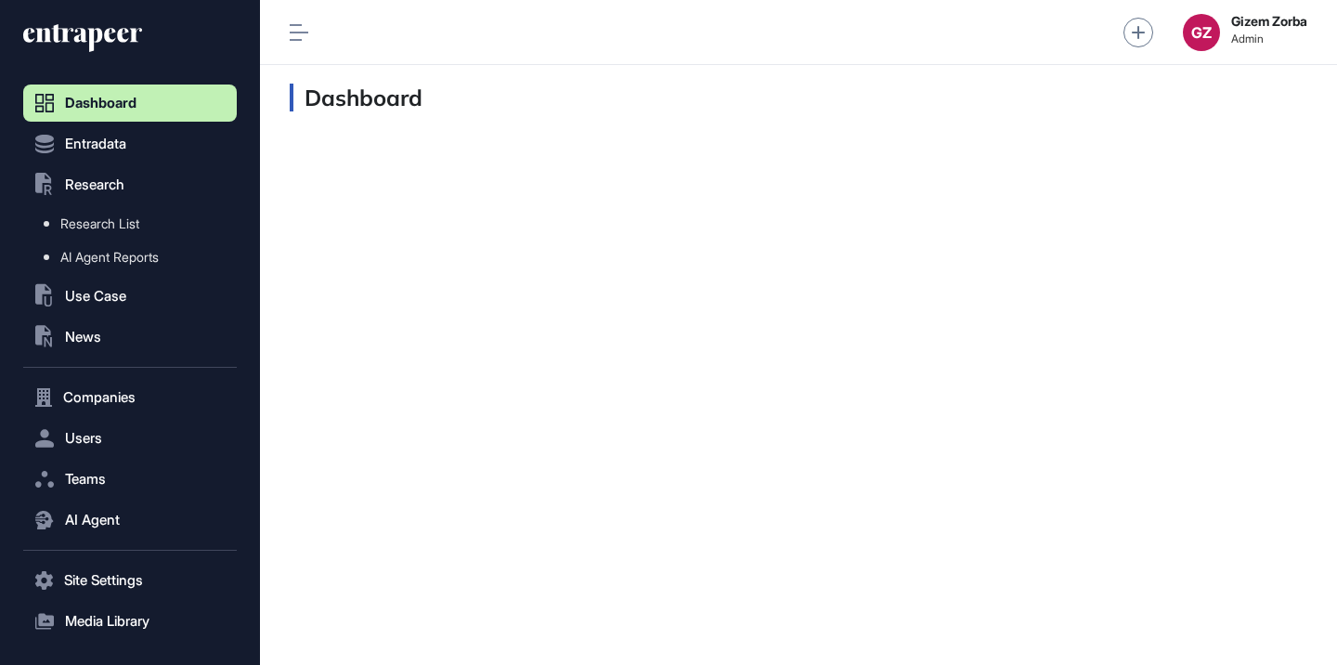
click at [81, 34] on icon at bounding box center [76, 35] width 106 height 14
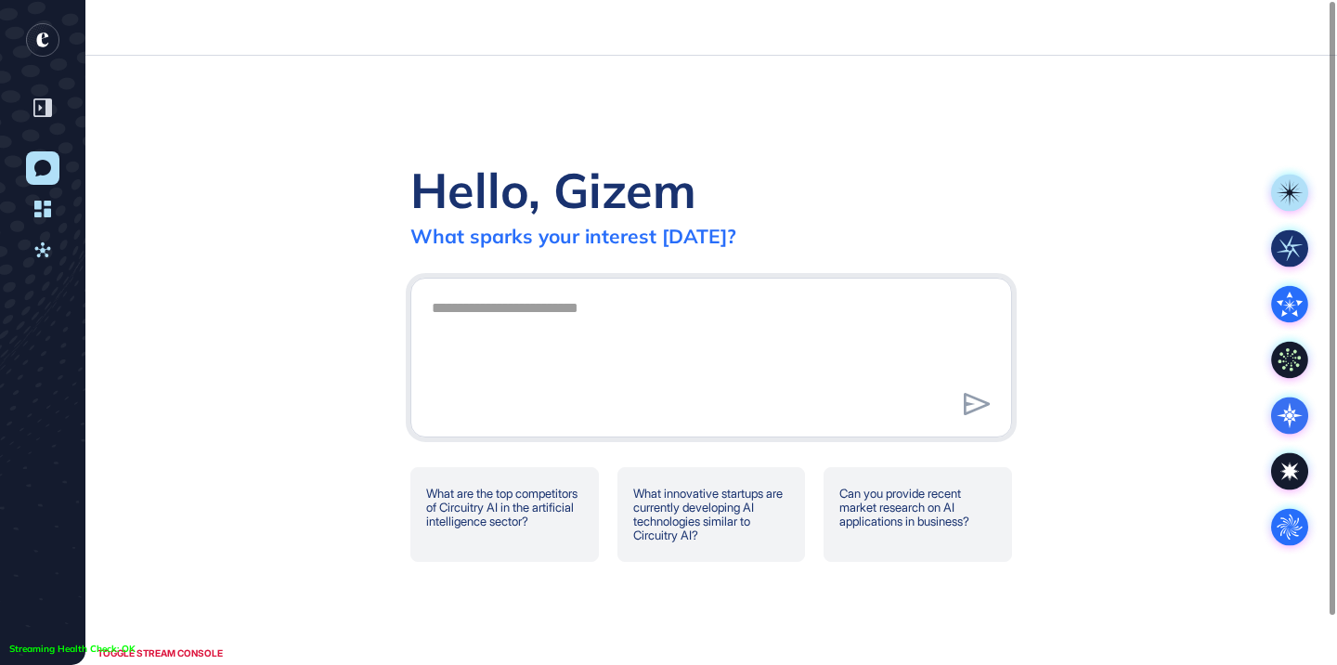
scroll to position [1, 1]
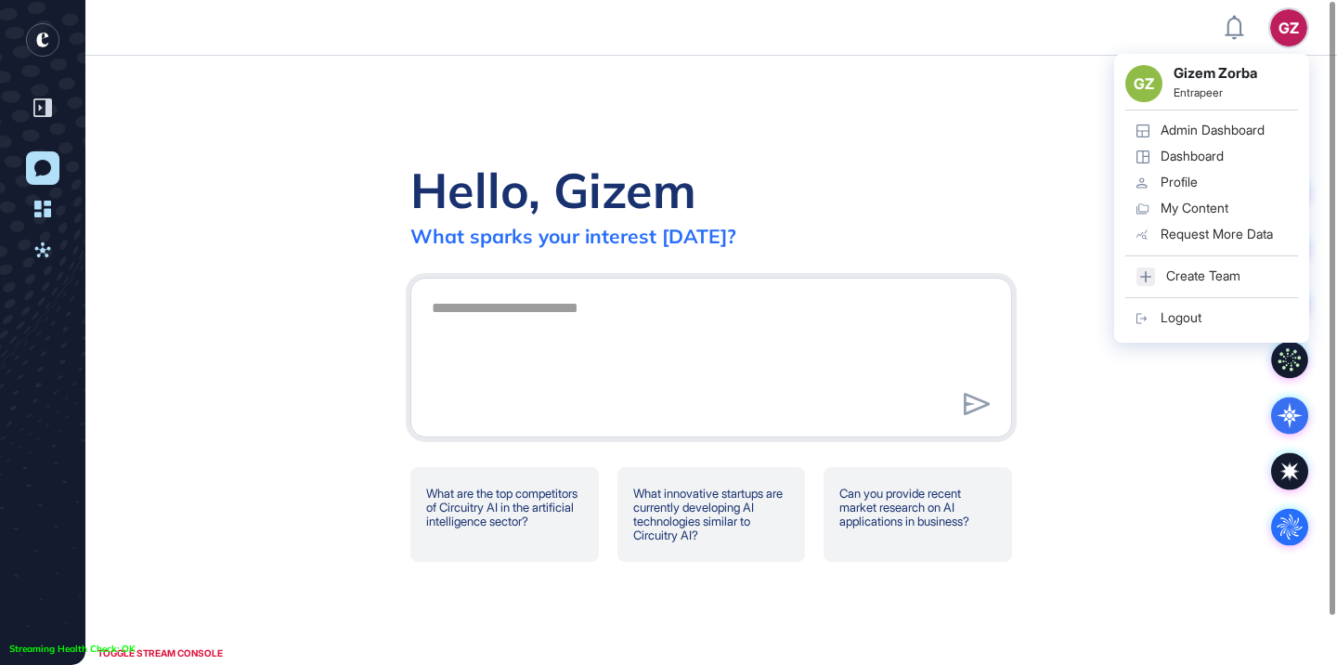
click at [1275, 28] on div "GZ" at bounding box center [1288, 27] width 37 height 37
click at [1142, 323] on icon at bounding box center [1142, 318] width 13 height 13
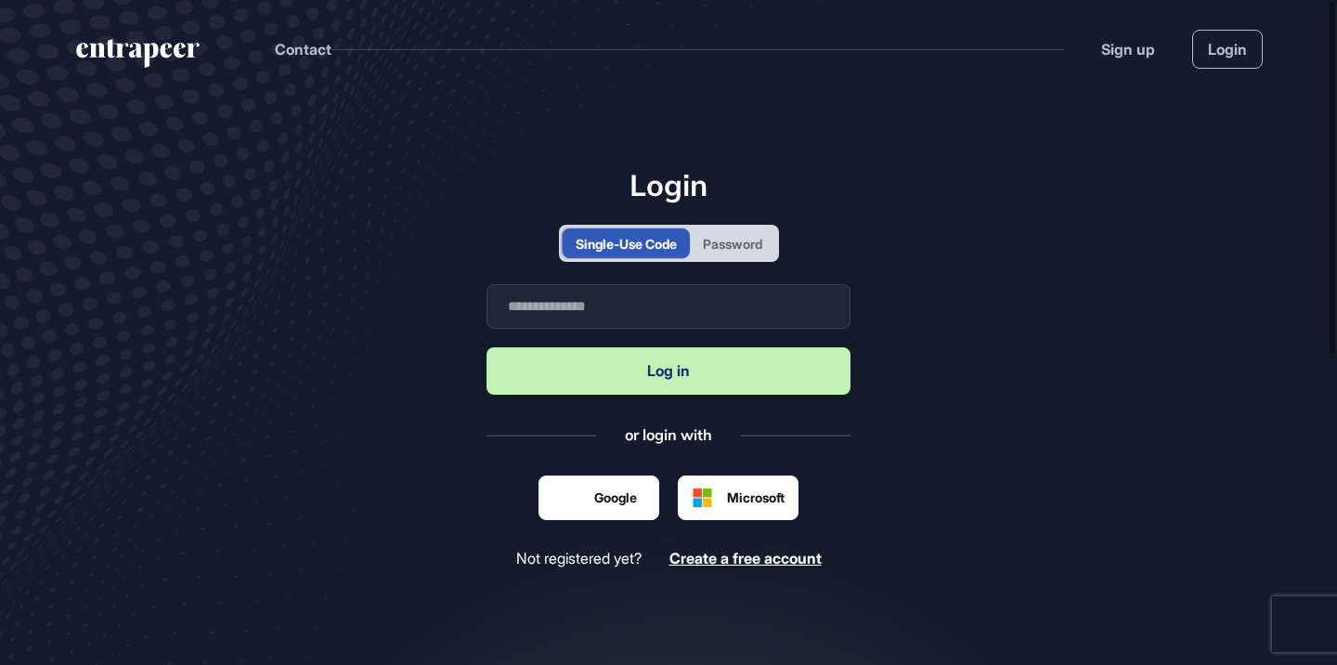
scroll to position [1, 1]
click at [679, 292] on input "text" at bounding box center [668, 306] width 364 height 45
click at [650, 376] on button "Log in" at bounding box center [668, 370] width 364 height 47
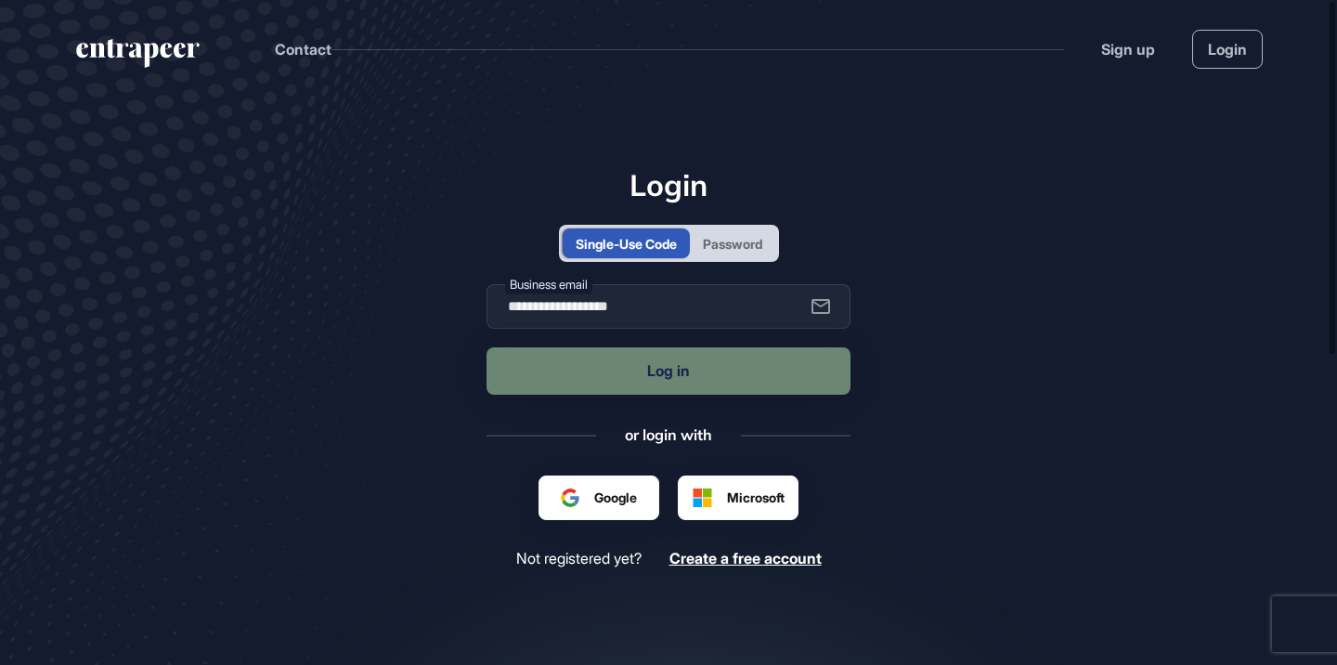
type input "**********"
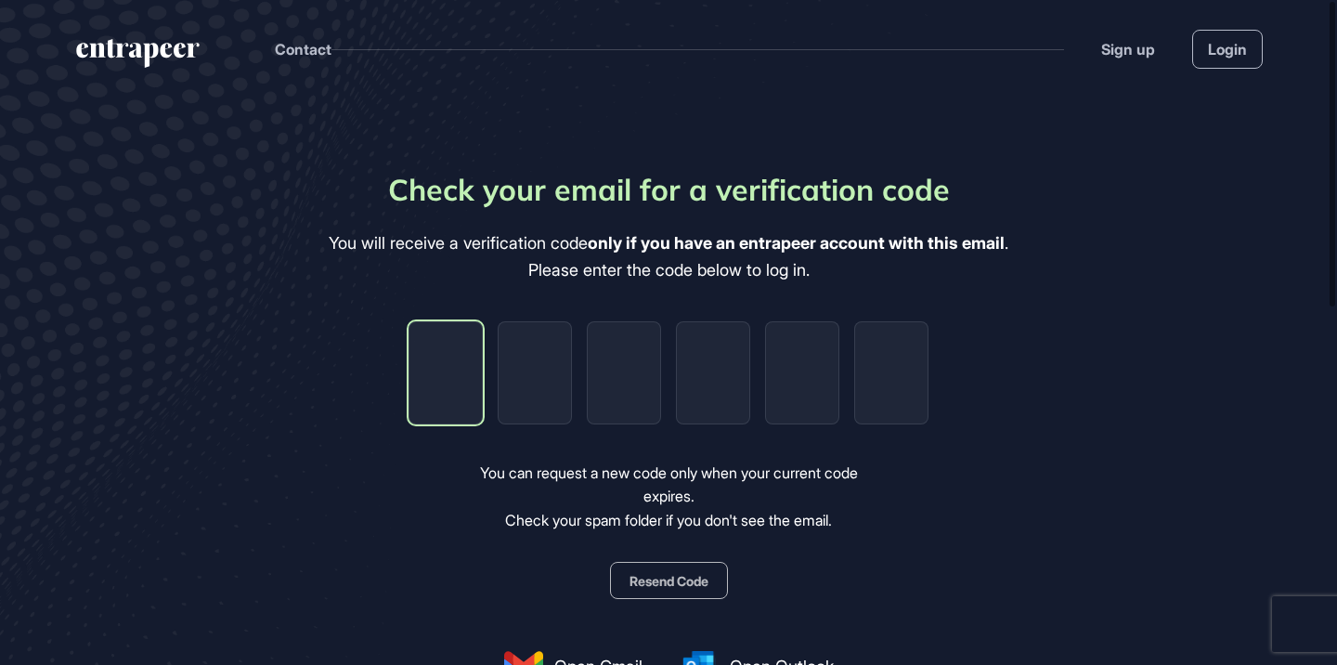
type input "*"
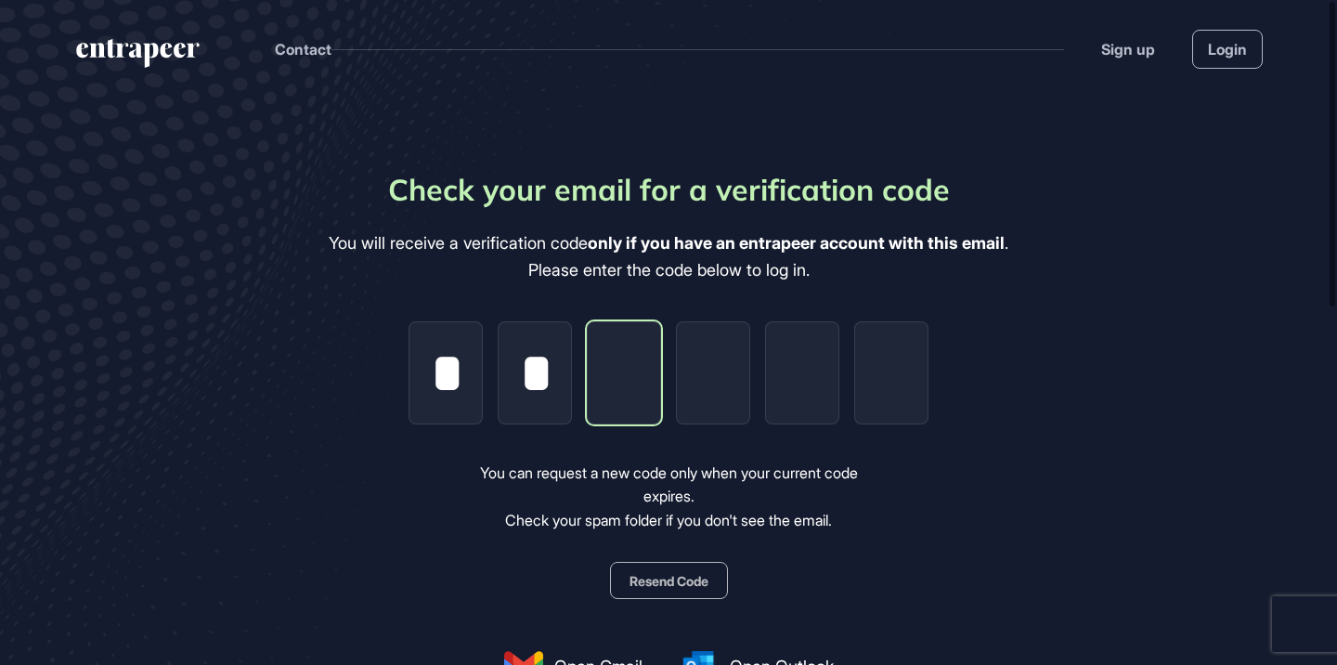
type input "*"
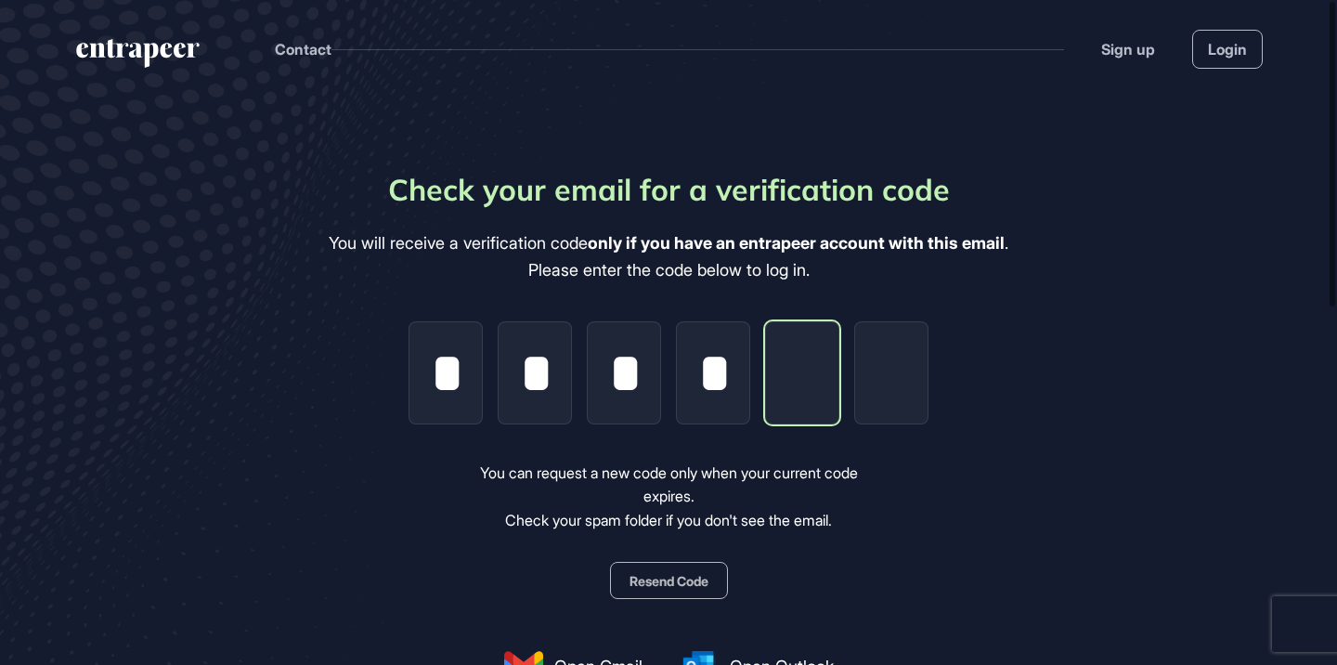
type input "*"
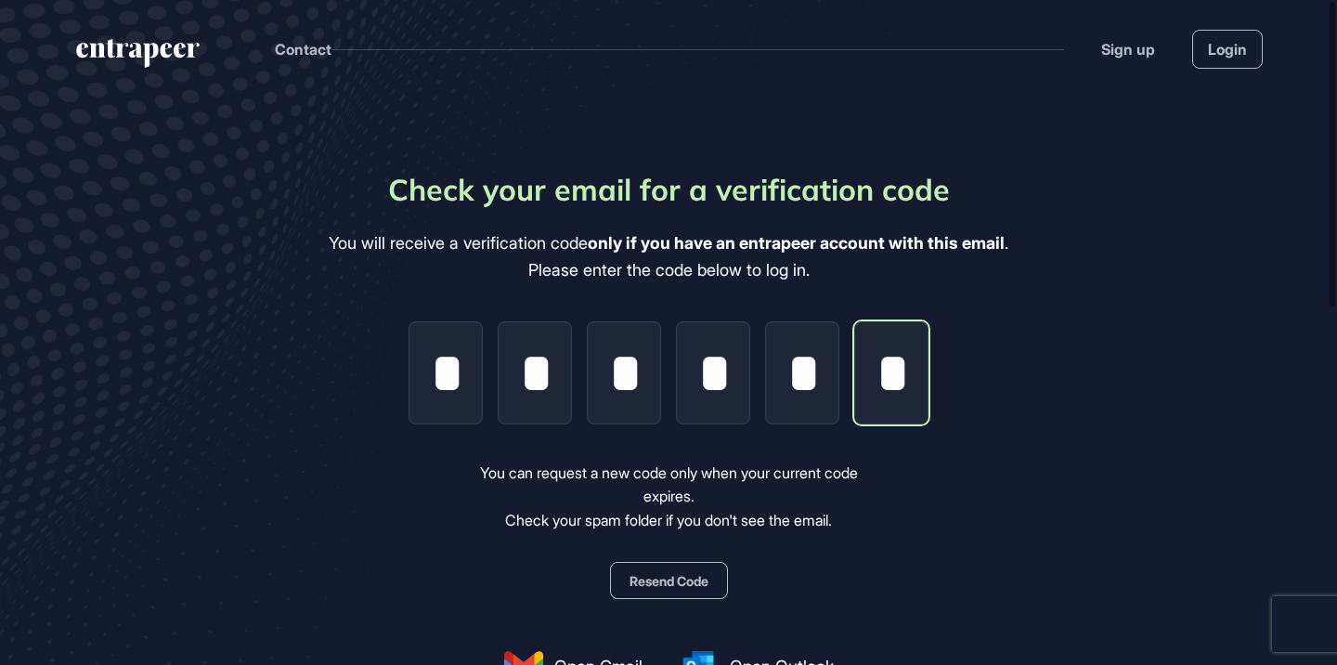
scroll to position [0, 3]
type input "*"
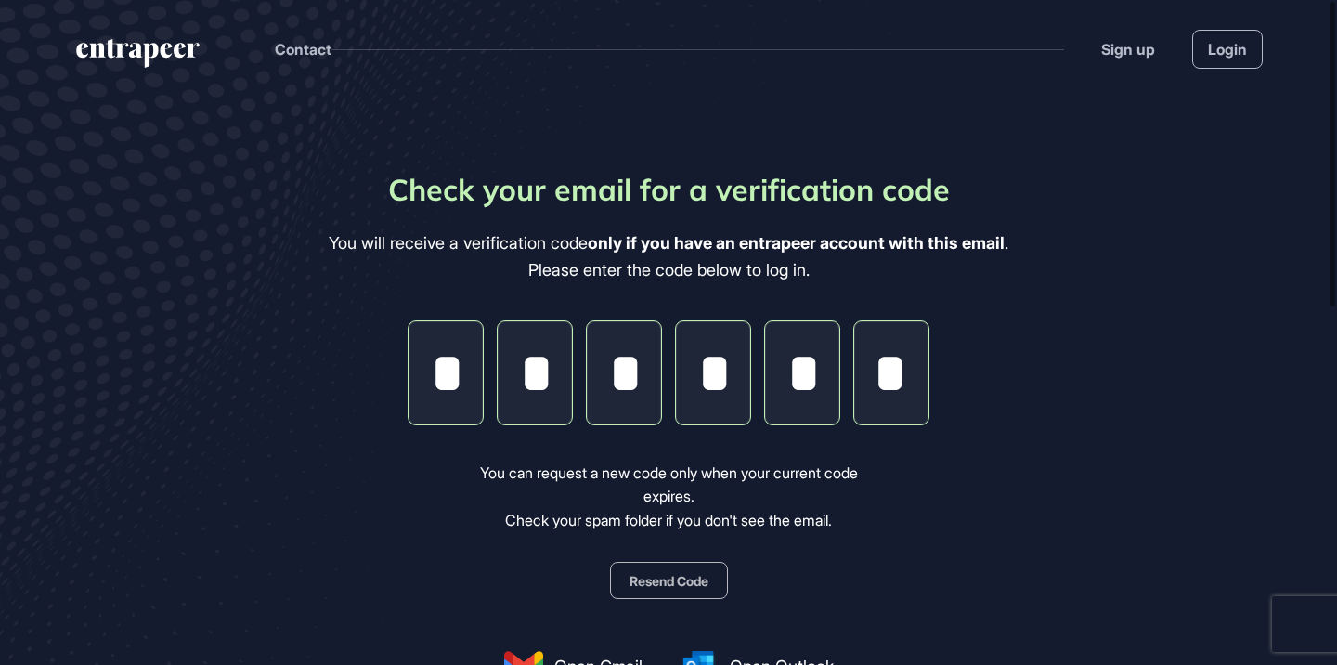
scroll to position [124, 0]
